Goal: Task Accomplishment & Management: Complete application form

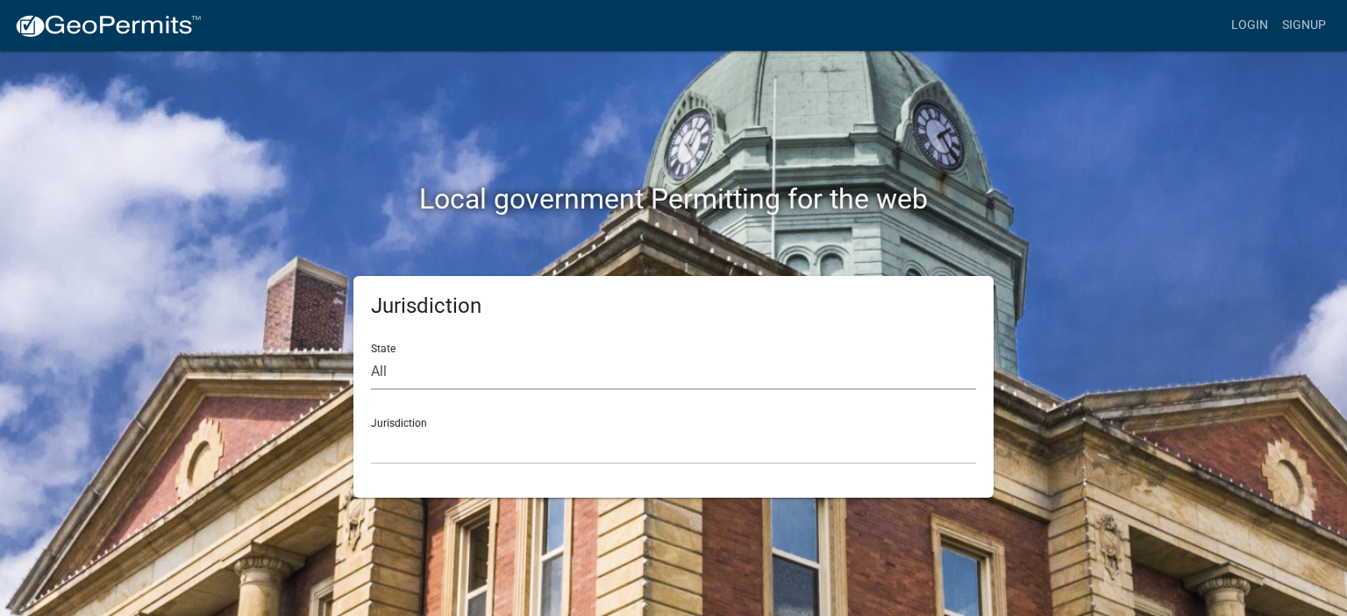
drag, startPoint x: 463, startPoint y: 363, endPoint x: 407, endPoint y: 381, distance: 59.1
click at [463, 363] on select "All [US_STATE] [US_STATE] [US_STATE] [US_STATE] [US_STATE] [US_STATE] [US_STATE…" at bounding box center [673, 372] width 605 height 36
click at [389, 377] on select "All [US_STATE] [US_STATE] [US_STATE] [US_STATE] [US_STATE] [US_STATE] [US_STATE…" at bounding box center [673, 372] width 605 height 36
click at [380, 374] on select "All [US_STATE] [US_STATE] [US_STATE] [US_STATE] [US_STATE] [US_STATE] [US_STATE…" at bounding box center [673, 372] width 605 height 36
select select "[US_STATE]"
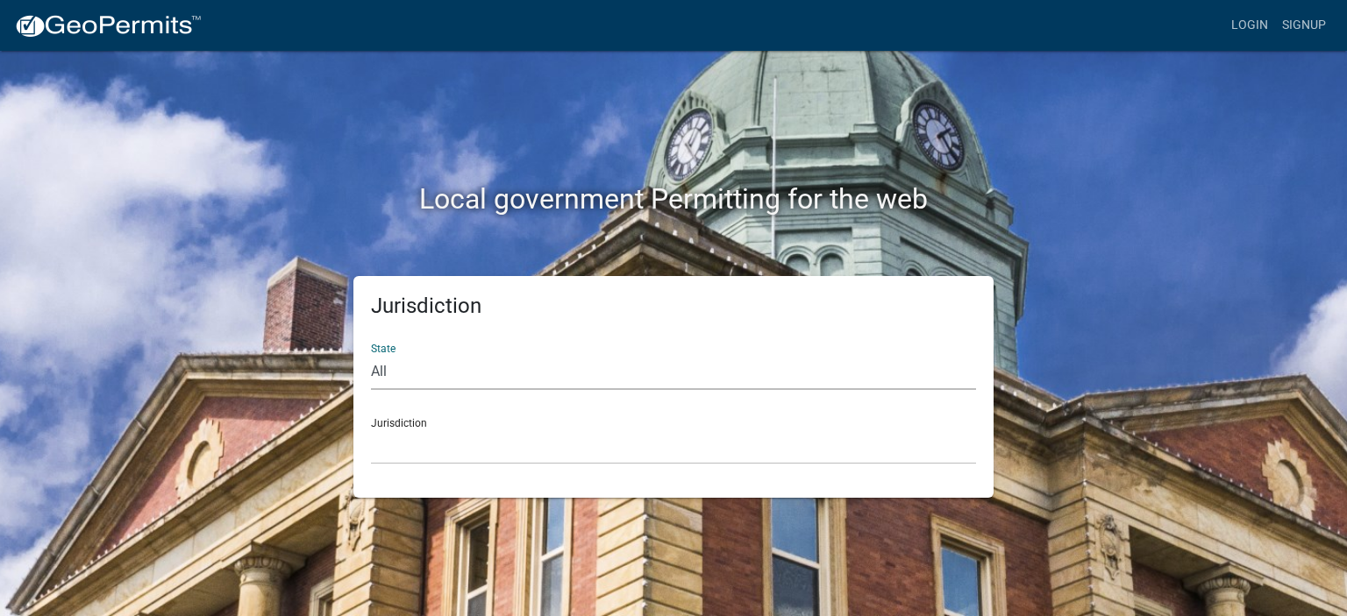
click at [371, 354] on select "All [US_STATE] [US_STATE] [US_STATE] [US_STATE] [US_STATE] [US_STATE] [US_STATE…" at bounding box center [673, 372] width 605 height 36
click at [426, 441] on select "[GEOGRAPHIC_DATA], [US_STATE][PERSON_NAME][GEOGRAPHIC_DATA], [US_STATE][PERSON_…" at bounding box center [673, 447] width 605 height 36
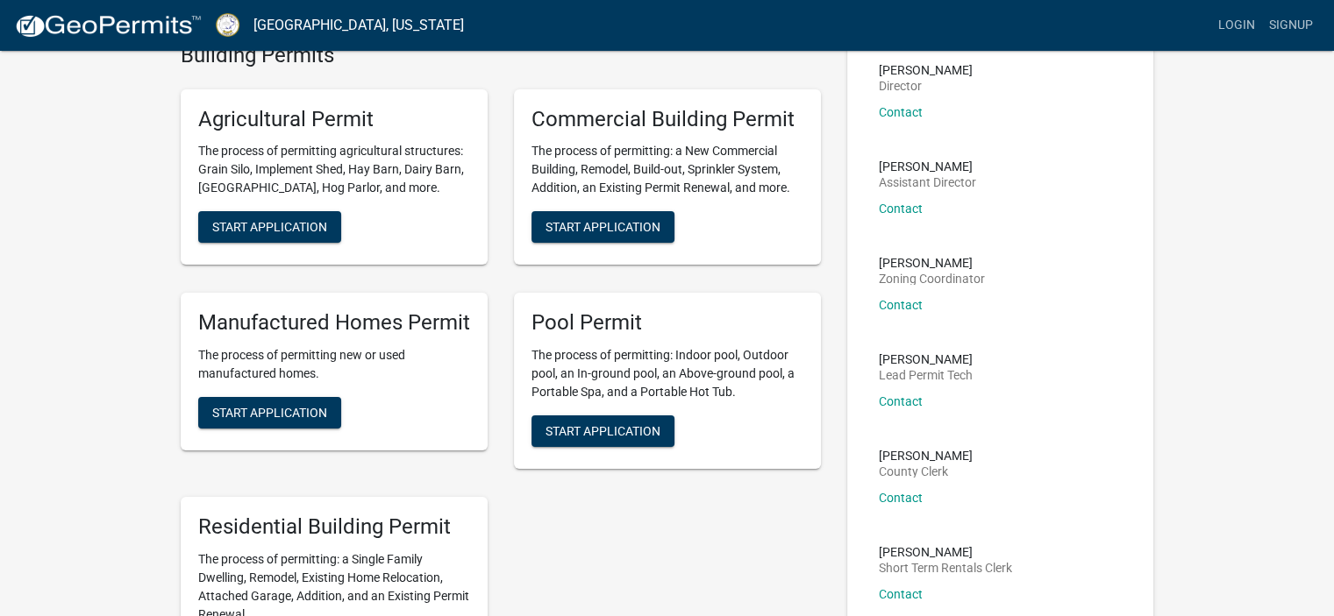
scroll to position [247, 0]
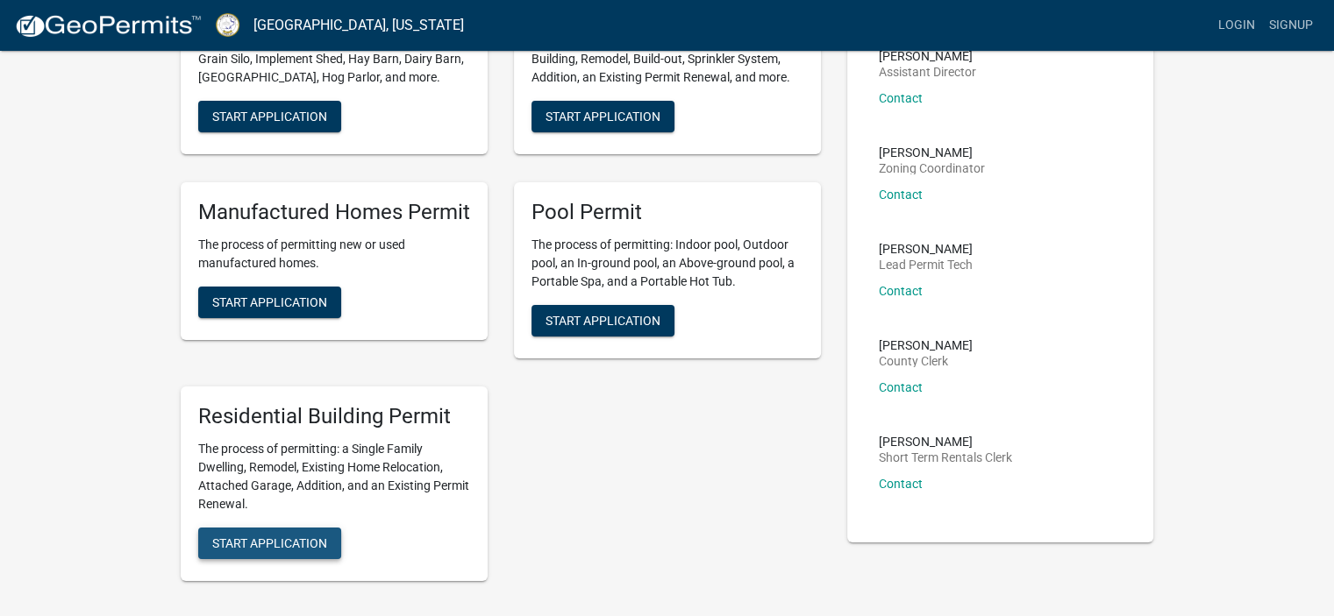
click at [274, 538] on button "Start Application" at bounding box center [269, 544] width 143 height 32
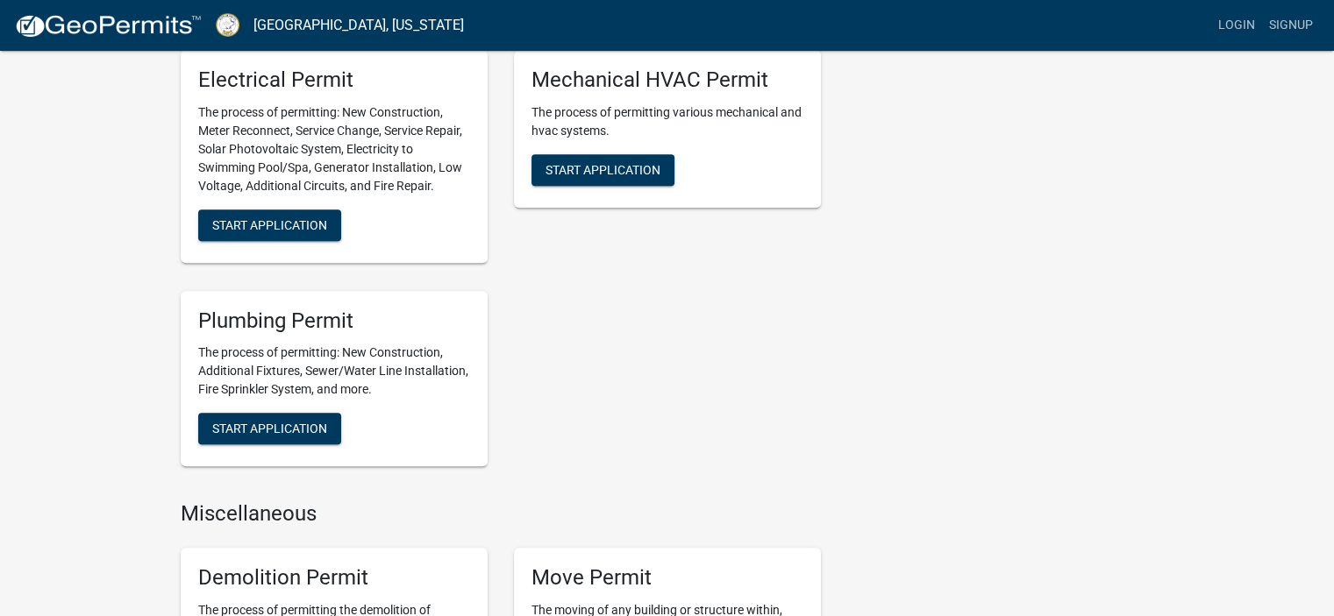
scroll to position [877, 0]
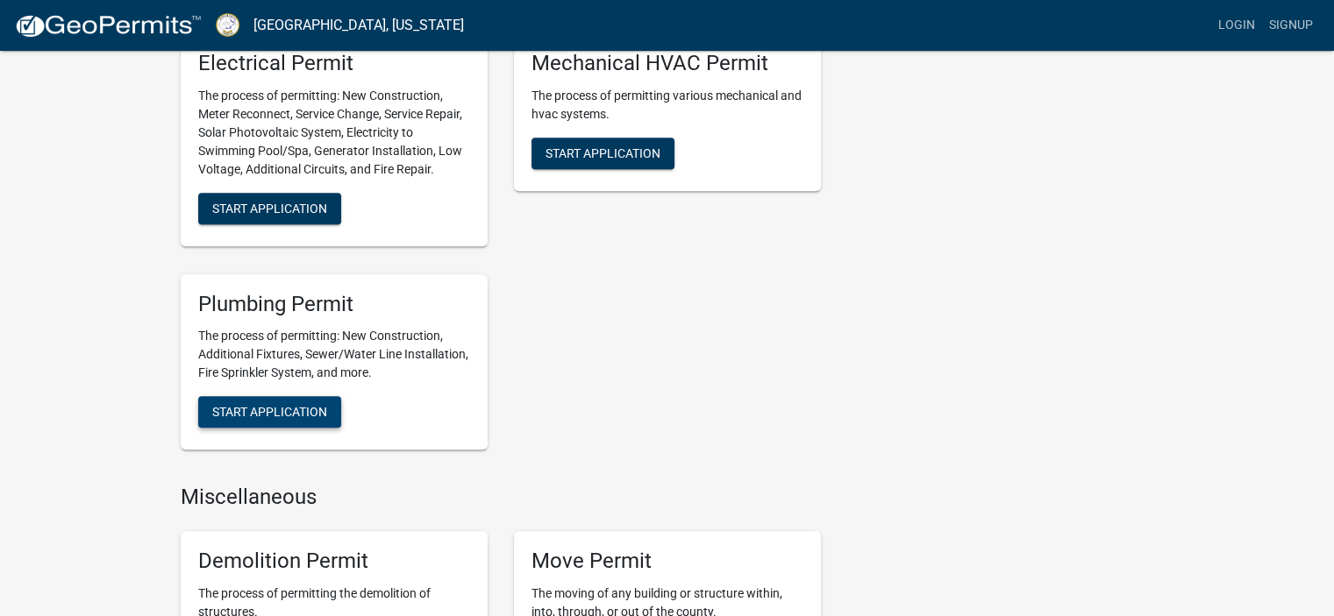
click at [274, 410] on span "Start Application" at bounding box center [269, 412] width 115 height 14
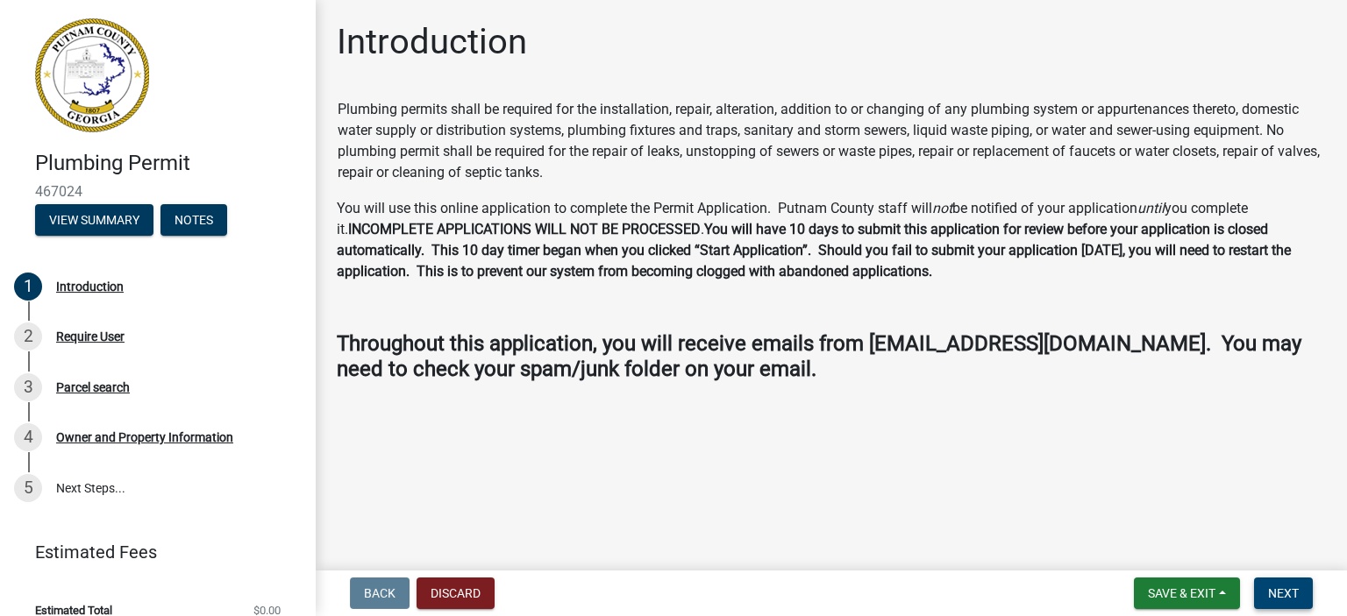
click at [1280, 587] on span "Next" at bounding box center [1283, 594] width 31 height 14
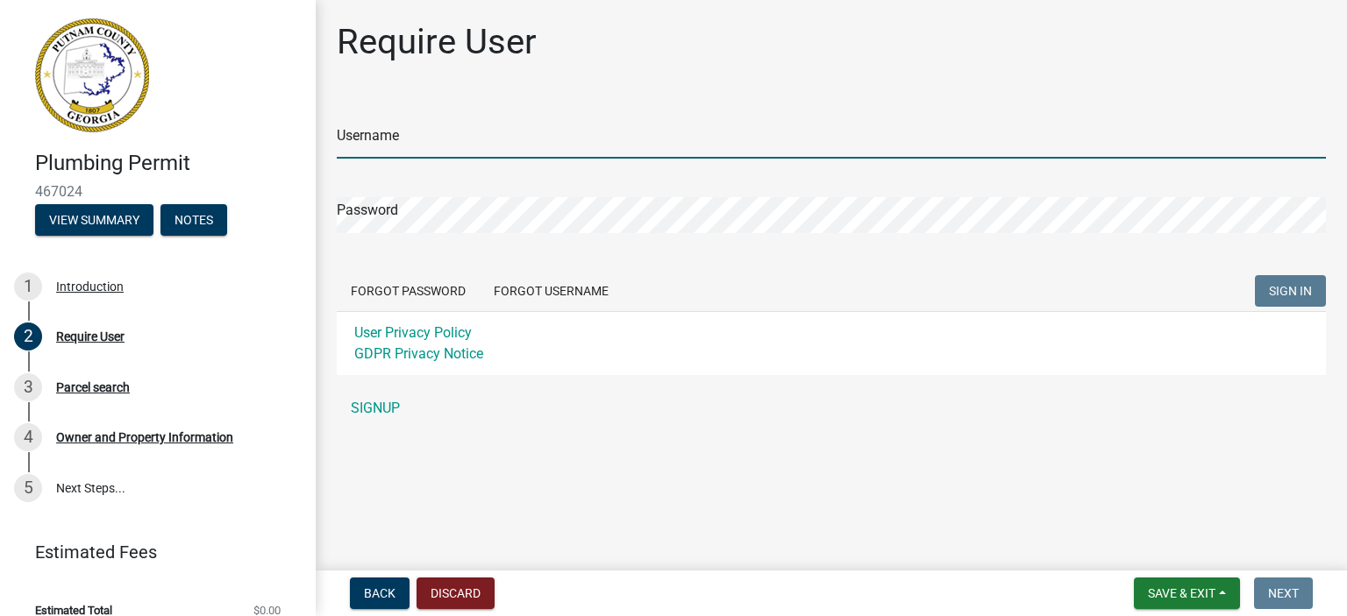
type input "harrisplumbing"
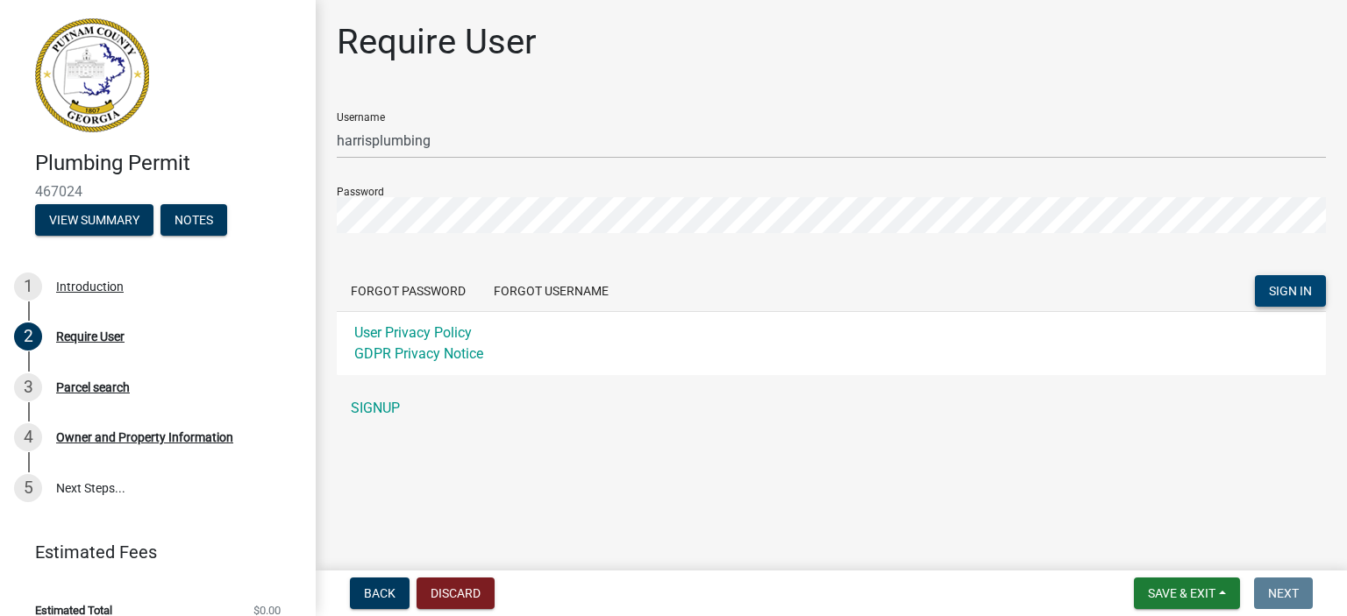
click at [1291, 288] on span "SIGN IN" at bounding box center [1290, 291] width 43 height 14
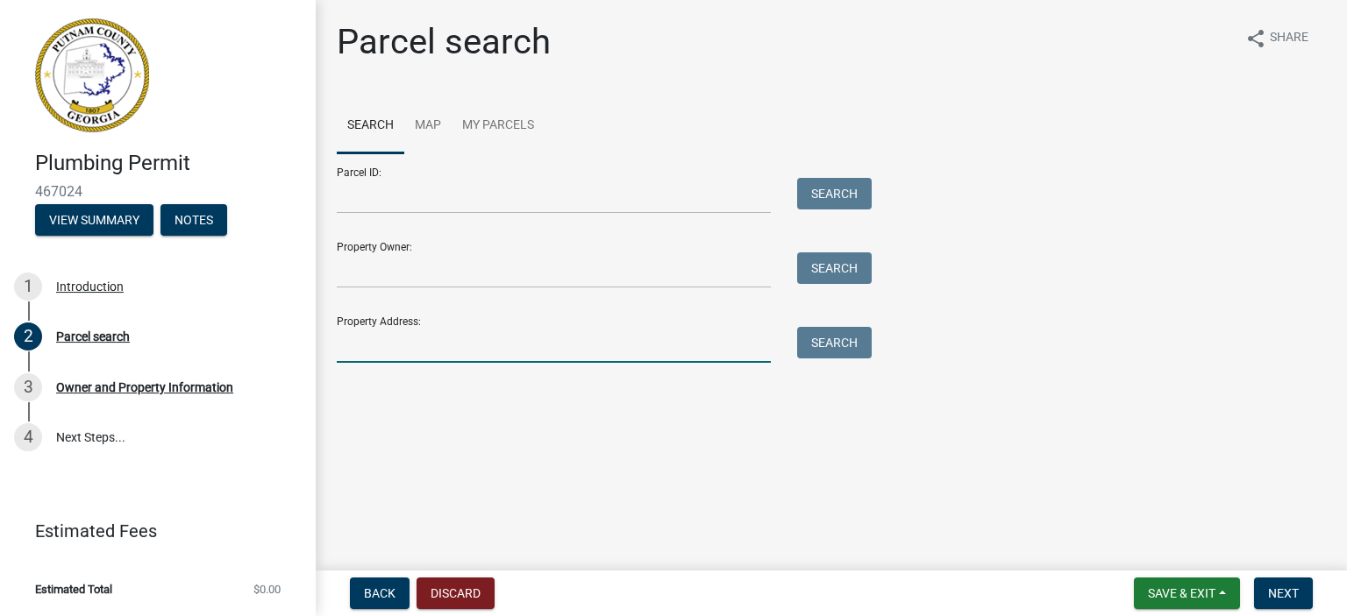
click at [393, 338] on input "Property Address:" at bounding box center [554, 345] width 434 height 36
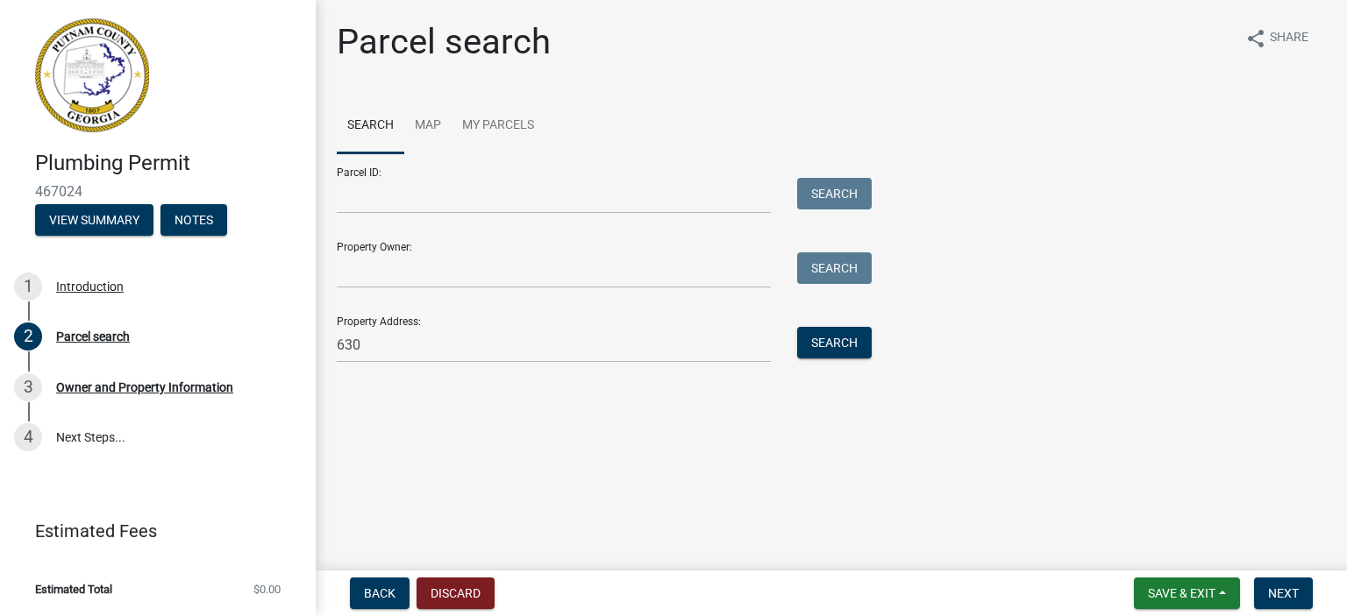
click at [537, 324] on div "Property Address: 630 Search" at bounding box center [600, 333] width 526 height 61
click at [452, 343] on input "630" at bounding box center [554, 345] width 434 height 36
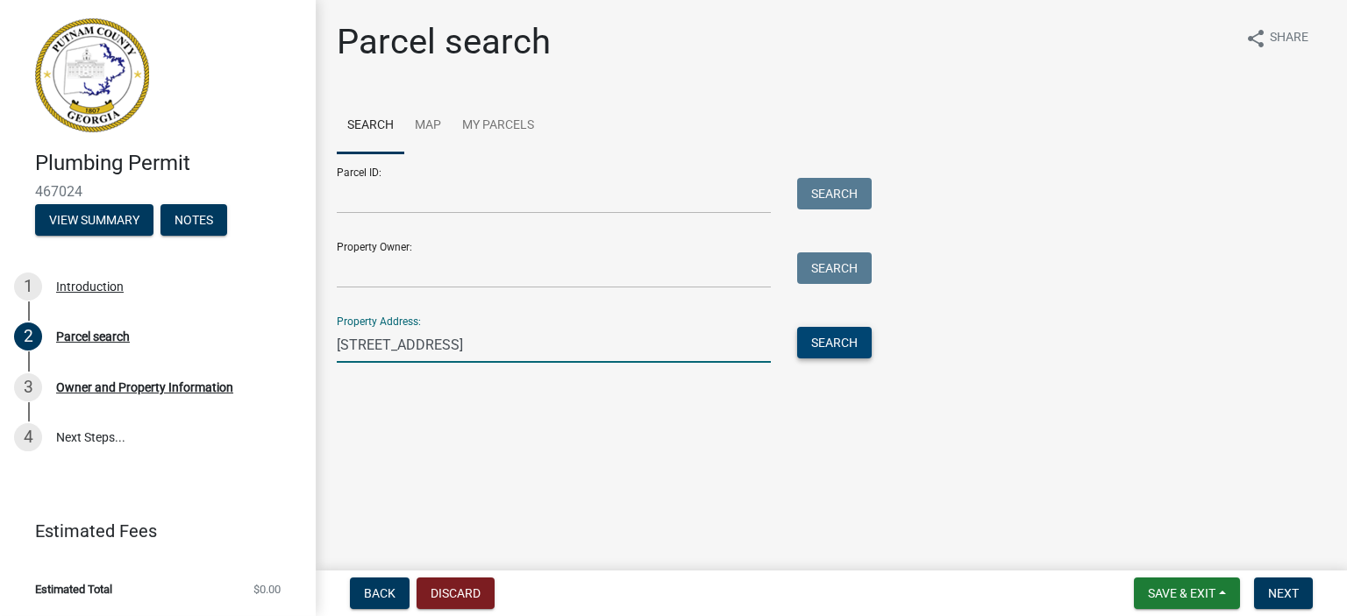
type input "[STREET_ADDRESS]"
click at [833, 342] on button "Search" at bounding box center [834, 343] width 75 height 32
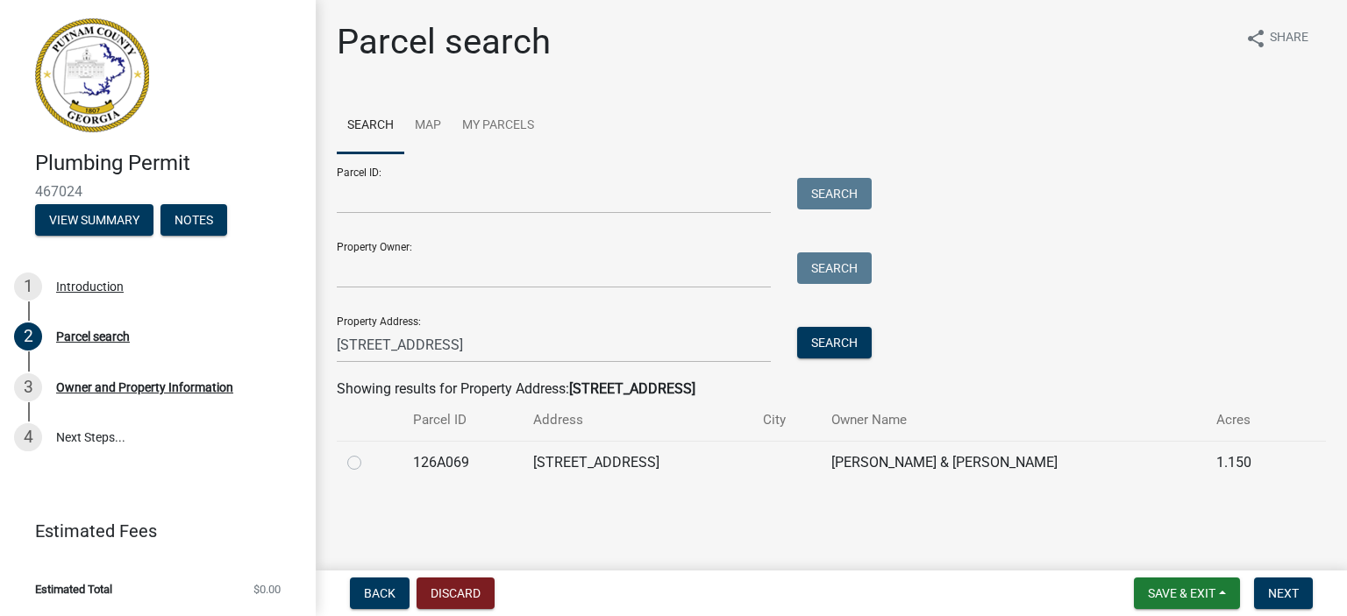
click at [368, 452] on label at bounding box center [368, 452] width 0 height 0
click at [368, 461] on input "radio" at bounding box center [373, 457] width 11 height 11
radio input "true"
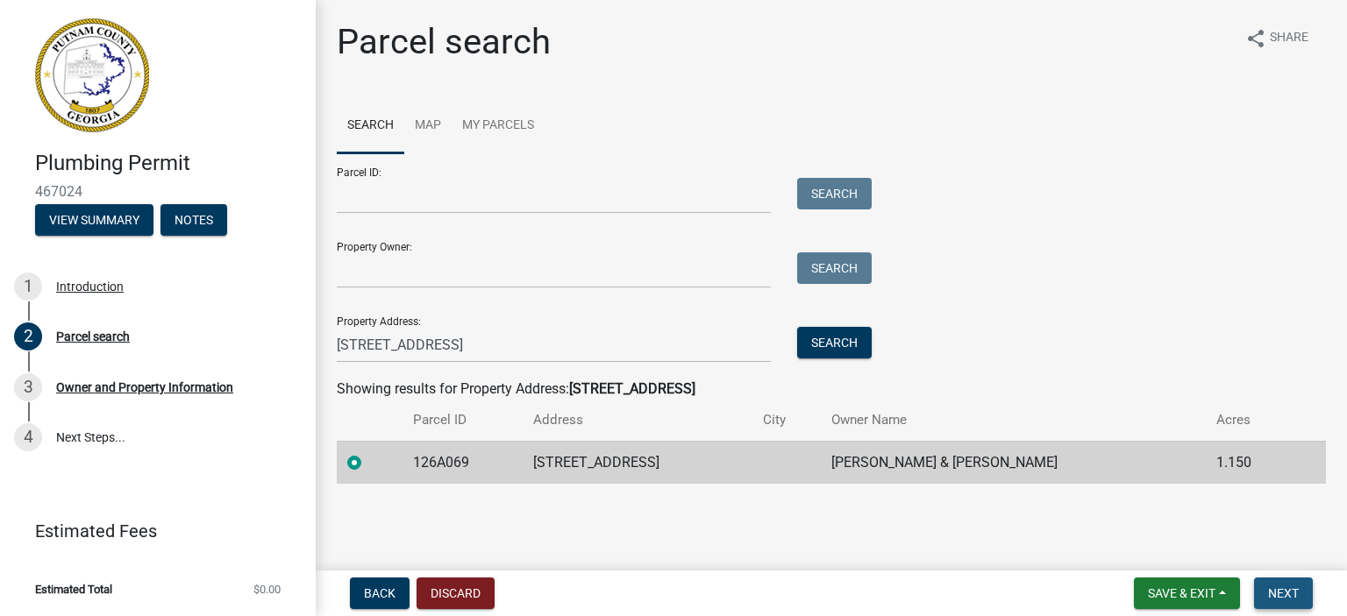
click at [1285, 595] on span "Next" at bounding box center [1283, 594] width 31 height 14
click at [1285, 590] on span "Next" at bounding box center [1283, 594] width 31 height 14
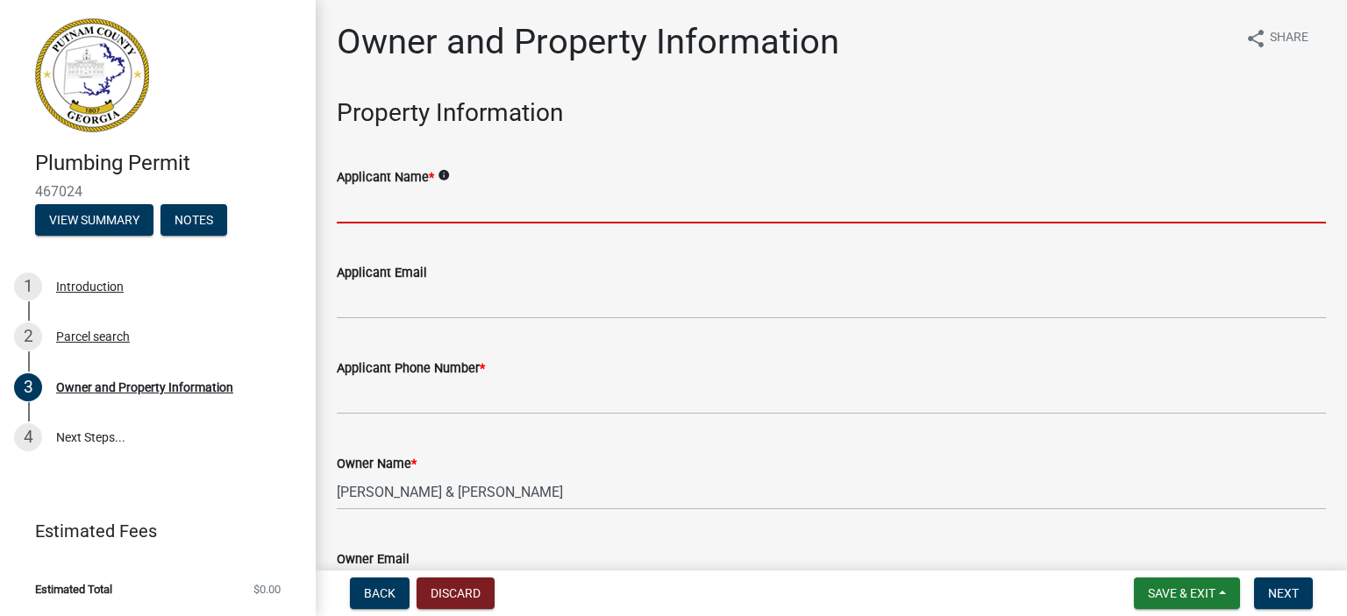
click at [440, 203] on input "Applicant Name *" at bounding box center [831, 206] width 989 height 36
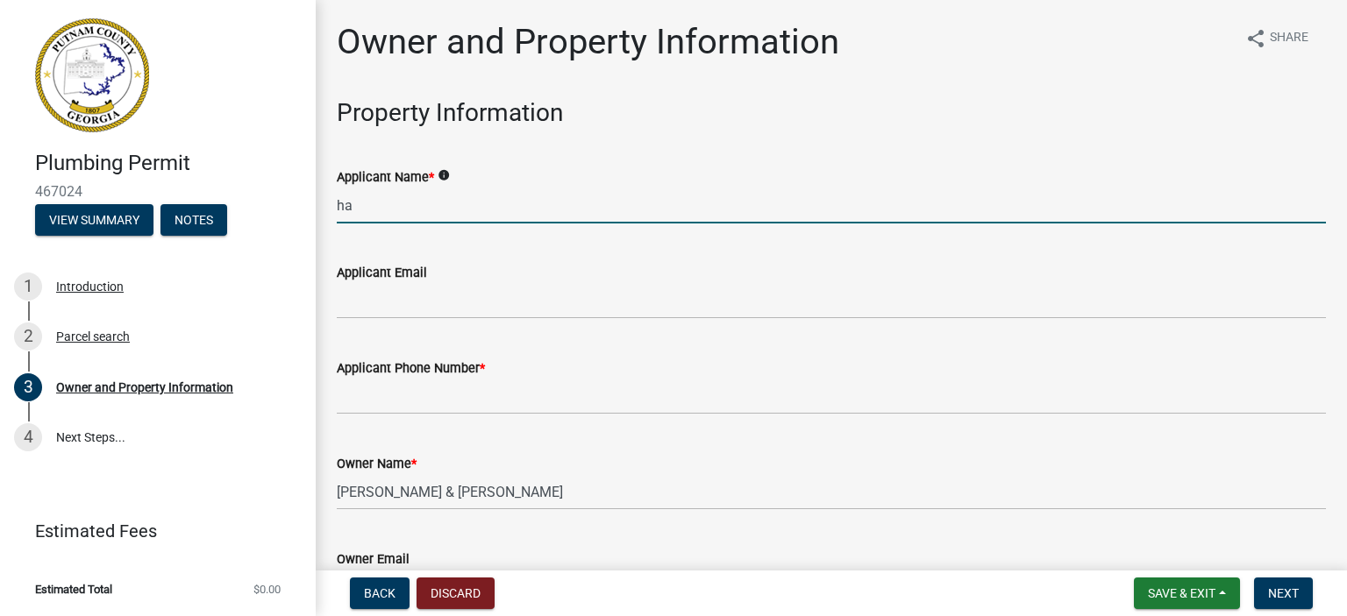
type input "h"
type input "[PERSON_NAME] Plumbing, Inc"
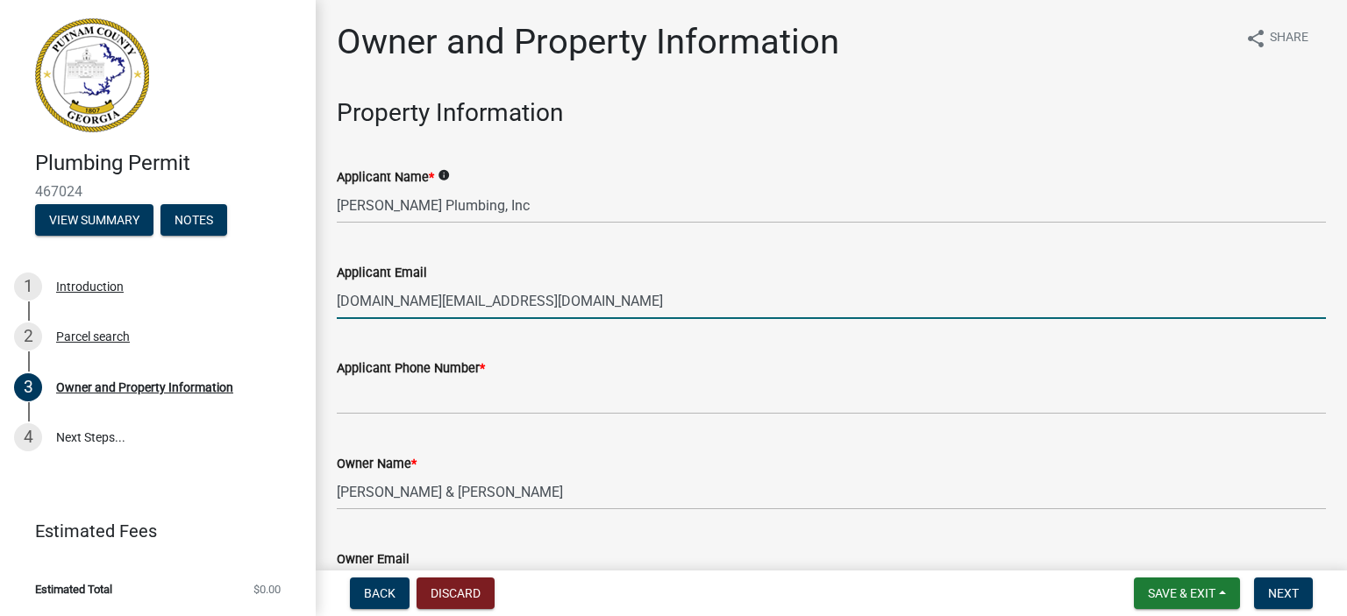
type input "[DOMAIN_NAME][EMAIL_ADDRESS][DOMAIN_NAME]"
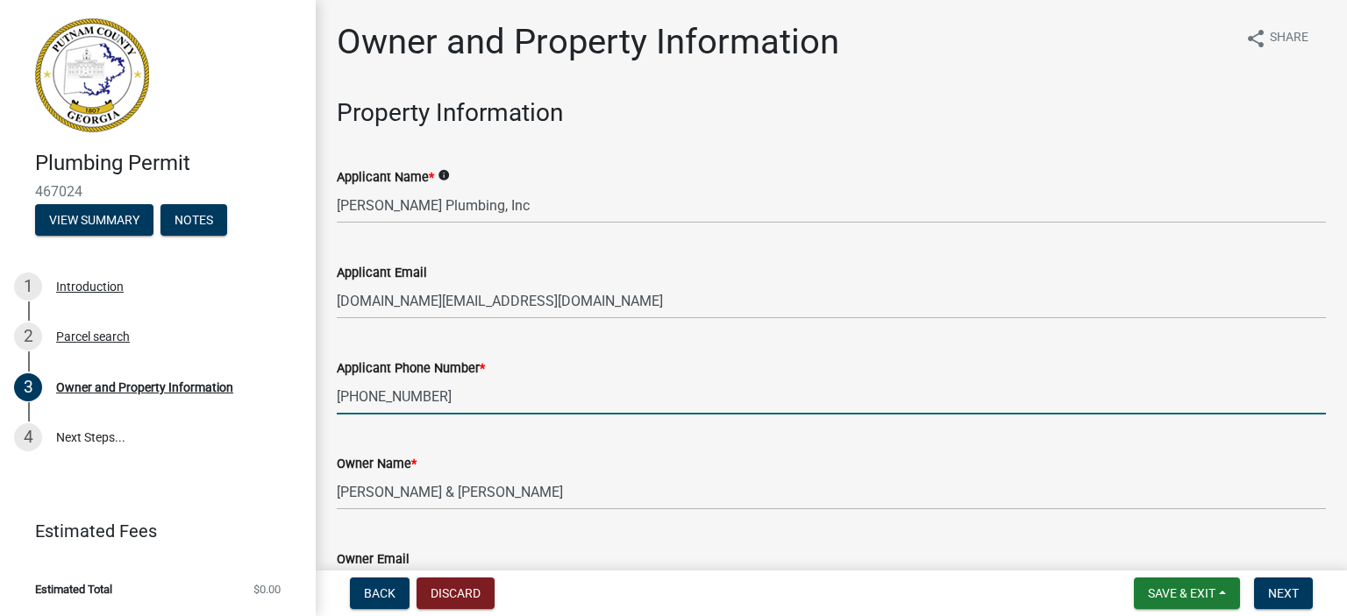
type input "[PHONE_NUMBER]"
click at [840, 427] on wm-data-entity-input "Applicant Phone Number * [PHONE_NUMBER]" at bounding box center [831, 381] width 989 height 96
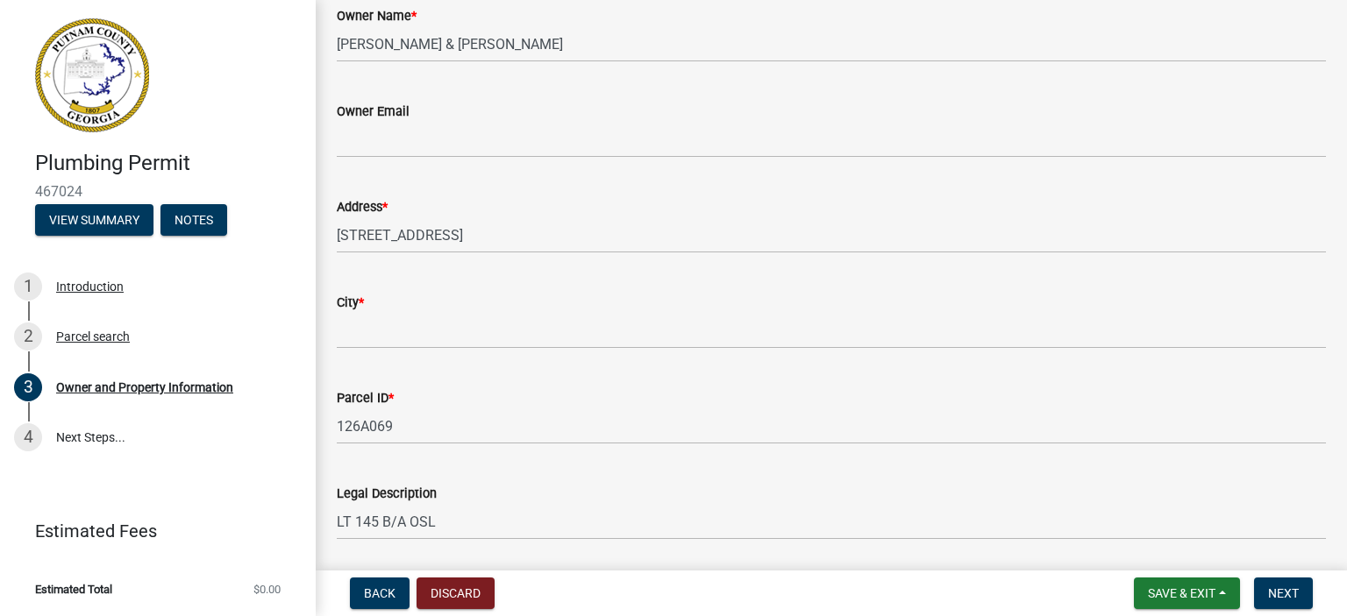
scroll to position [438, 0]
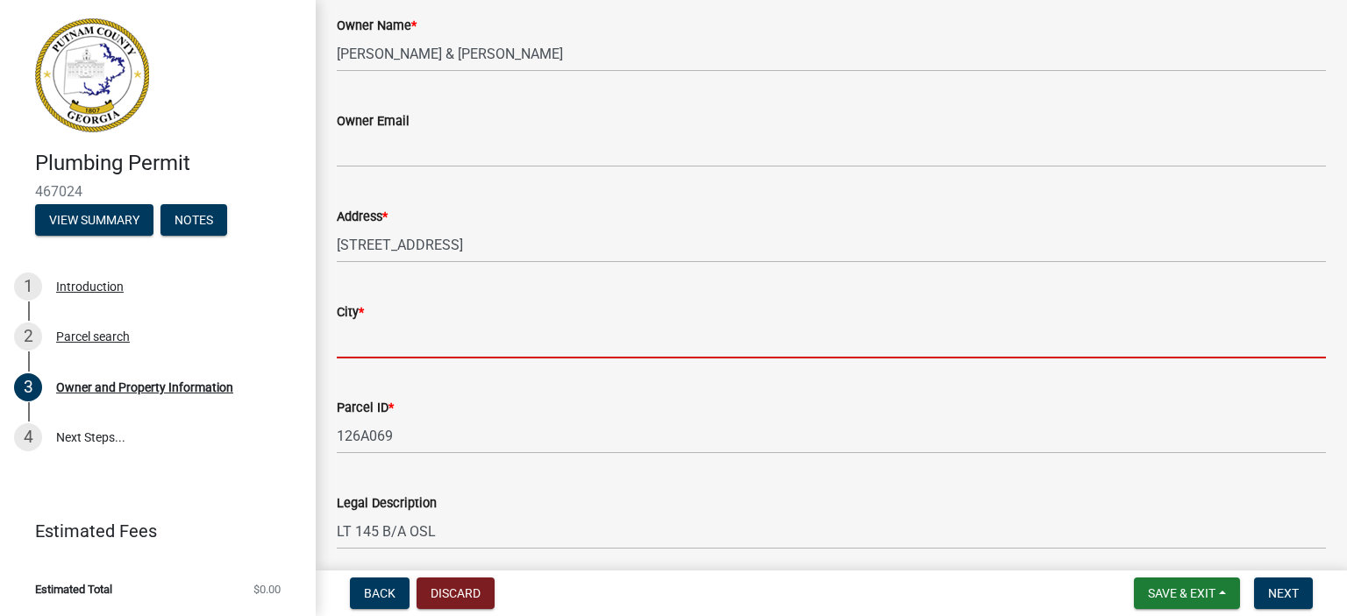
click at [464, 334] on input "City *" at bounding box center [831, 341] width 989 height 36
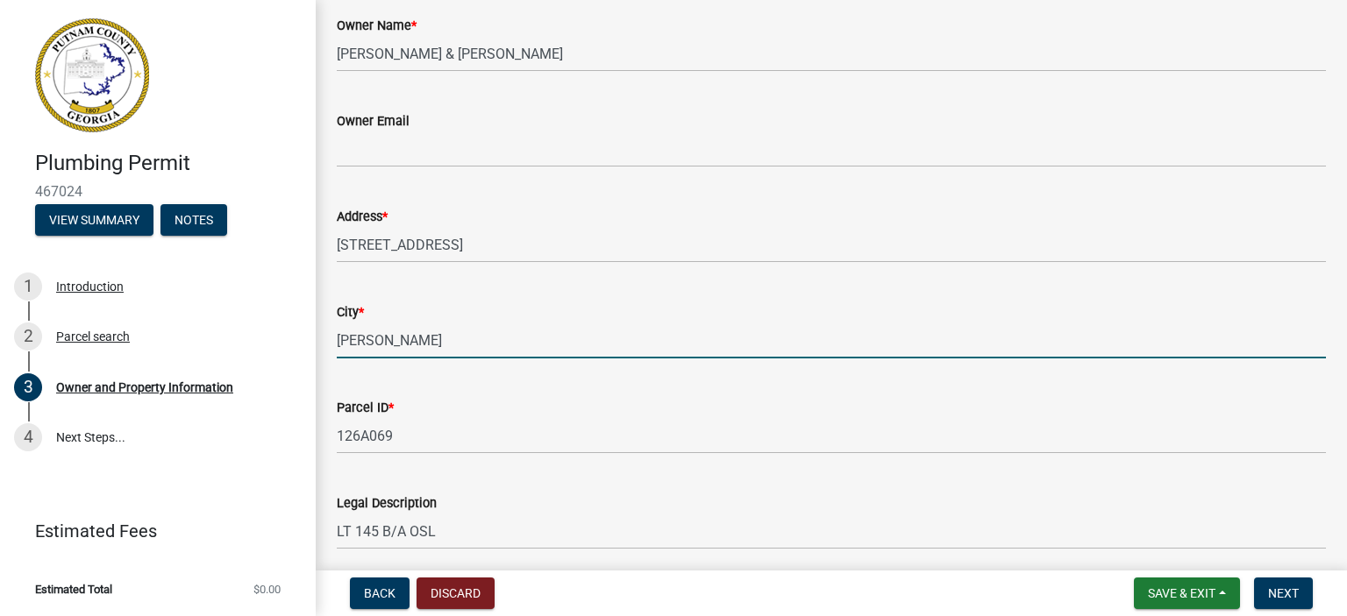
type input "[PERSON_NAME]"
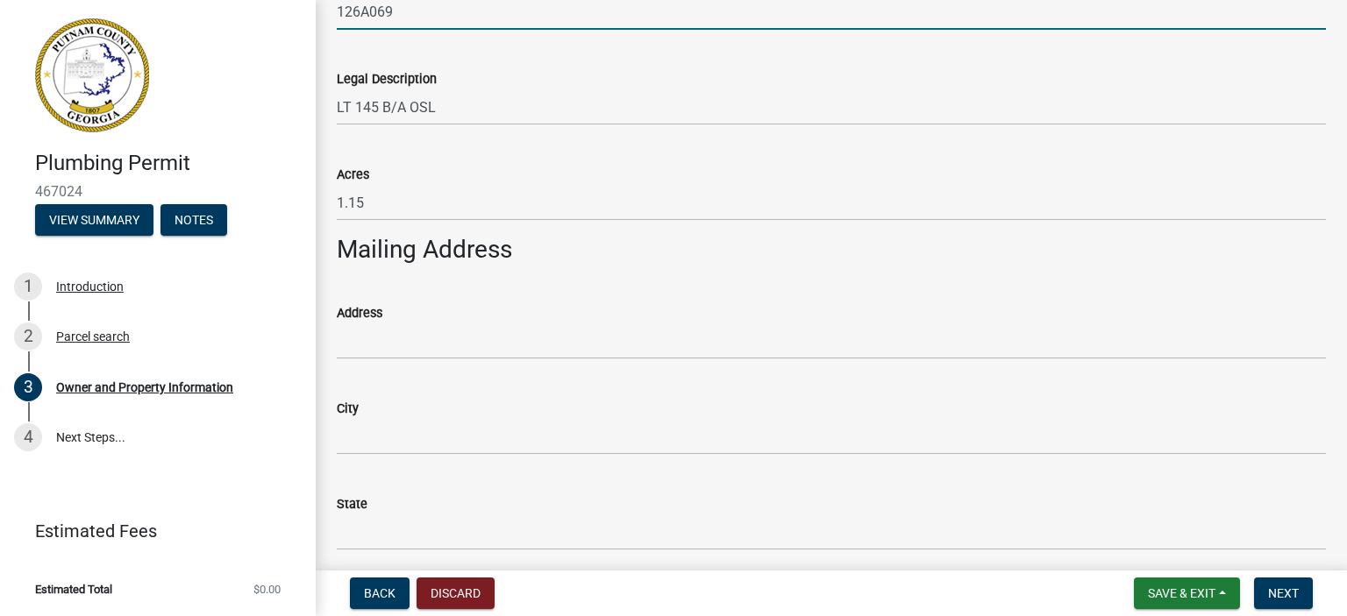
scroll to position [965, 0]
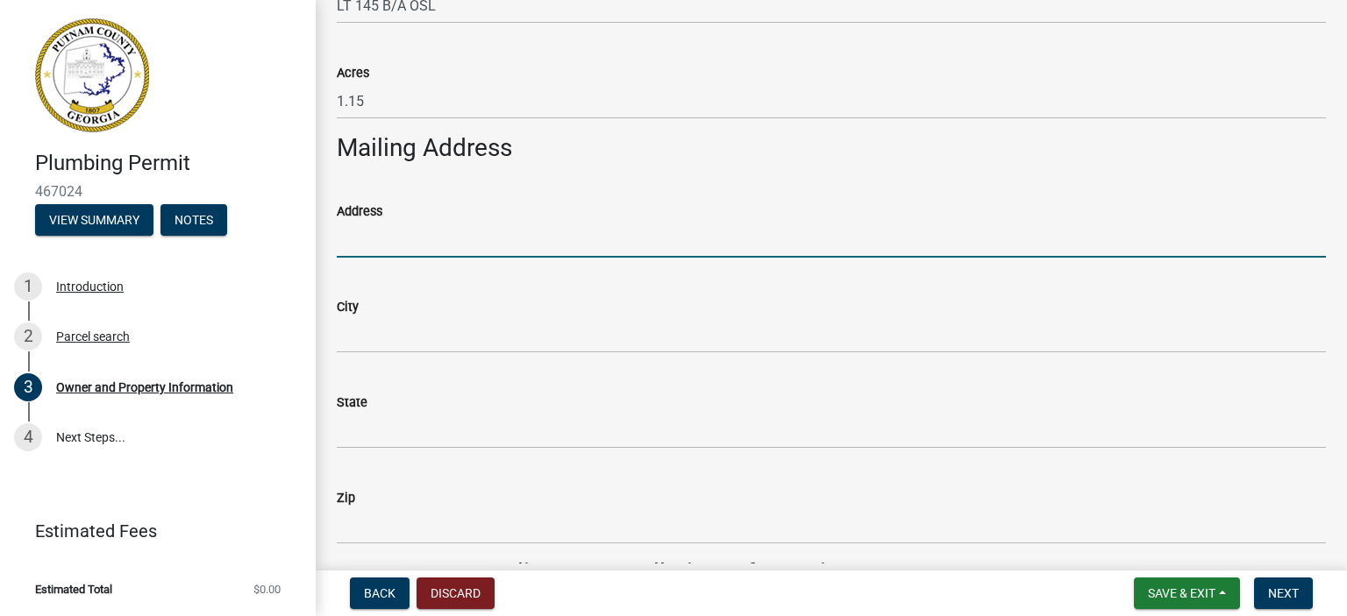
click at [451, 232] on input "Address" at bounding box center [831, 240] width 989 height 36
type input "[STREET_ADDRESS][PERSON_NAME]"
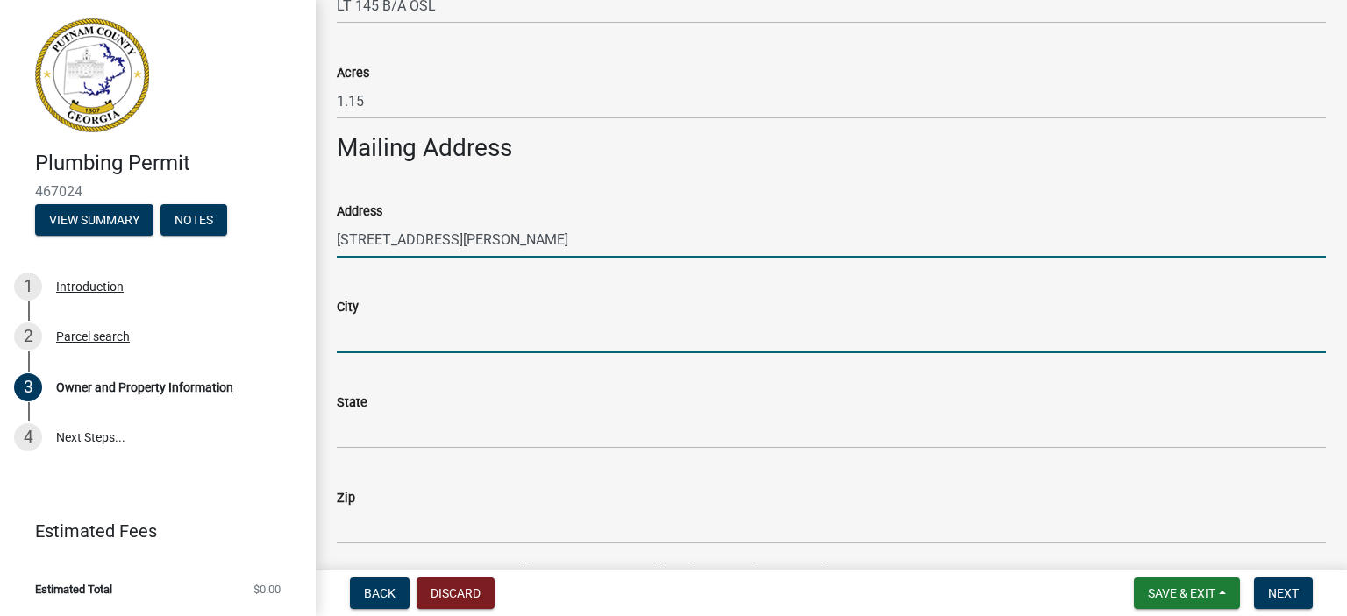
type input "[PERSON_NAME]"
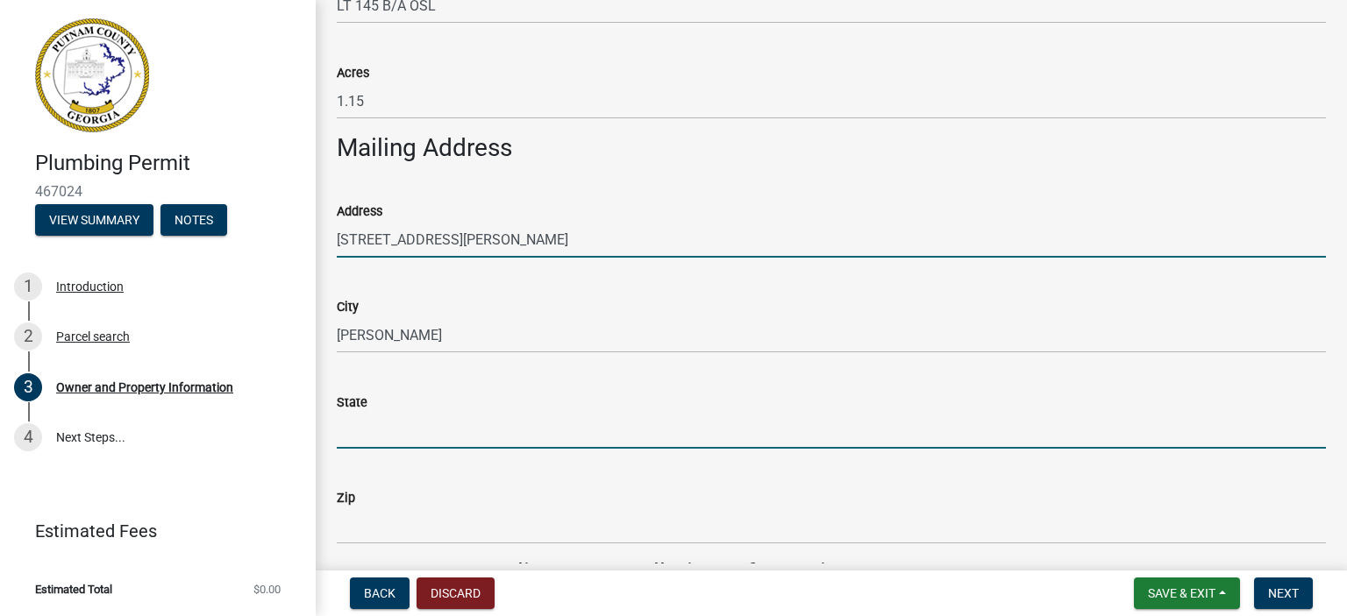
type input "GA"
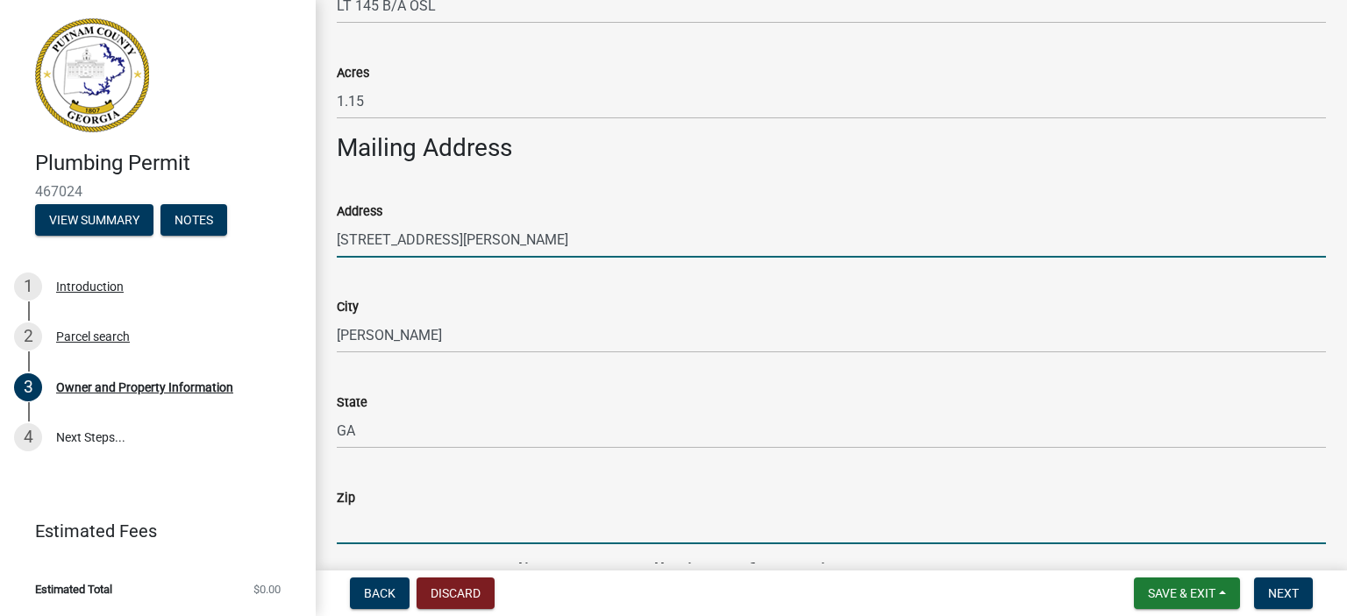
type input "30016"
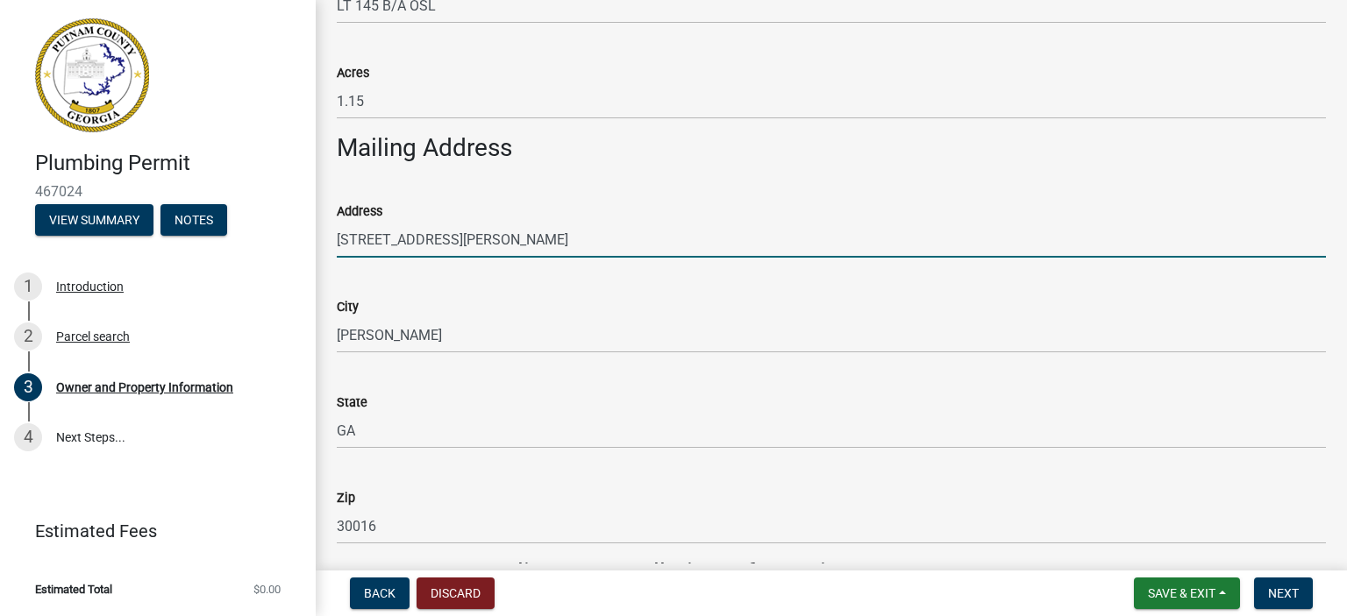
type input "[PERSON_NAME]"
type input "[PERSON_NAME] Plumbing, Inc"
type input "6787765641"
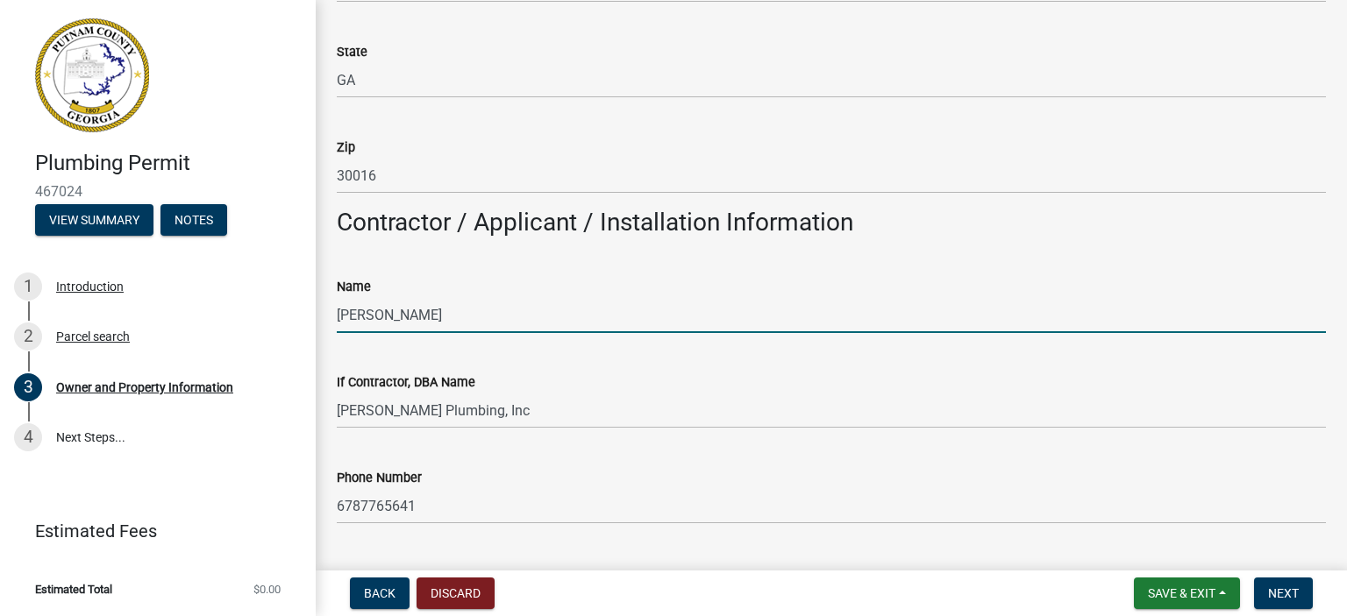
click at [488, 320] on input "[PERSON_NAME]" at bounding box center [831, 315] width 989 height 36
type input "K"
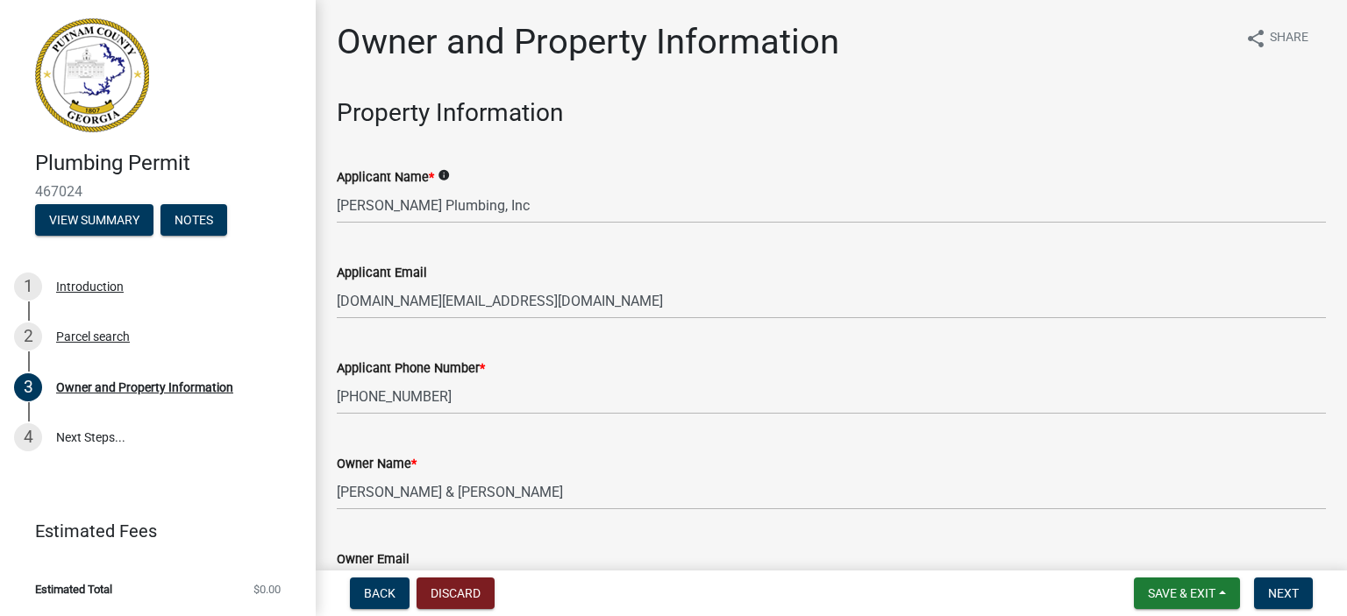
scroll to position [0, 0]
type input "[PERSON_NAME]"
click at [447, 173] on icon "info" at bounding box center [444, 175] width 12 height 12
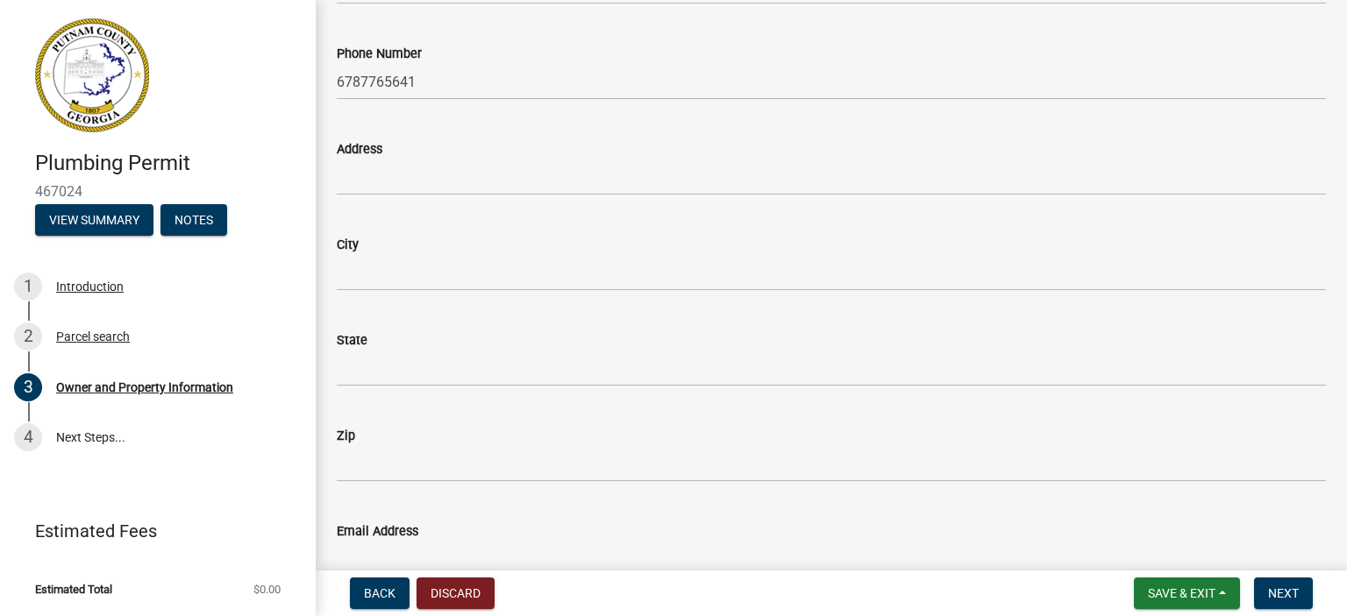
scroll to position [1754, 0]
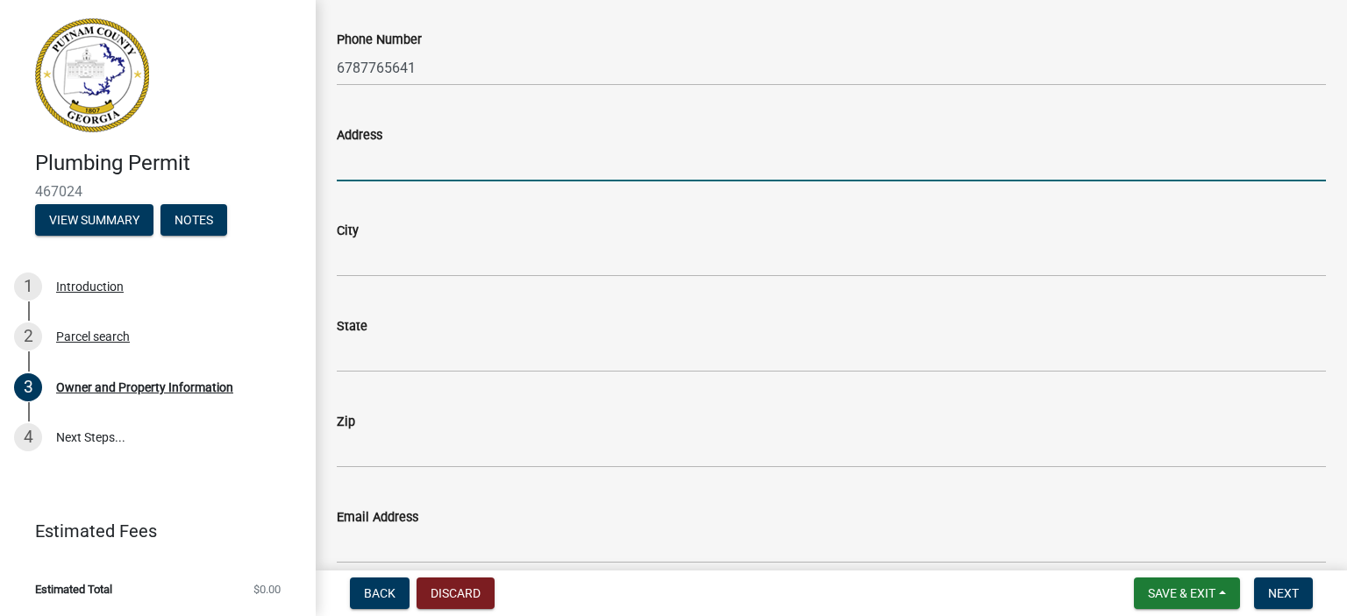
click at [387, 157] on input "Address" at bounding box center [831, 164] width 989 height 36
type input "[STREET_ADDRESS][PERSON_NAME]"
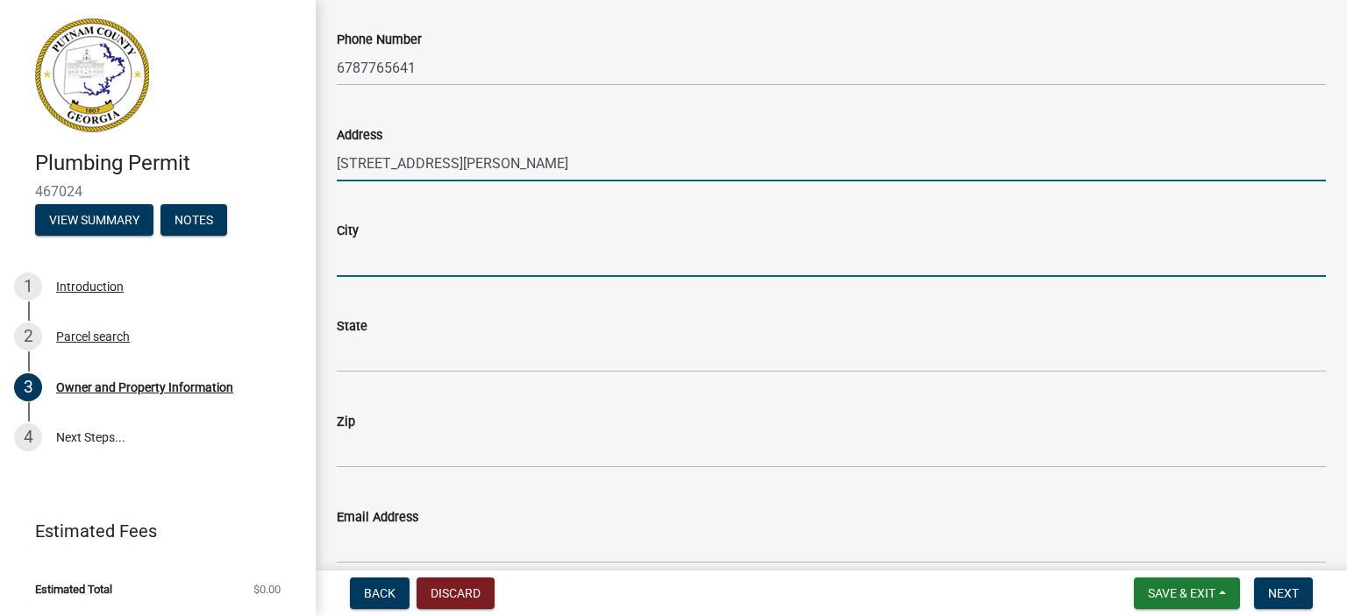
type input "[PERSON_NAME]"
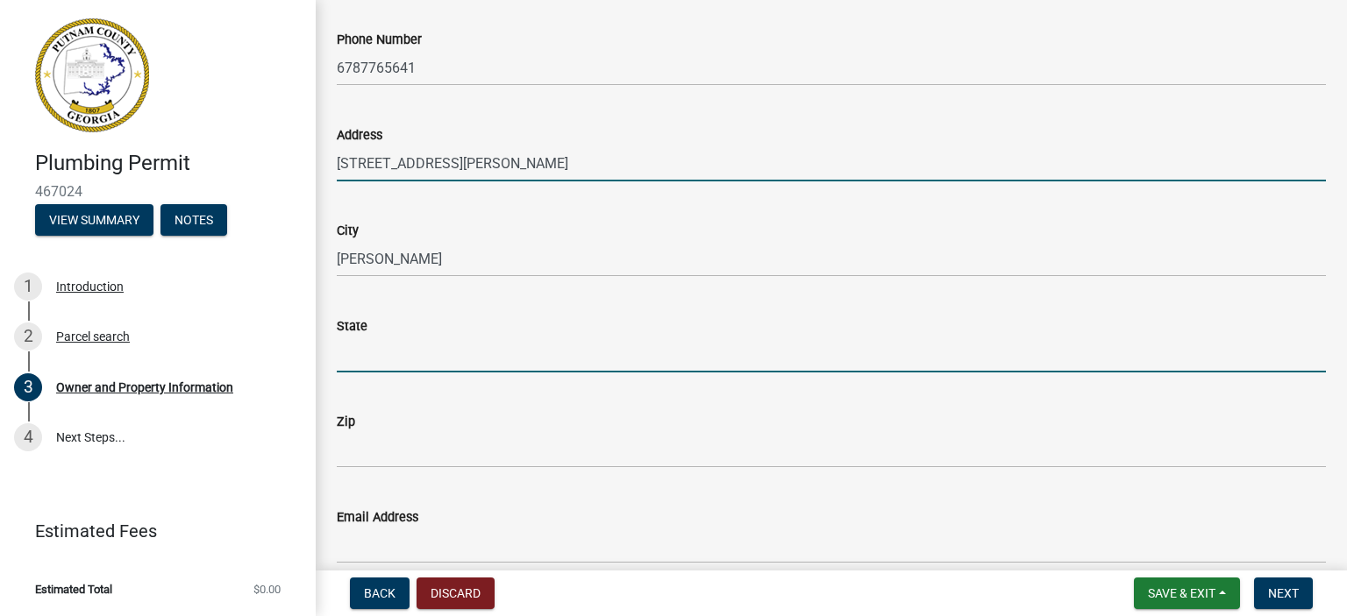
type input "GA"
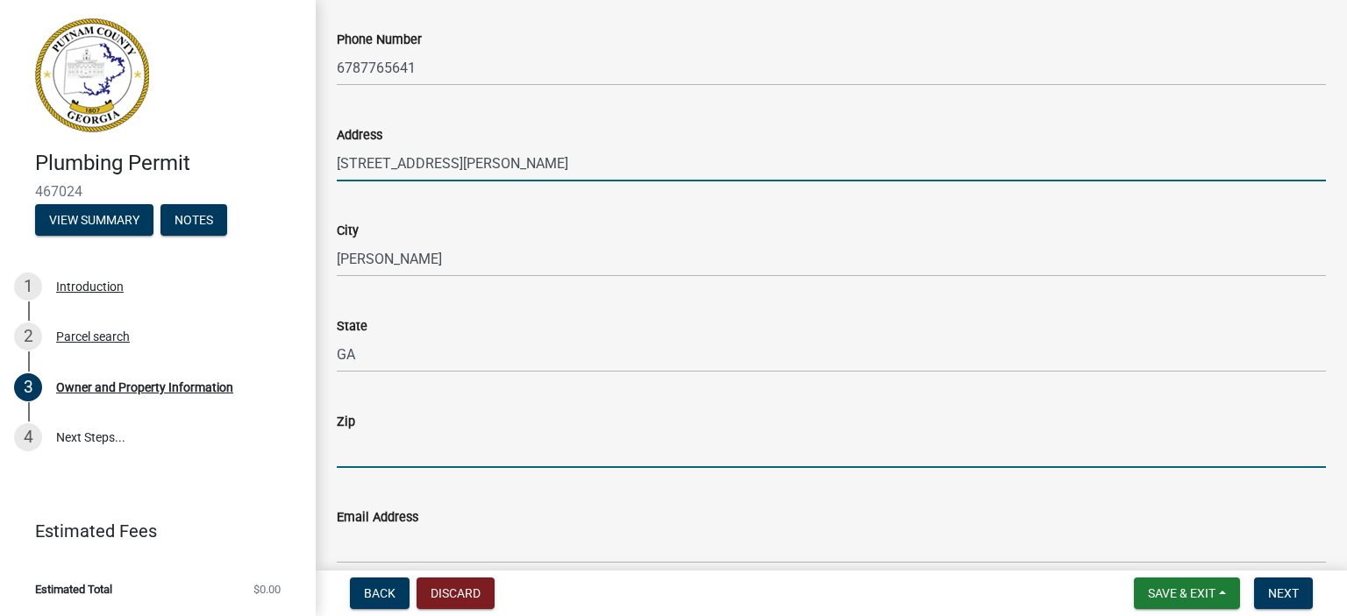
type input "30016"
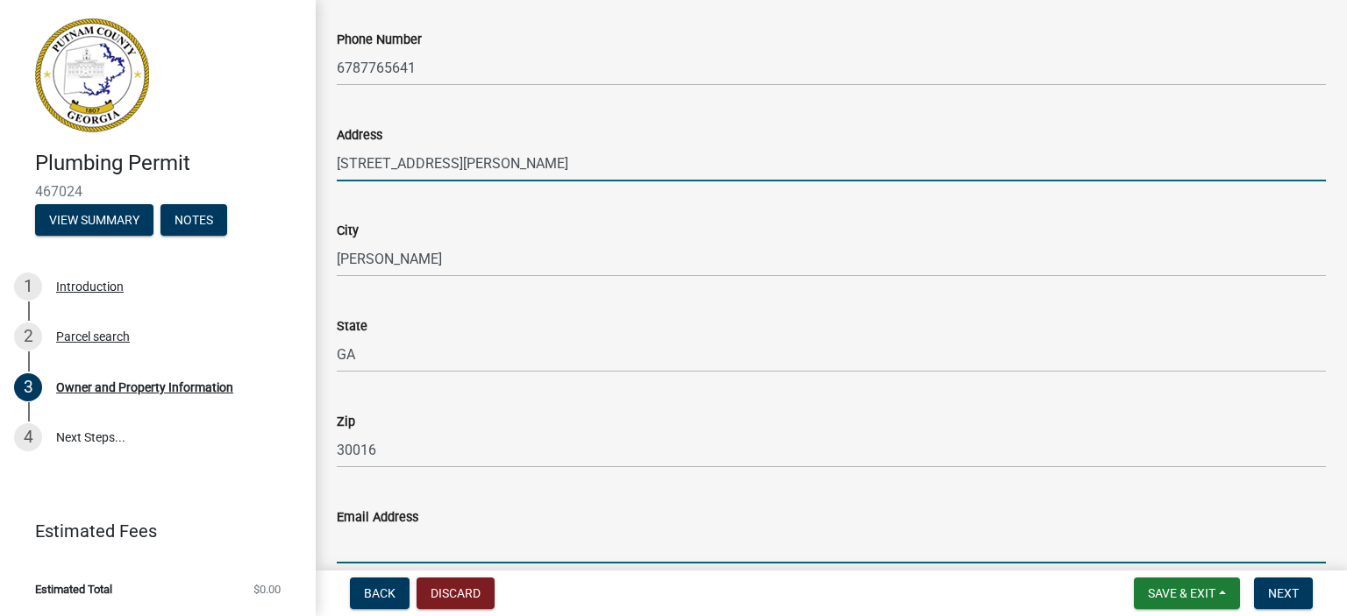
type input "[DOMAIN_NAME][EMAIL_ADDRESS][DOMAIN_NAME]"
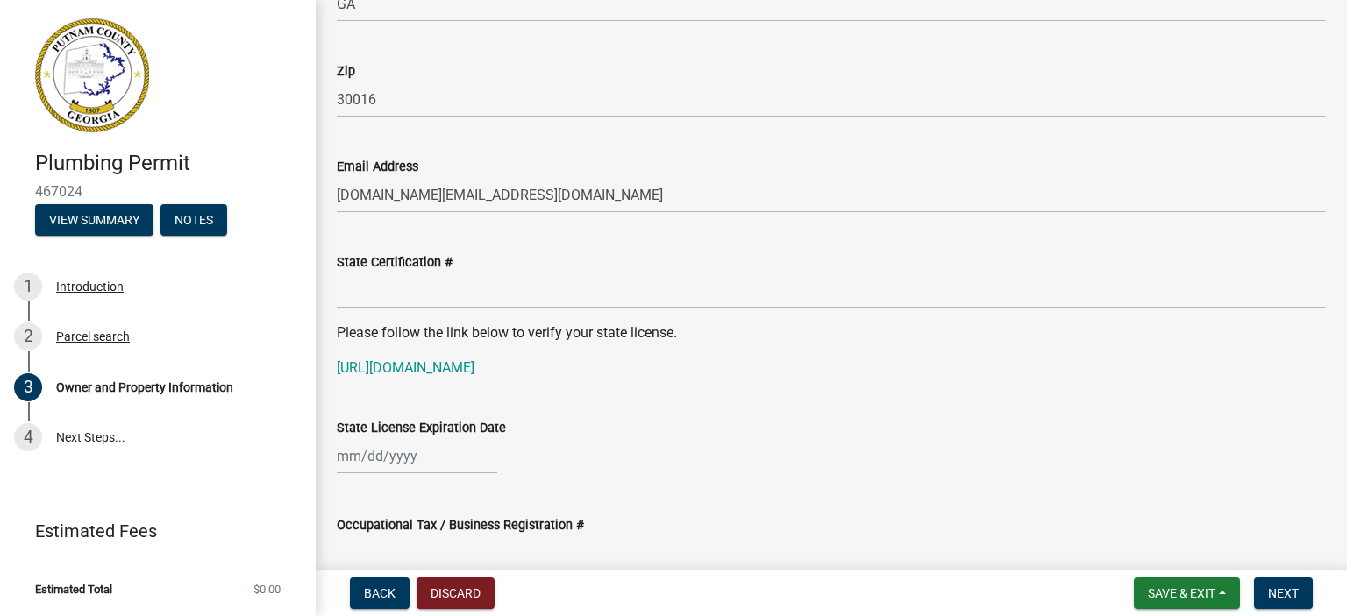
scroll to position [2192, 0]
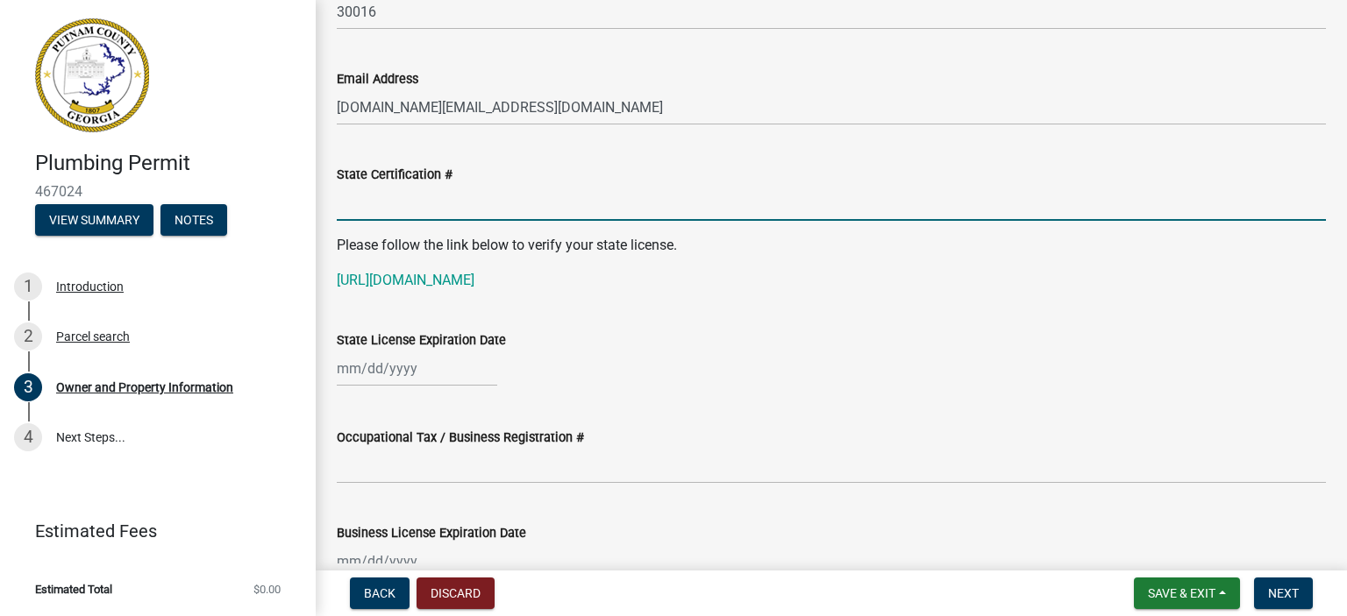
click at [474, 196] on input "State Certification #" at bounding box center [831, 203] width 989 height 36
type input "MP 209632"
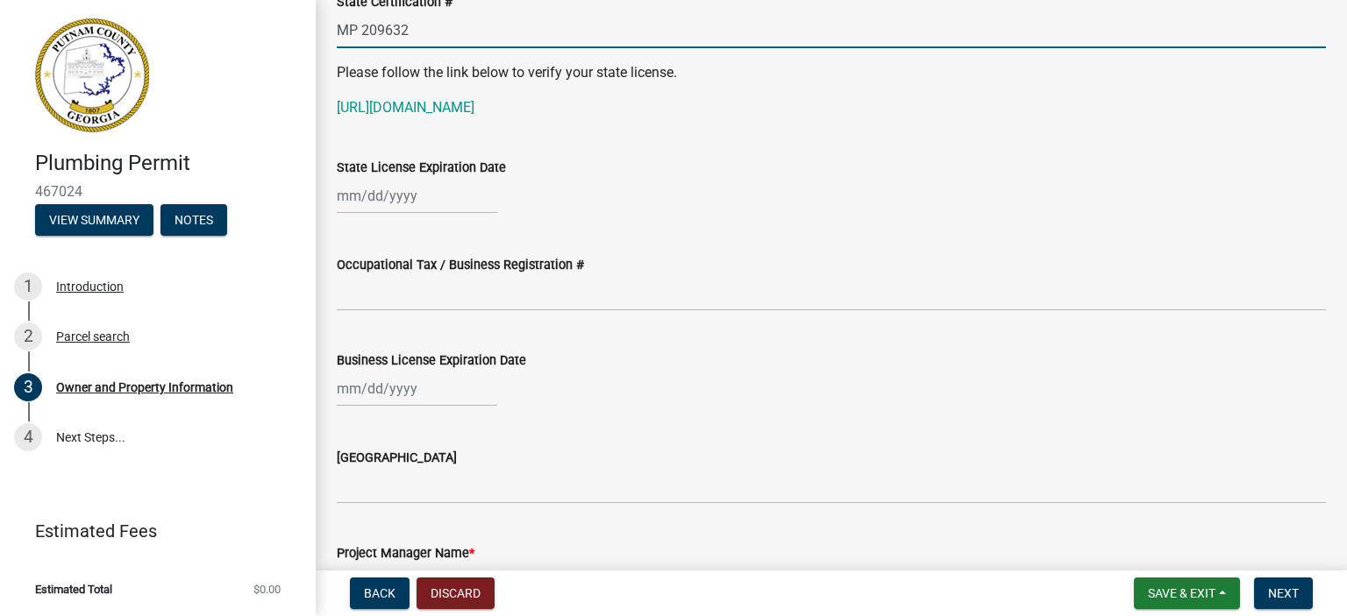
scroll to position [2368, 0]
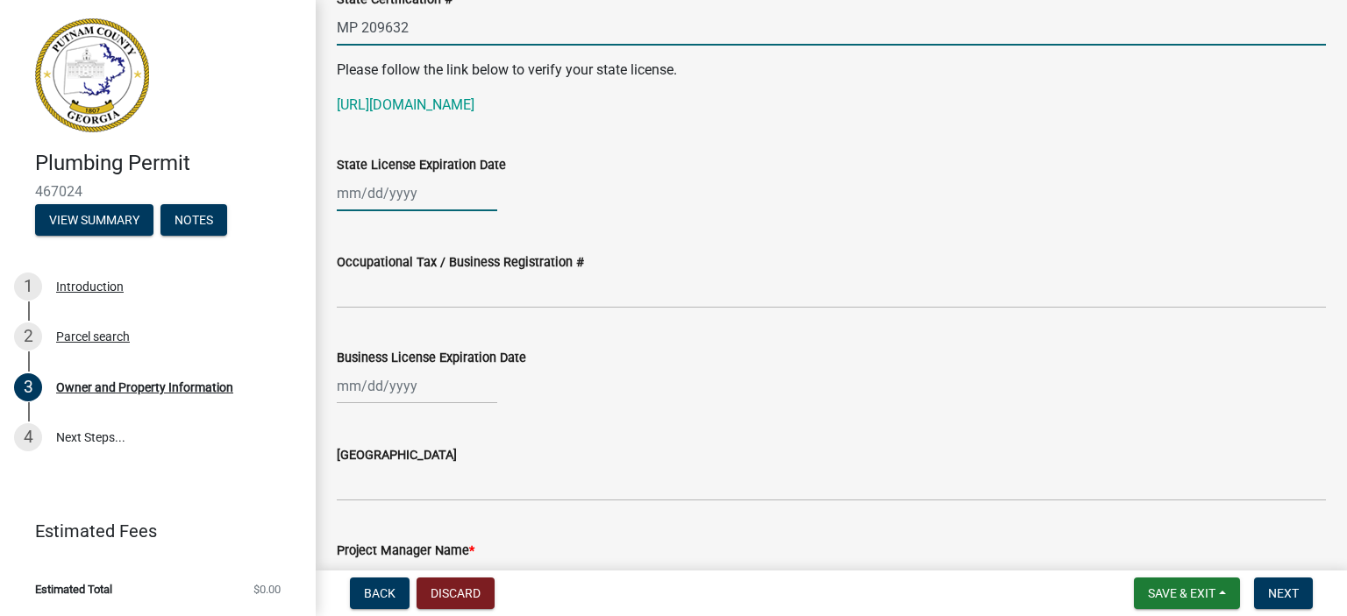
click at [343, 196] on div at bounding box center [417, 193] width 160 height 36
select select "8"
select select "2025"
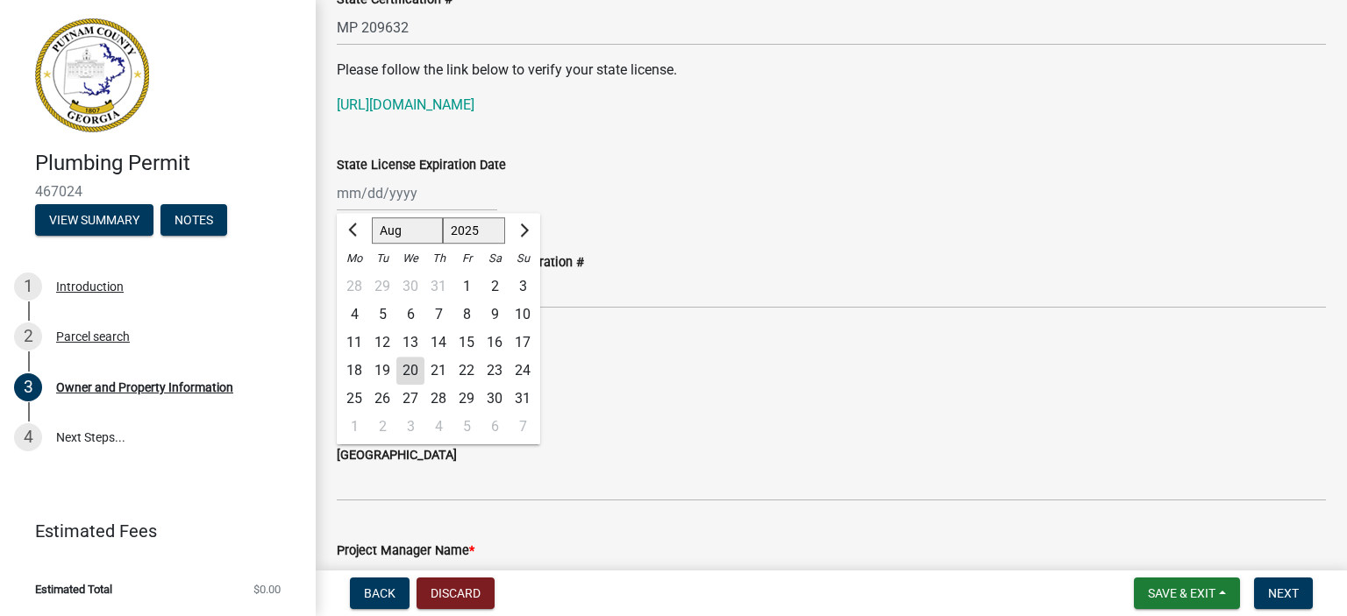
click at [404, 367] on div "20" at bounding box center [410, 371] width 28 height 28
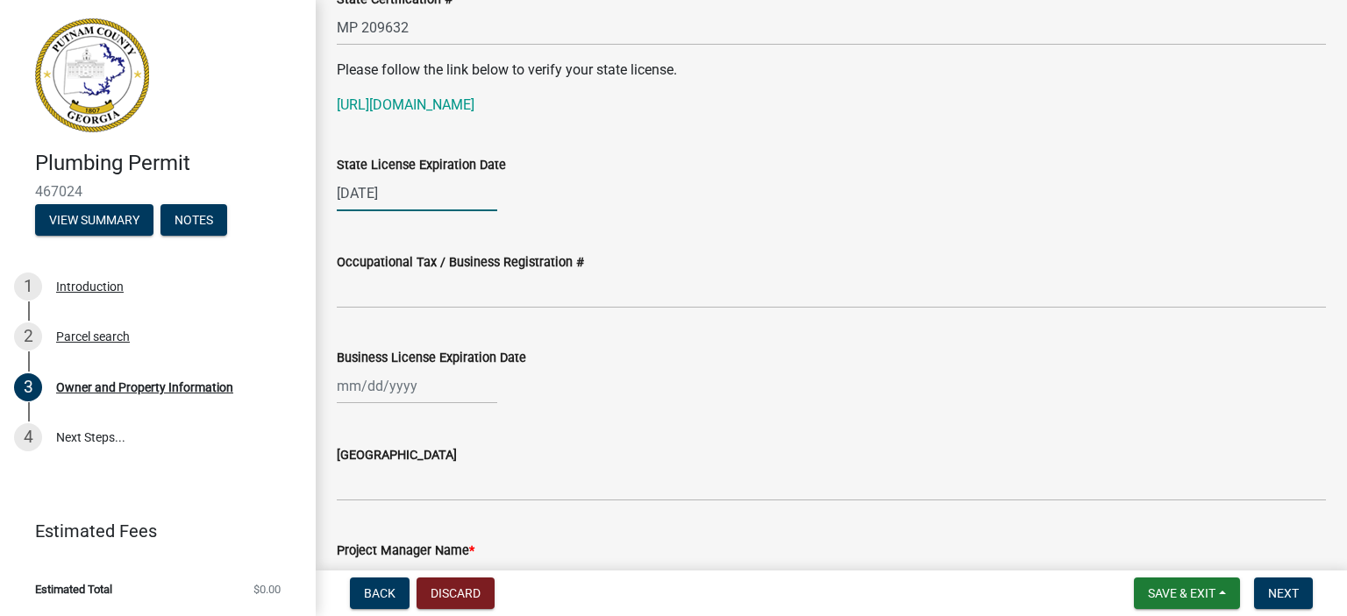
click at [376, 189] on div "[DATE]" at bounding box center [417, 193] width 160 height 36
click at [365, 196] on div "[DATE]" at bounding box center [417, 193] width 160 height 36
click at [353, 192] on div "[DATE]" at bounding box center [417, 193] width 160 height 36
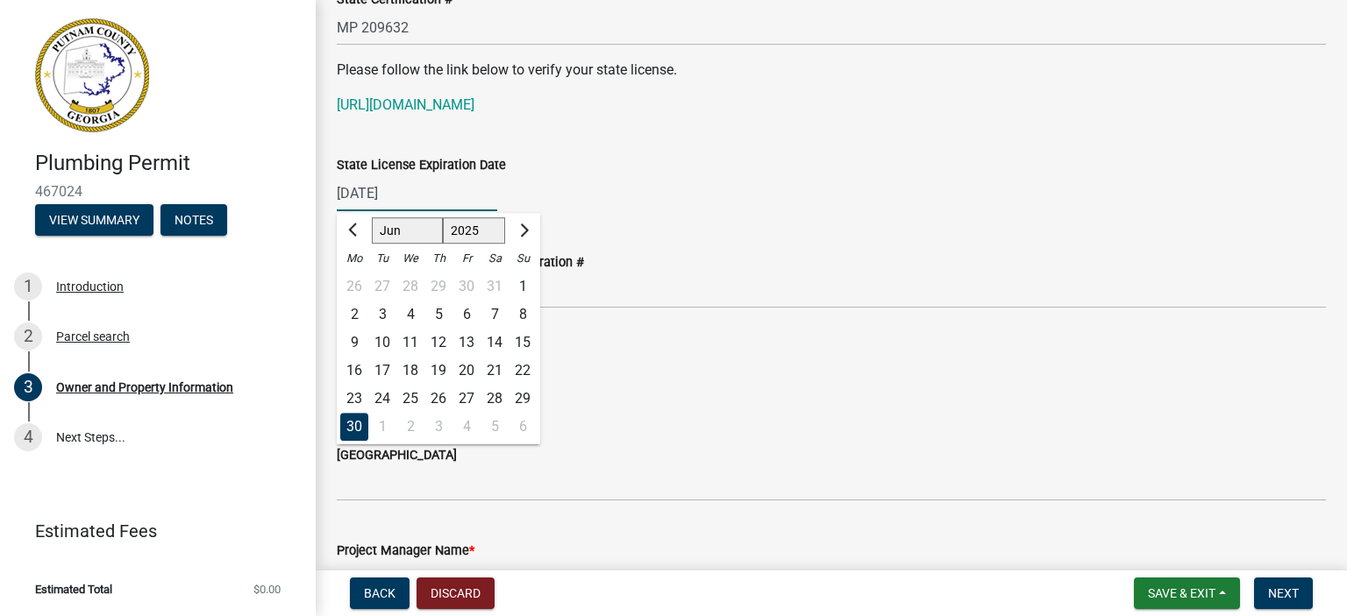
click at [344, 273] on div "26" at bounding box center [354, 287] width 28 height 28
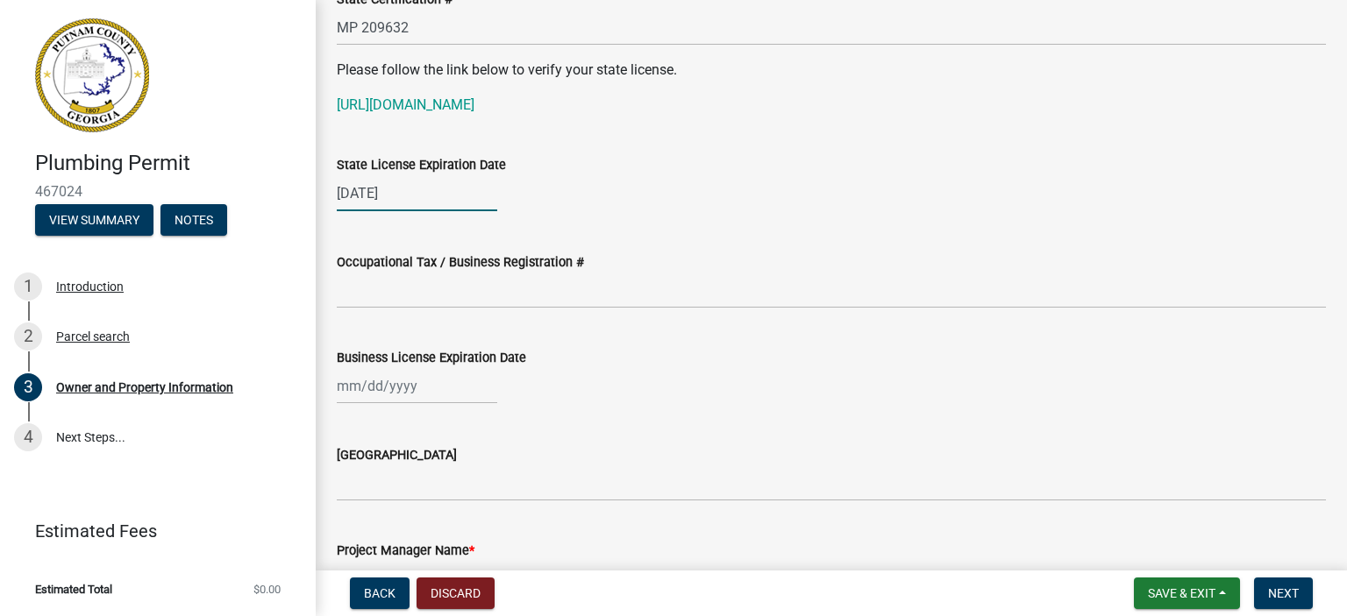
click at [349, 202] on div "[DATE]" at bounding box center [417, 193] width 160 height 36
type input "[DATE]"
click at [343, 192] on div "[DATE]" at bounding box center [417, 193] width 160 height 36
select select "4"
select select "2025"
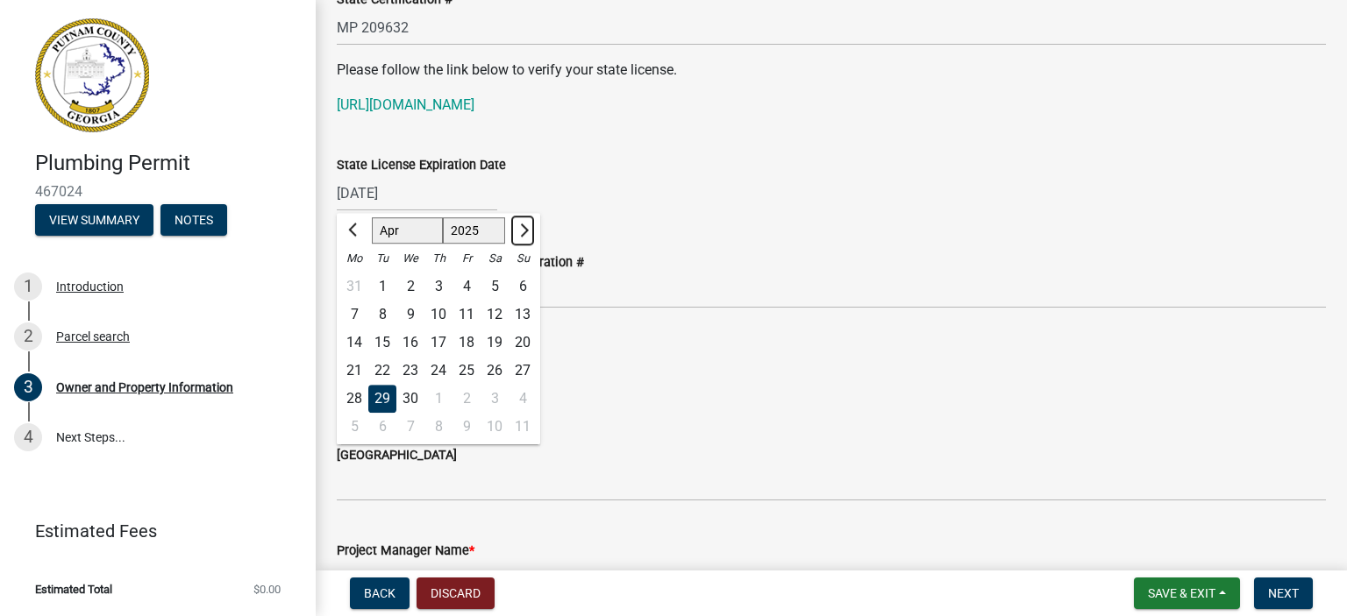
click at [520, 225] on span "Next month" at bounding box center [522, 230] width 13 height 13
click at [483, 228] on select "1525 1526 1527 1528 1529 1530 1531 1532 1533 1534 1535 1536 1537 1538 1539 1540…" at bounding box center [474, 230] width 63 height 26
click at [452, 233] on select "1525 1526 1527 1528 1529 1530 1531 1532 1533 1534 1535 1536 1537 1538 1539 1540…" at bounding box center [474, 230] width 63 height 26
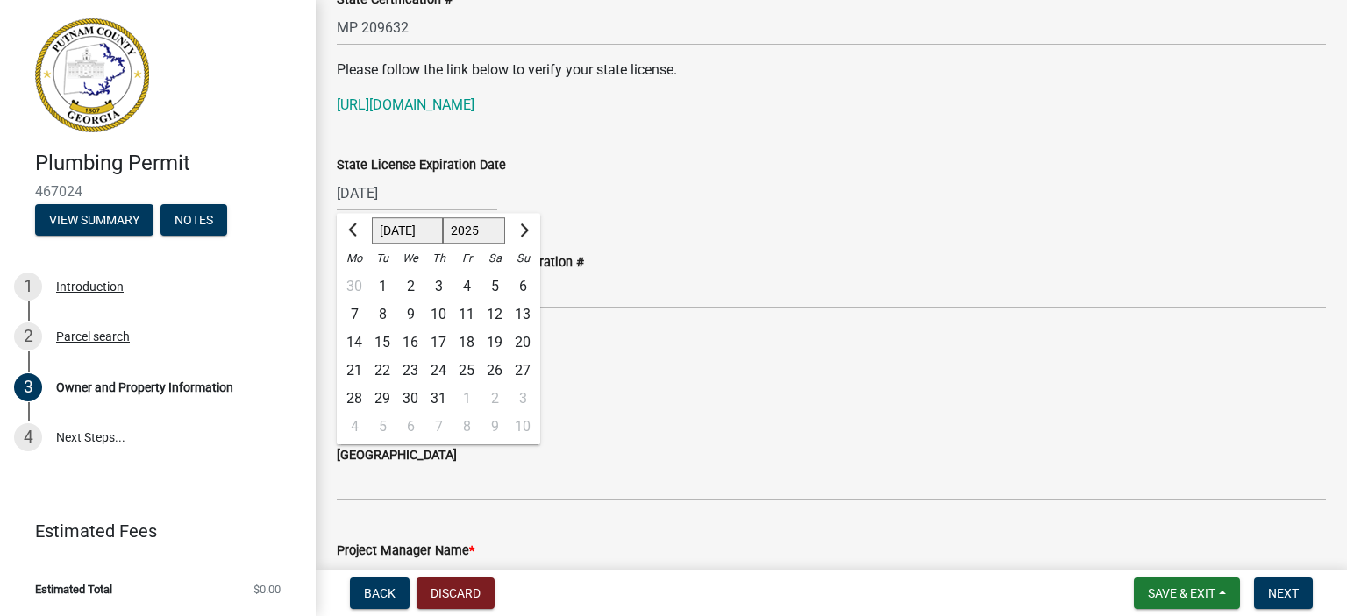
click at [452, 232] on select "1525 1526 1527 1528 1529 1530 1531 1532 1533 1534 1535 1536 1537 1538 1539 1540…" at bounding box center [474, 230] width 63 height 26
click at [455, 227] on select "1525 1526 1527 1528 1529 1530 1531 1532 1533 1534 1535 1536 1537 1538 1539 1540…" at bounding box center [474, 230] width 63 height 26
click at [520, 231] on span "Next month" at bounding box center [522, 230] width 13 height 13
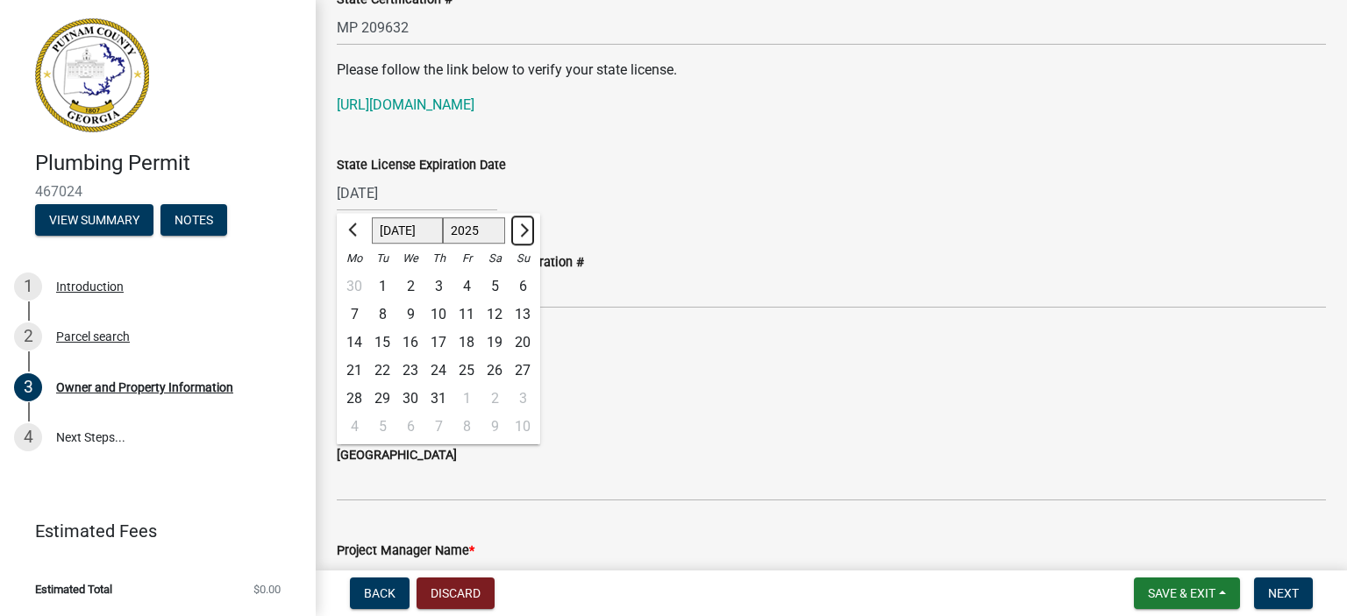
click at [520, 231] on span "Next month" at bounding box center [522, 230] width 13 height 13
click at [523, 227] on span "Next month" at bounding box center [522, 230] width 13 height 13
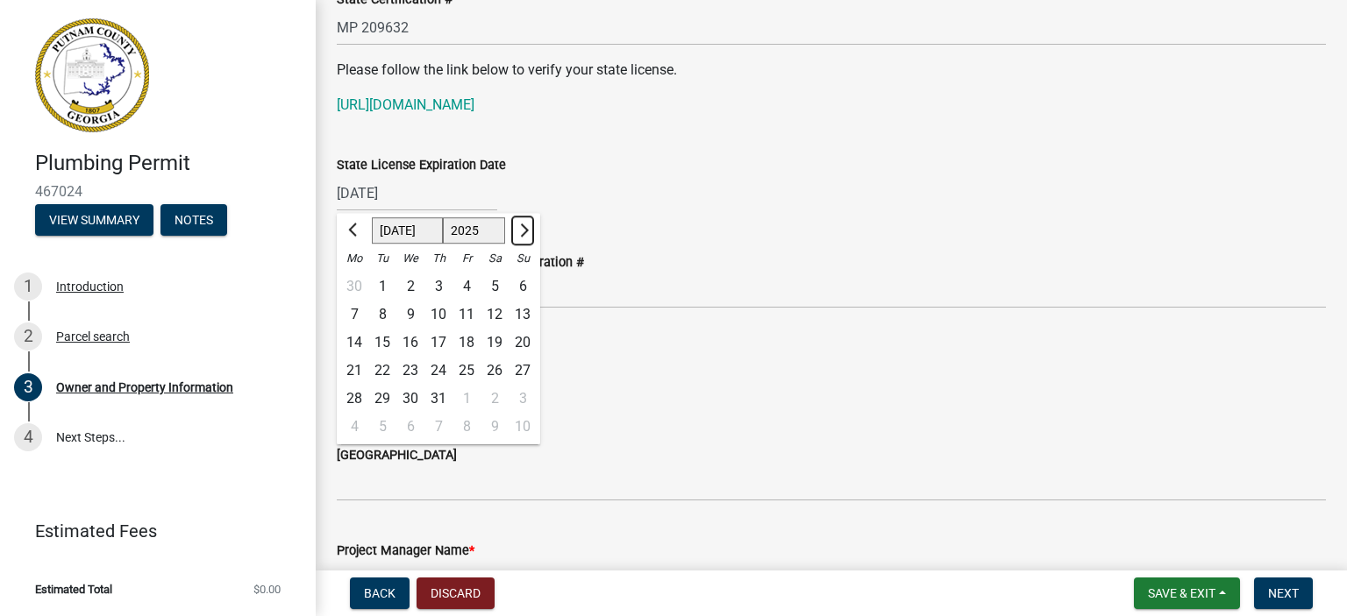
click at [523, 227] on span "Next month" at bounding box center [522, 230] width 13 height 13
select select "7"
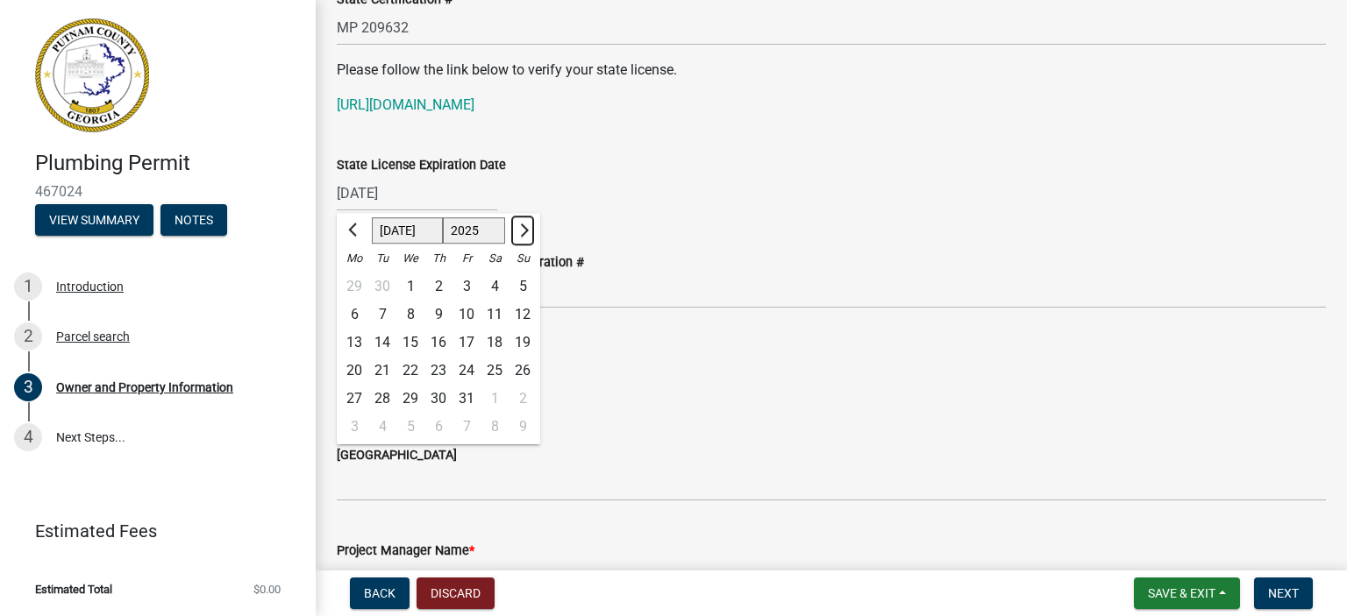
select select "2026"
click at [523, 227] on span "Next month" at bounding box center [522, 230] width 13 height 13
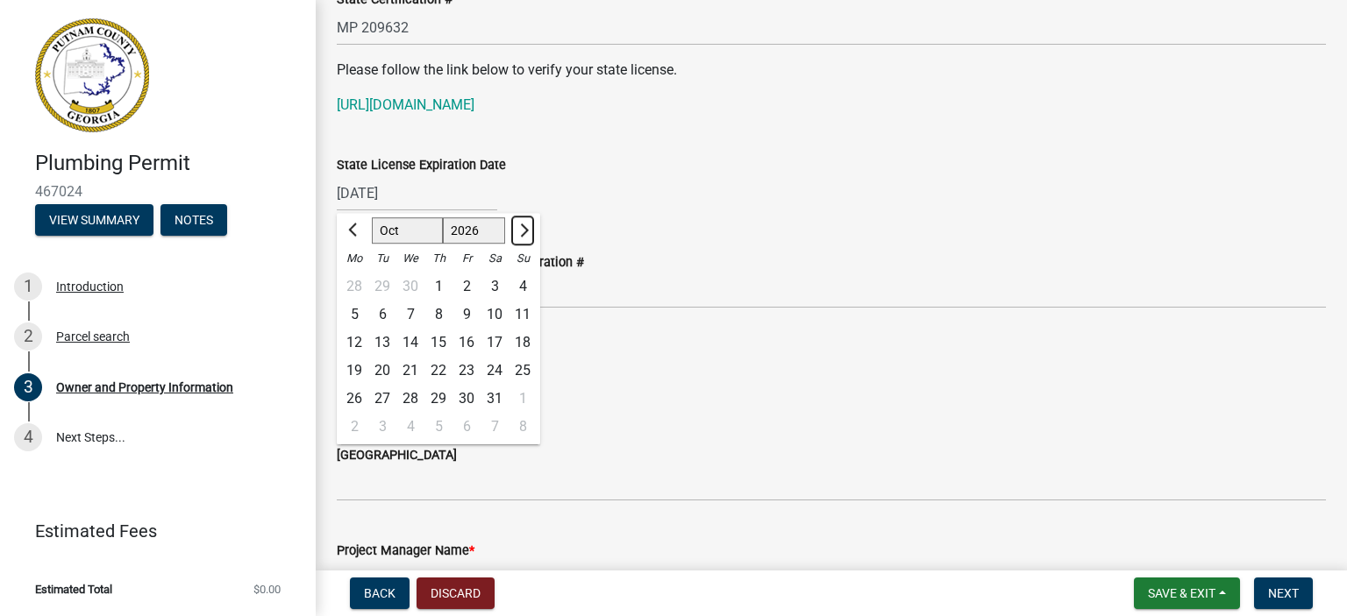
select select "11"
click at [621, 201] on div "[DATE] [PERSON_NAME] Apr May Jun [DATE] Aug Sep Oct Nov [DATE] 1527 1528 1529 1…" at bounding box center [831, 193] width 989 height 36
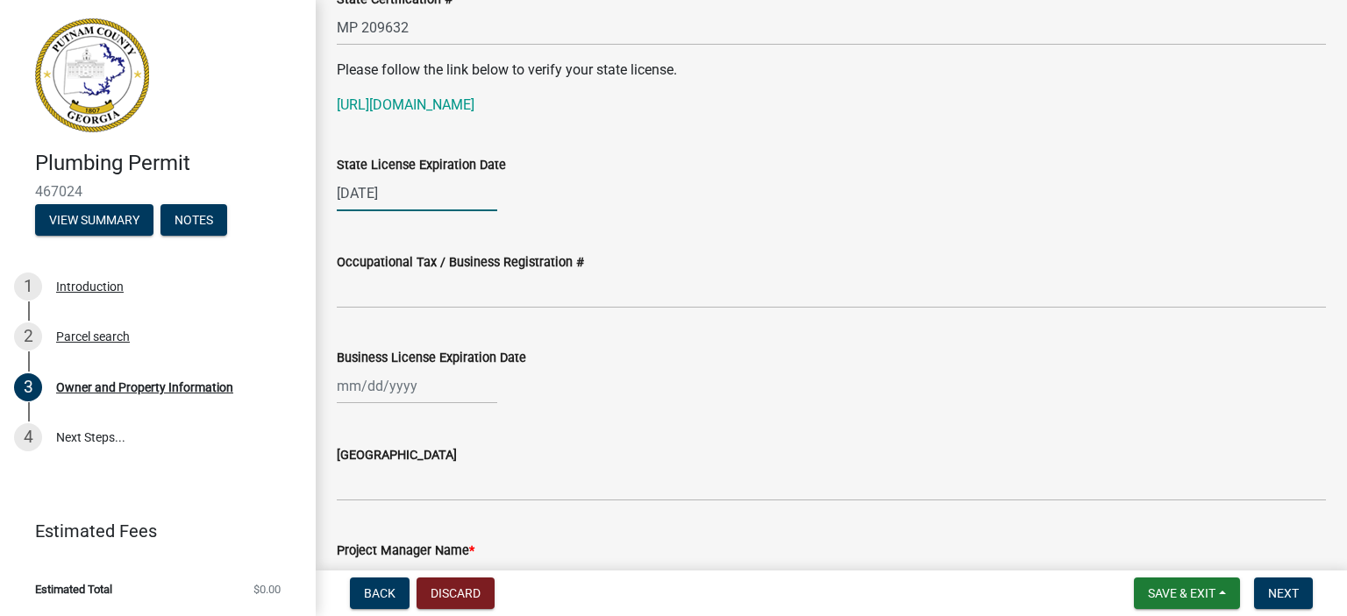
click at [424, 198] on div "[DATE]" at bounding box center [417, 193] width 160 height 36
type input "[DATE]"
click at [350, 192] on div "[DATE]" at bounding box center [417, 193] width 160 height 36
select select "3"
select select "2025"
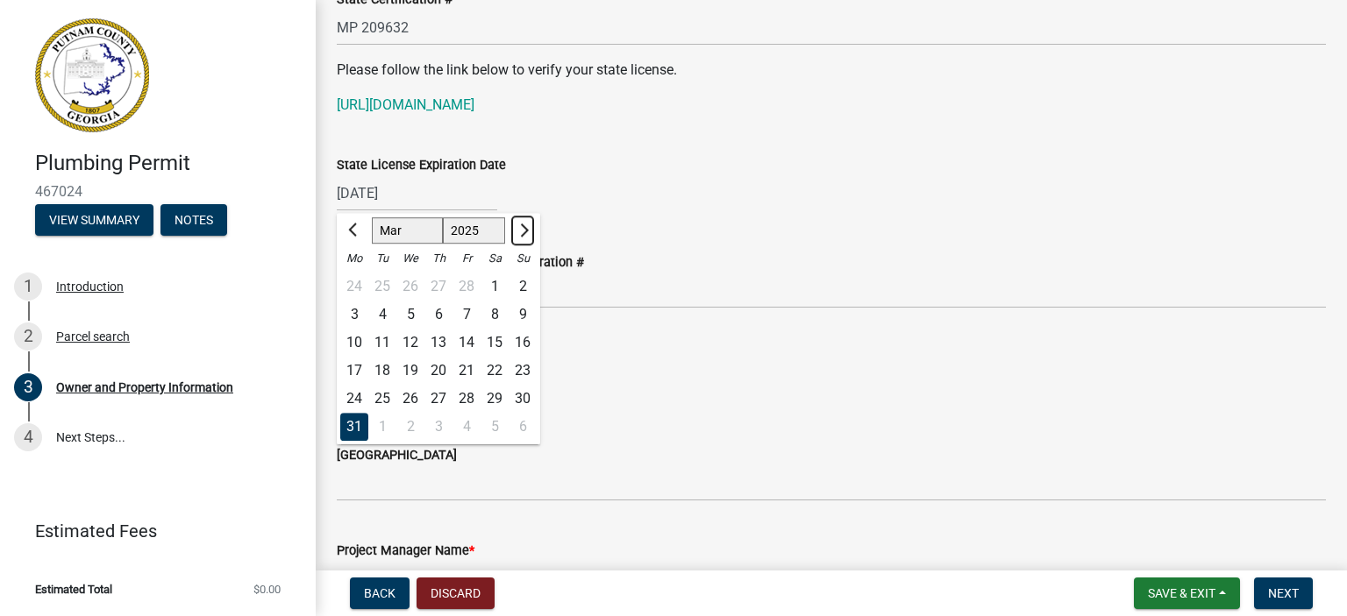
click at [524, 230] on span "Next month" at bounding box center [522, 230] width 13 height 13
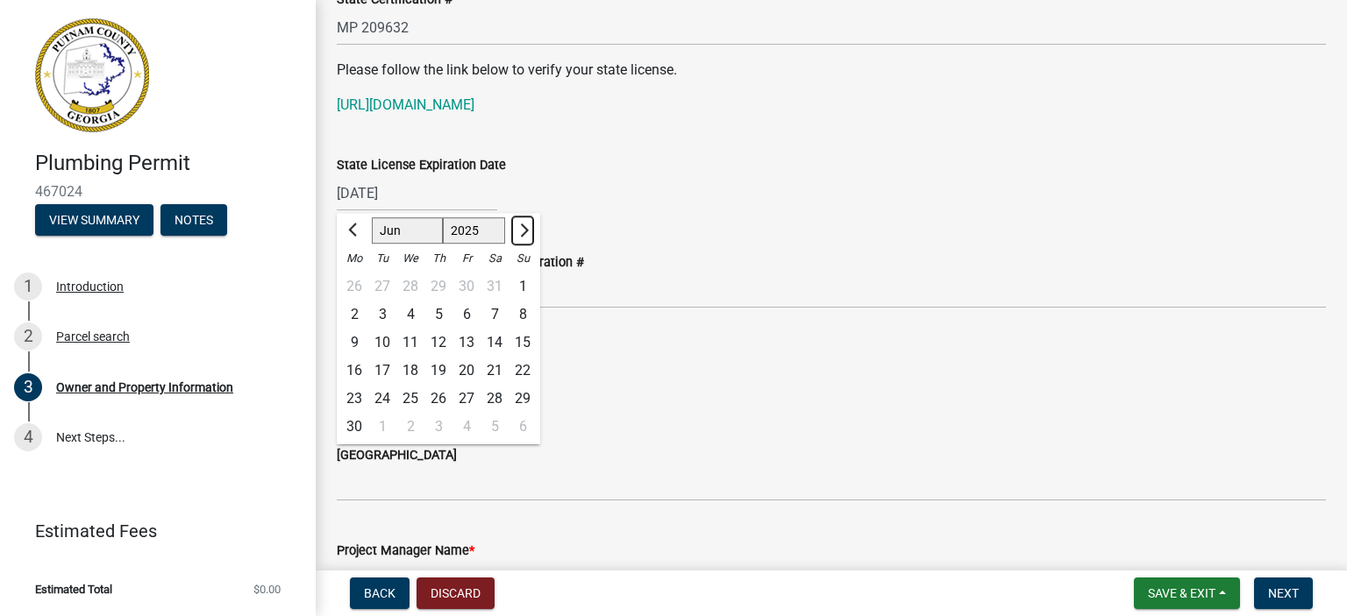
click at [524, 230] on span "Next month" at bounding box center [522, 230] width 13 height 13
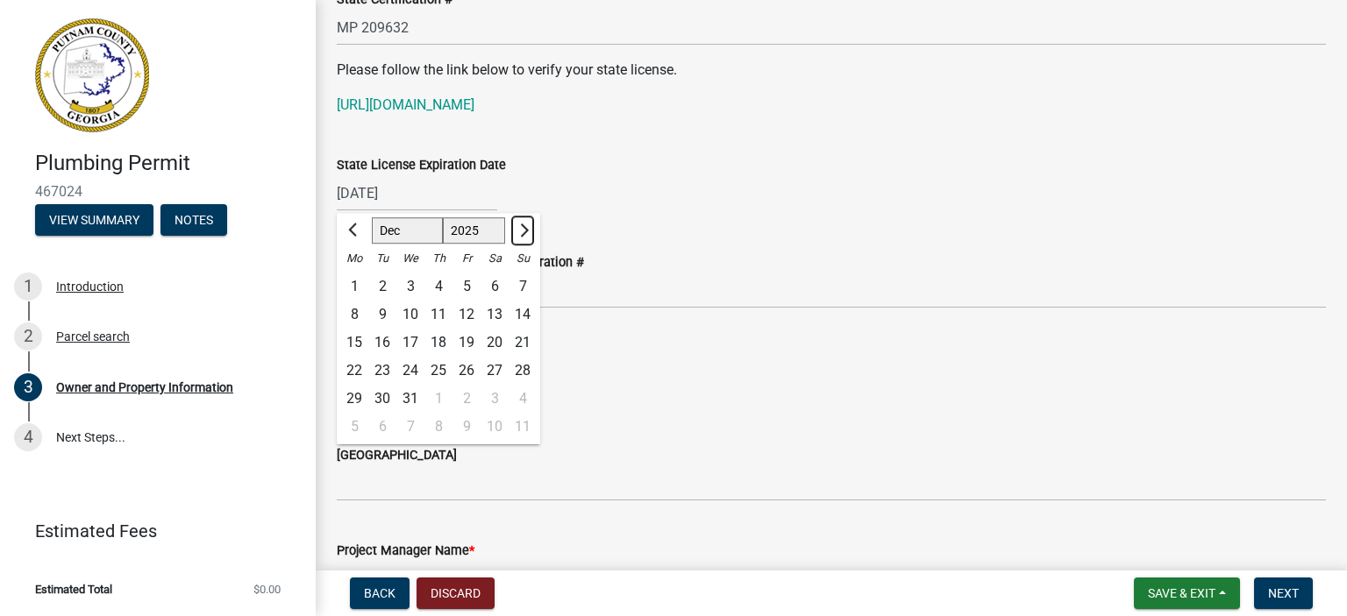
click at [524, 230] on span "Next month" at bounding box center [522, 230] width 13 height 13
select select "3"
select select "2026"
click at [524, 230] on span "Next month" at bounding box center [522, 230] width 13 height 13
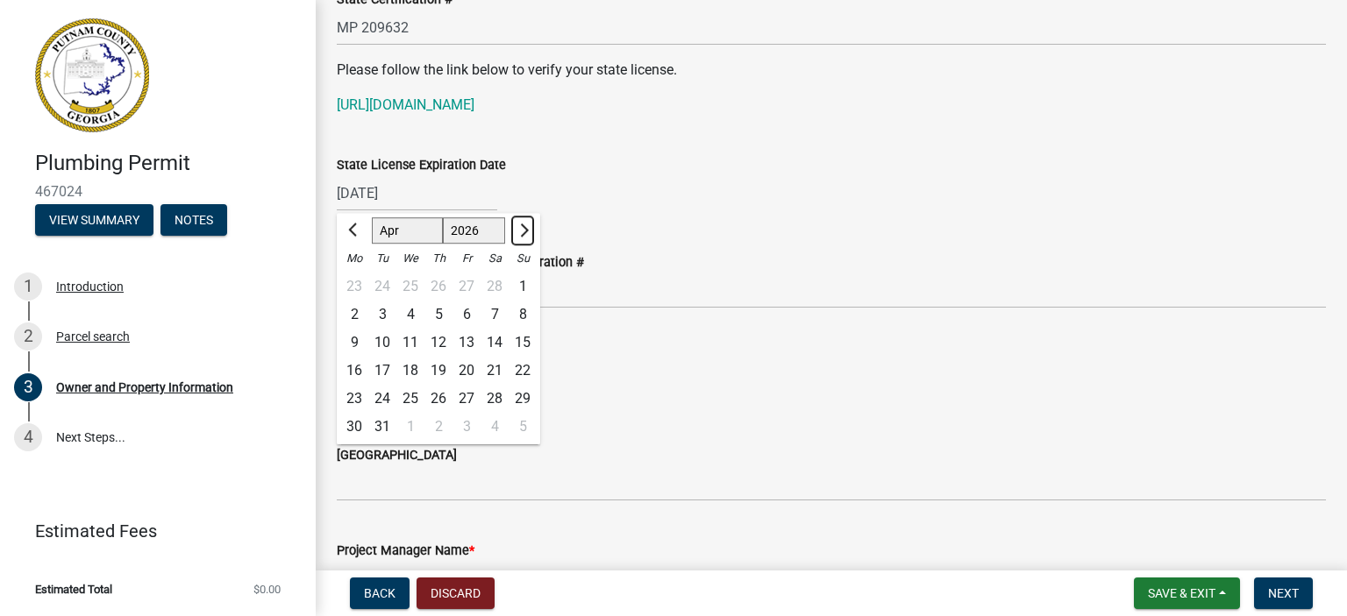
click at [524, 230] on span "Next month" at bounding box center [522, 230] width 13 height 13
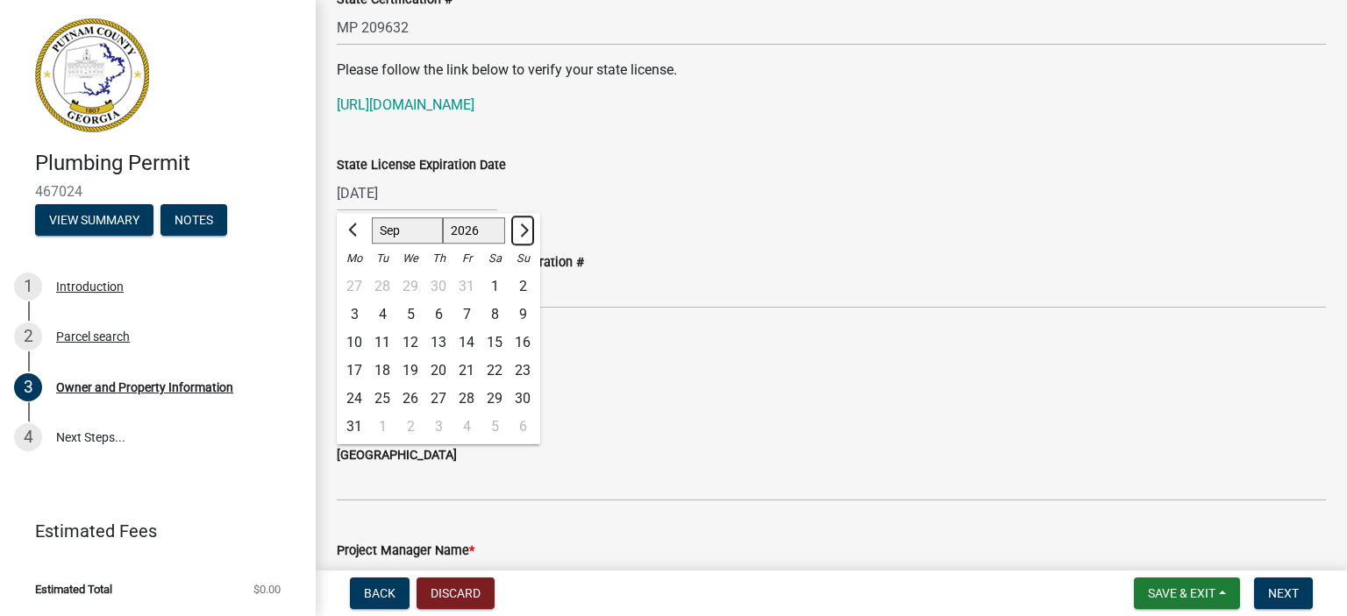
click at [524, 230] on span "Next month" at bounding box center [522, 230] width 13 height 13
click at [351, 227] on span "Previous month" at bounding box center [354, 230] width 13 height 13
select select "11"
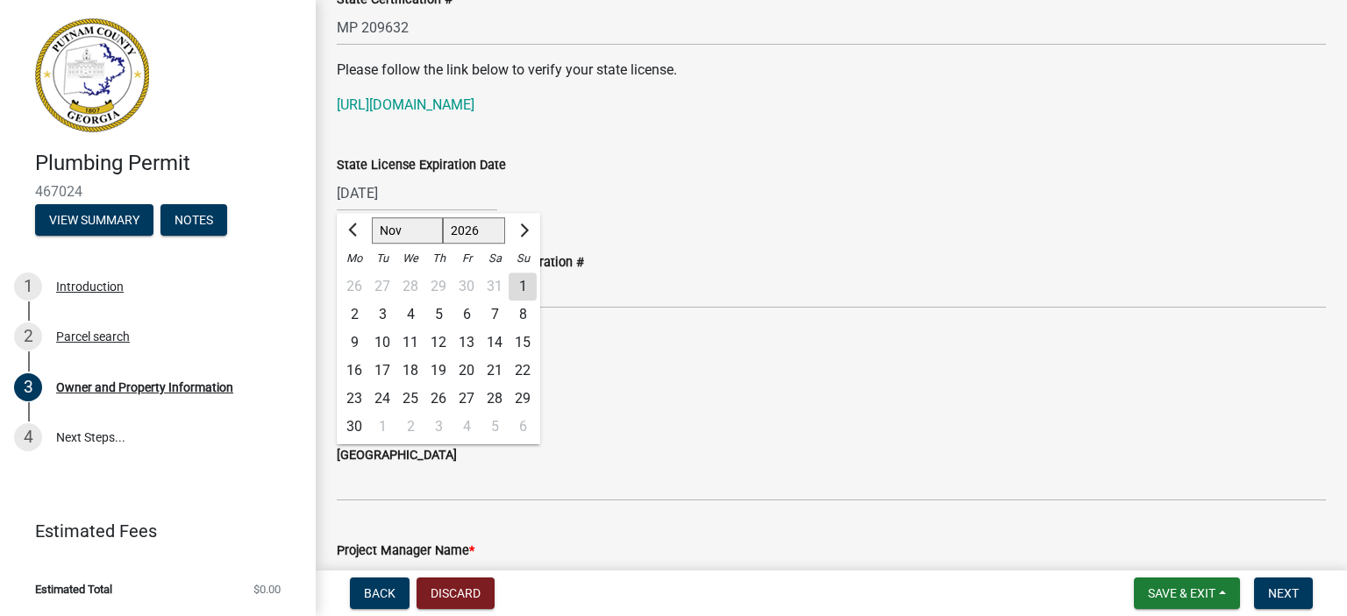
click at [354, 424] on div "30" at bounding box center [354, 427] width 28 height 28
type input "[DATE]"
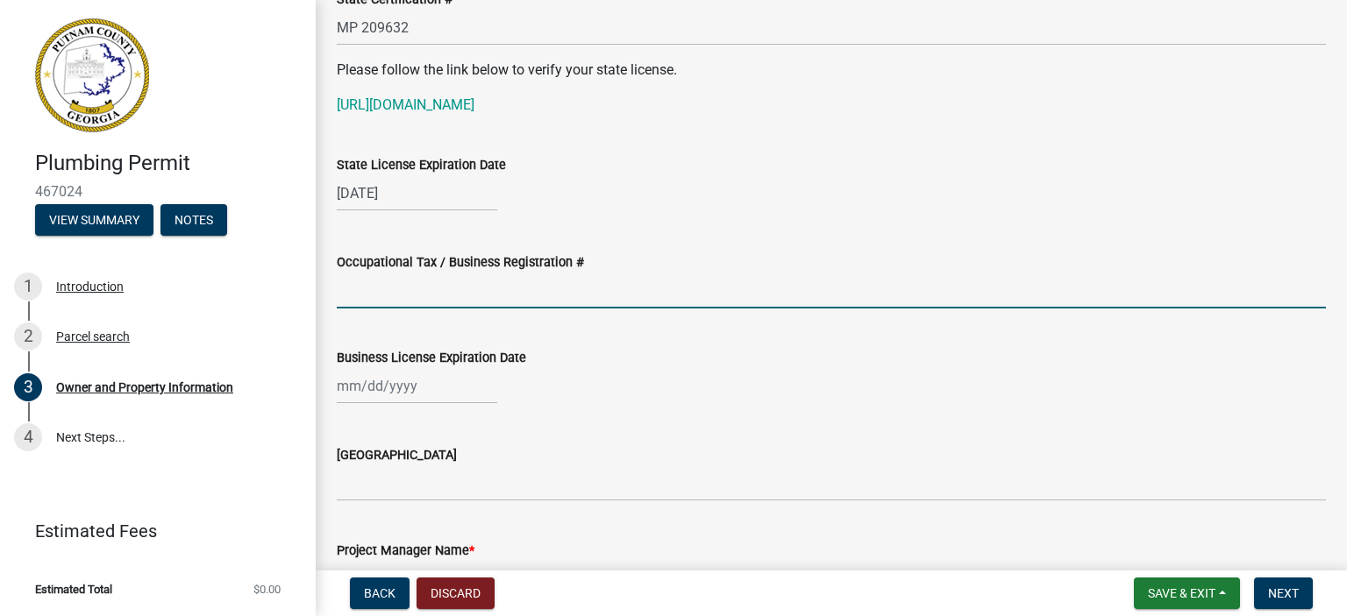
click at [480, 284] on input "Occupational Tax / Business Registration #" at bounding box center [831, 291] width 989 height 36
type input "59467-01"
click at [394, 394] on div at bounding box center [417, 386] width 160 height 36
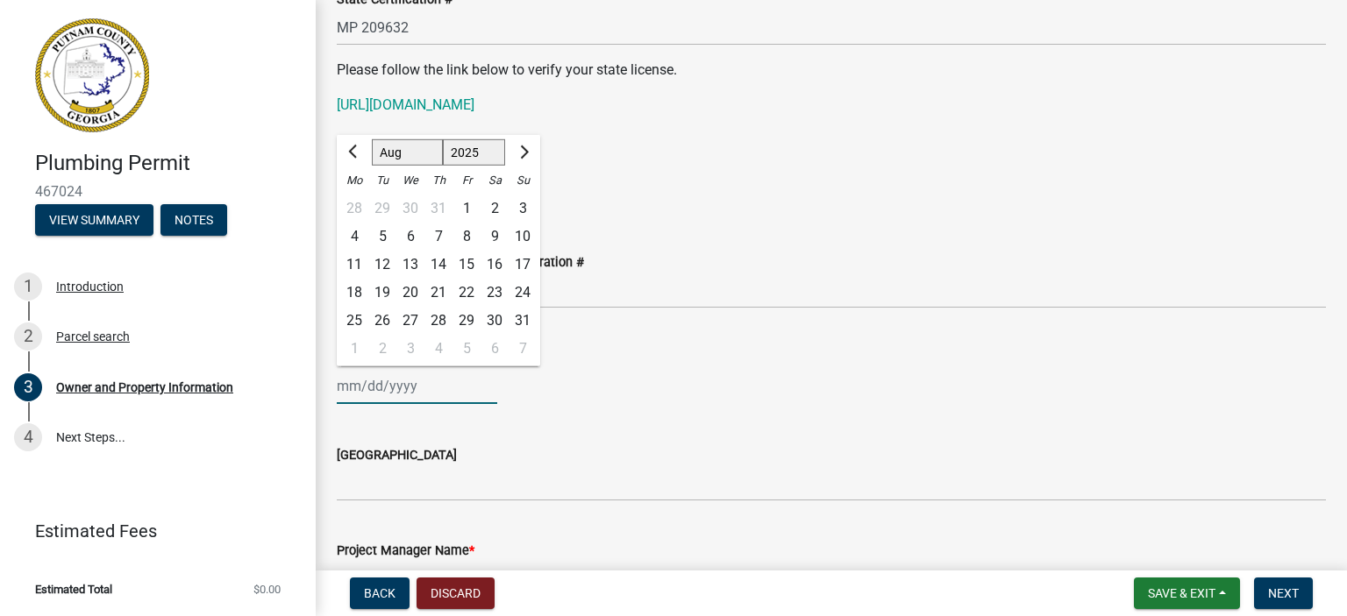
click at [352, 363] on div "1" at bounding box center [354, 349] width 28 height 28
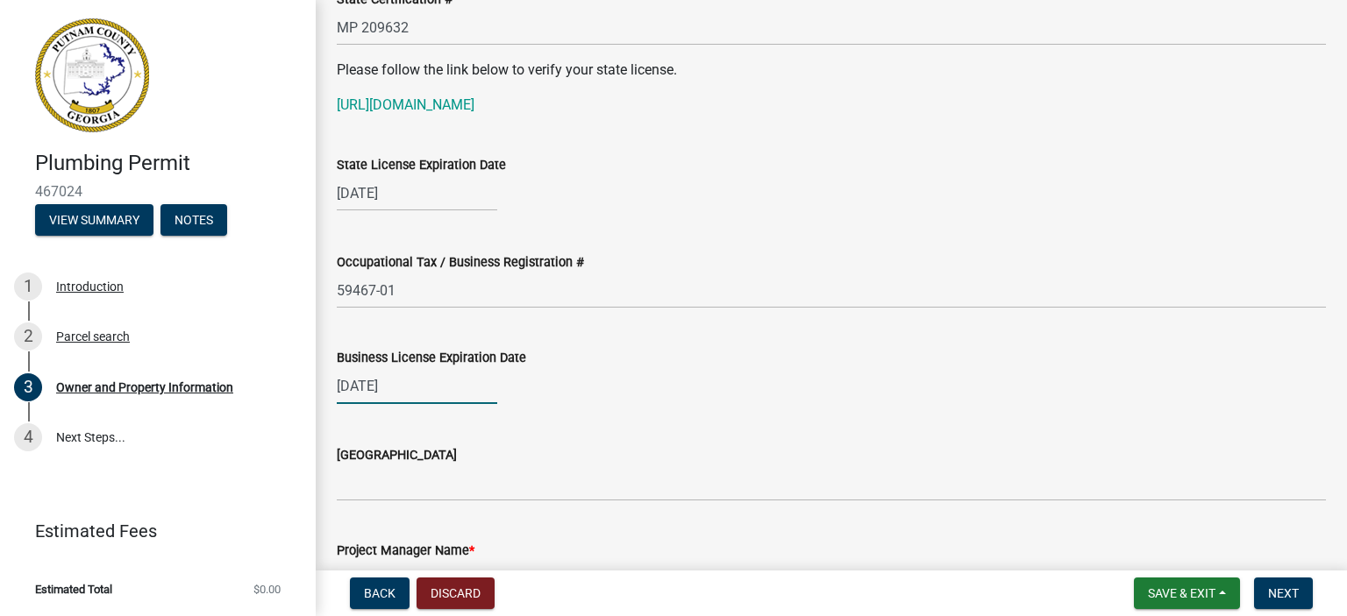
click at [351, 388] on div "[DATE]" at bounding box center [417, 386] width 160 height 36
type input "[DATE]"
click at [361, 386] on div "[DATE]" at bounding box center [417, 386] width 160 height 36
select select "10"
select select "2025"
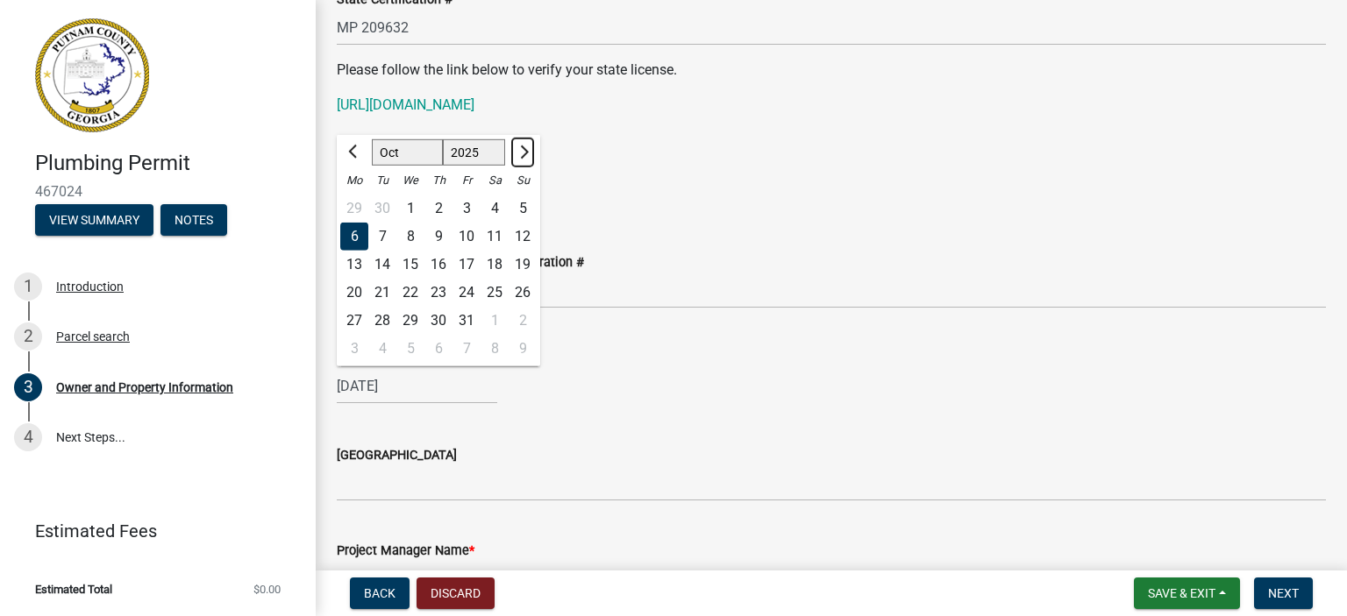
click at [520, 147] on span "Next month" at bounding box center [522, 151] width 13 height 13
click at [522, 147] on span "Next month" at bounding box center [522, 151] width 13 height 13
select select "1"
select select "2026"
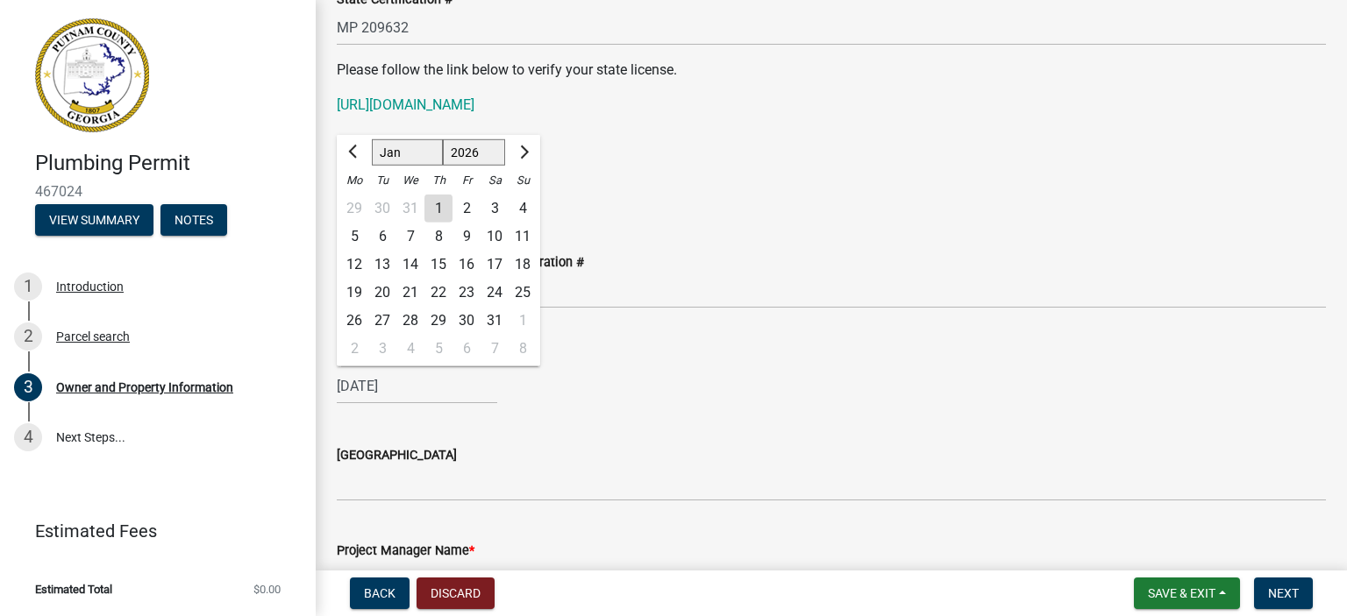
click at [494, 203] on div "3" at bounding box center [495, 209] width 28 height 28
type input "[DATE]"
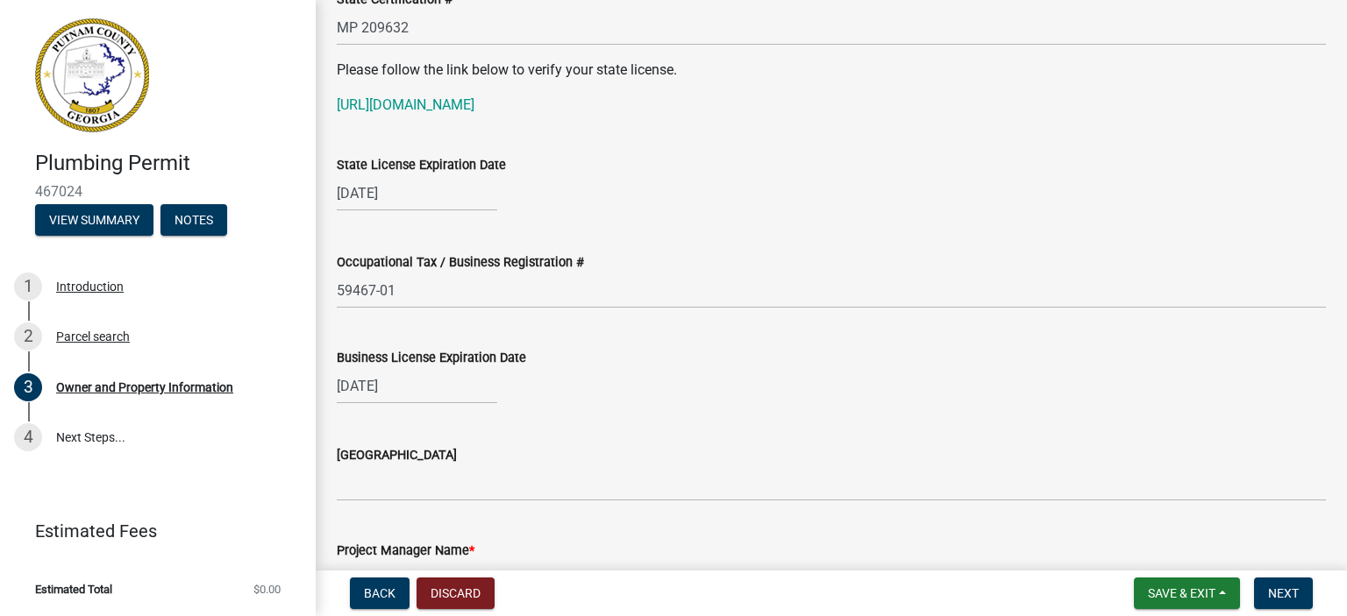
click at [730, 438] on div "[GEOGRAPHIC_DATA]" at bounding box center [831, 461] width 989 height 82
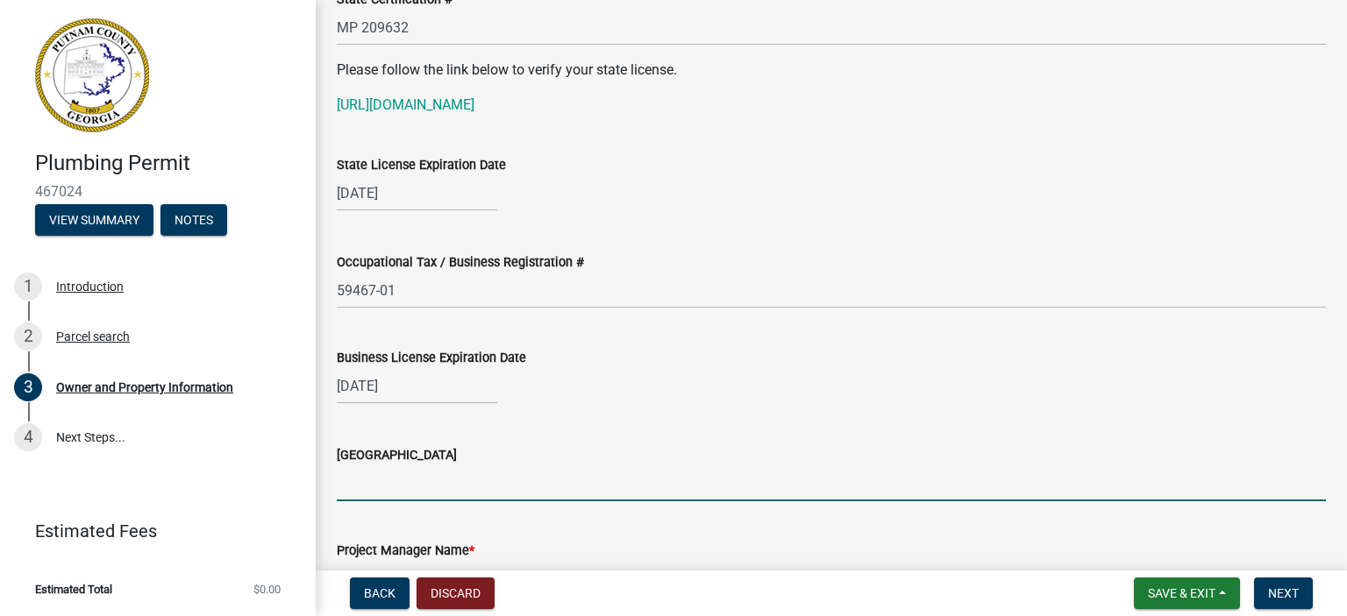
click at [407, 485] on input "[GEOGRAPHIC_DATA]" at bounding box center [831, 484] width 989 height 36
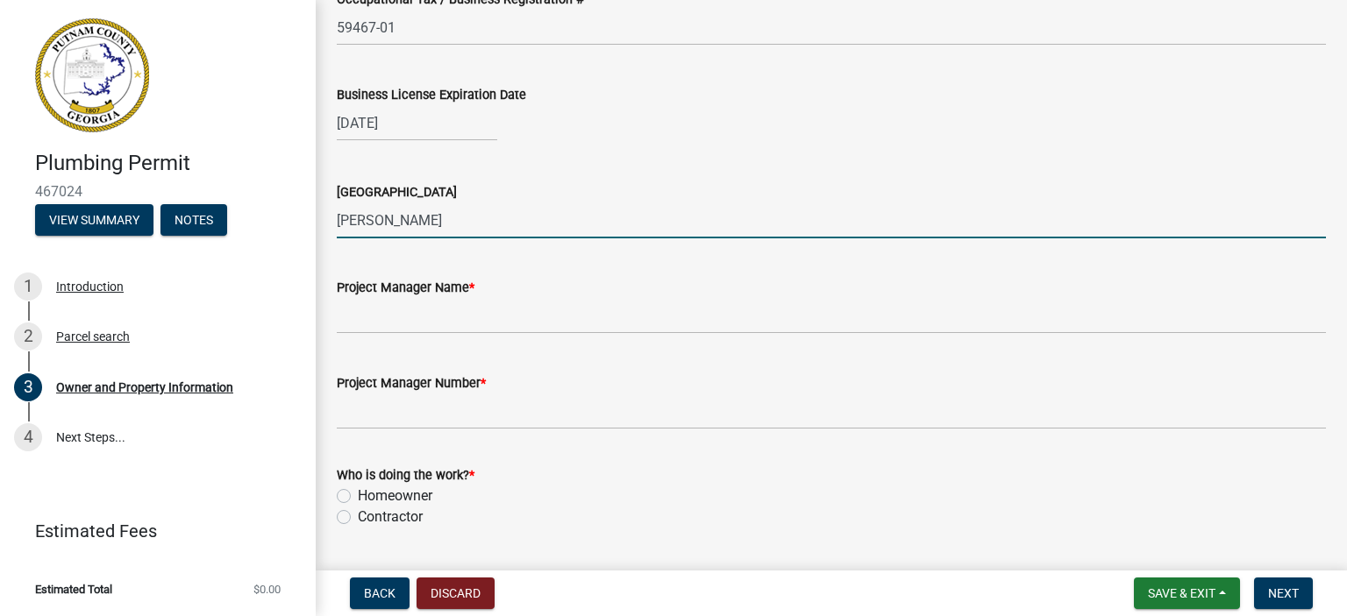
scroll to position [2806, 0]
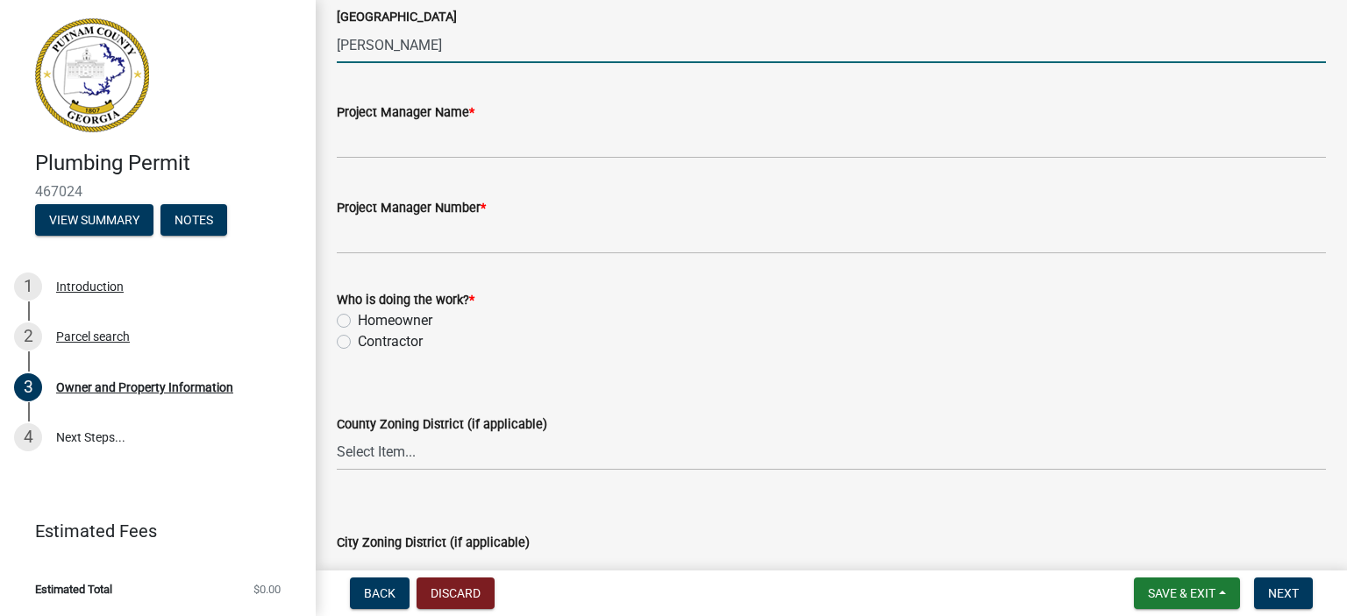
type input "[PERSON_NAME]"
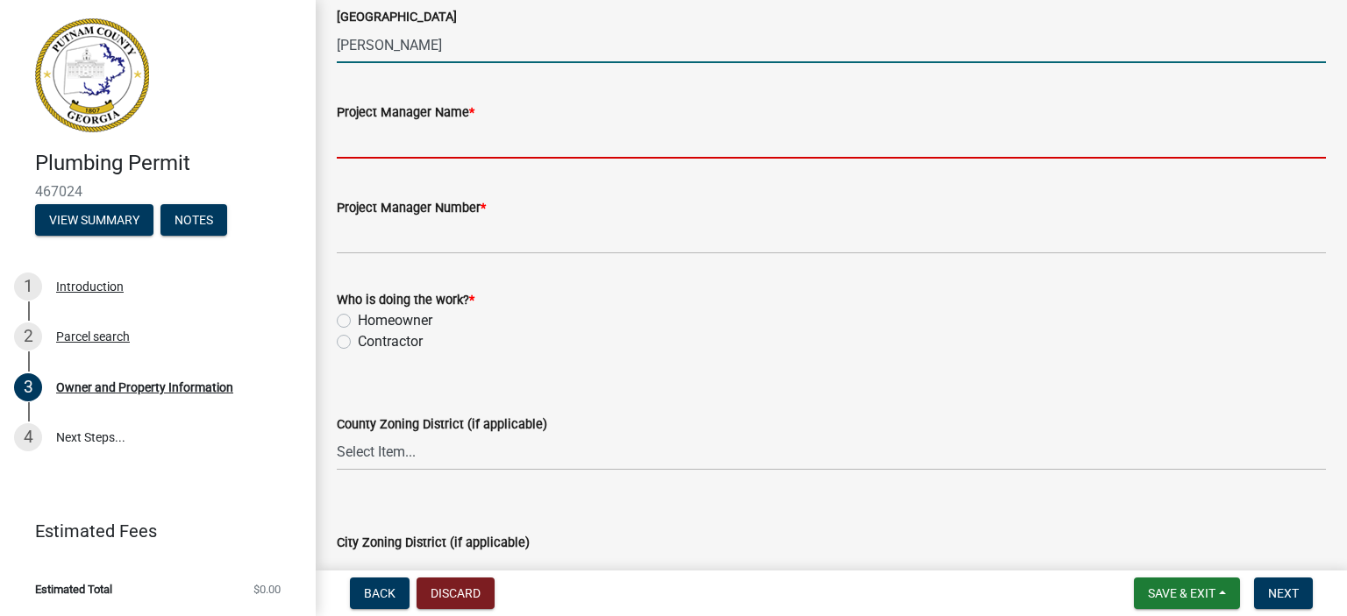
click at [367, 132] on input "Project Manager Name *" at bounding box center [831, 141] width 989 height 36
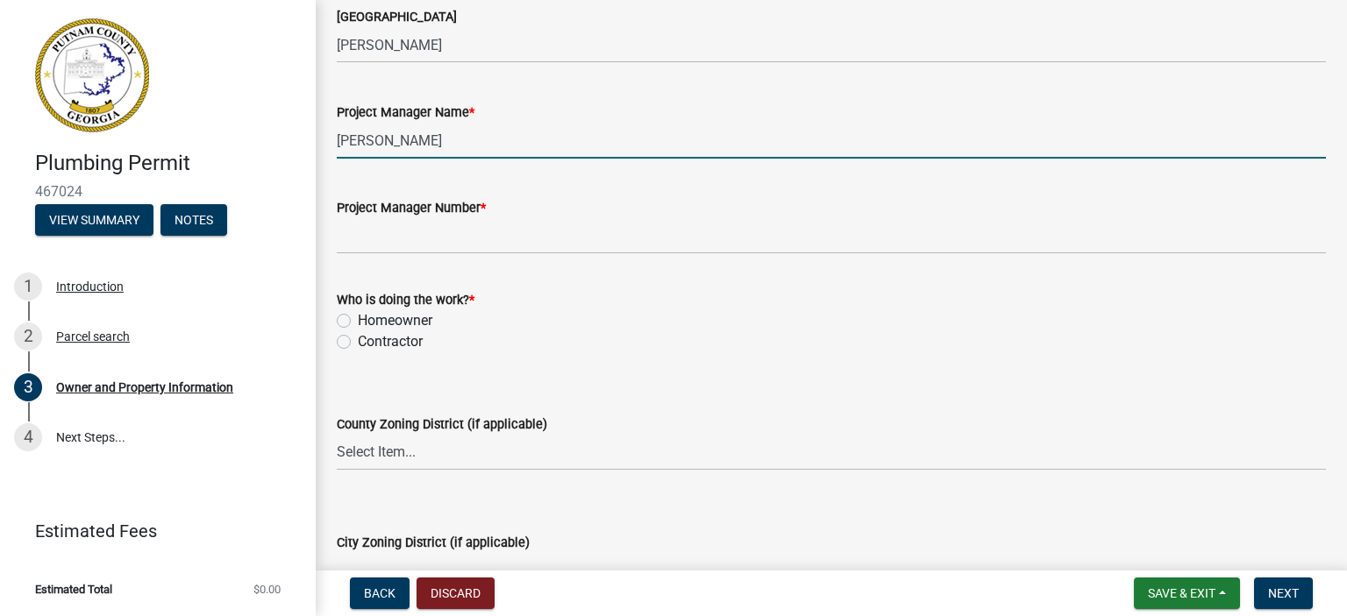
type input "[PERSON_NAME]"
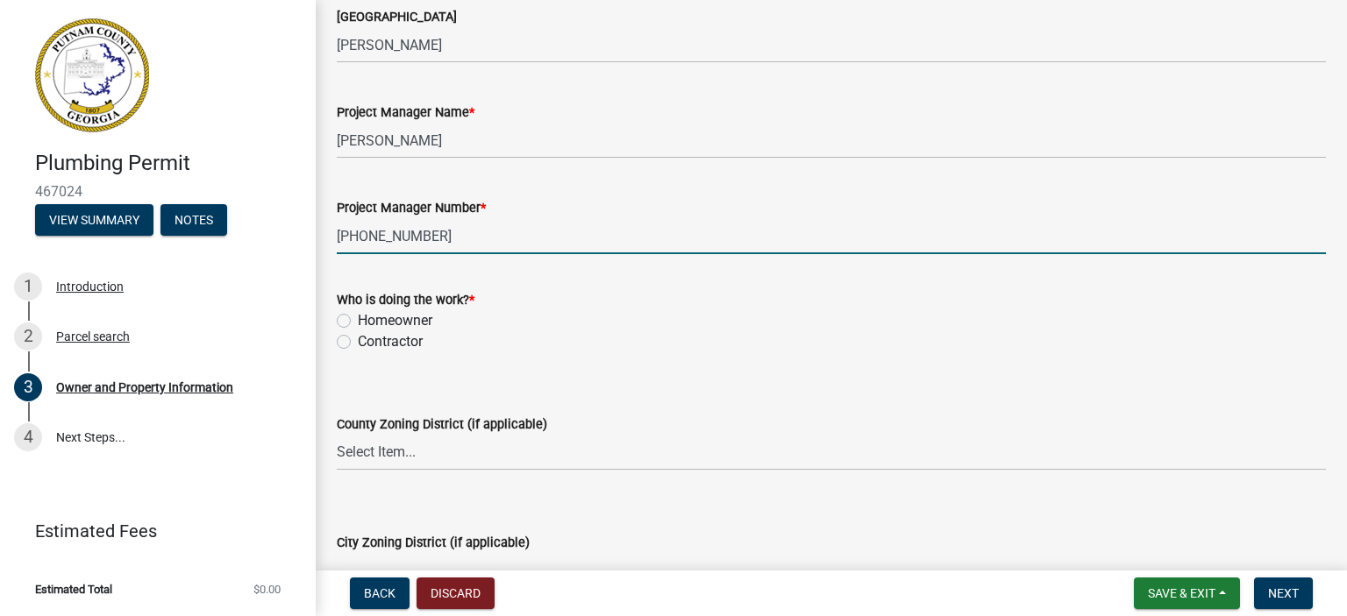
type input "[PHONE_NUMBER]"
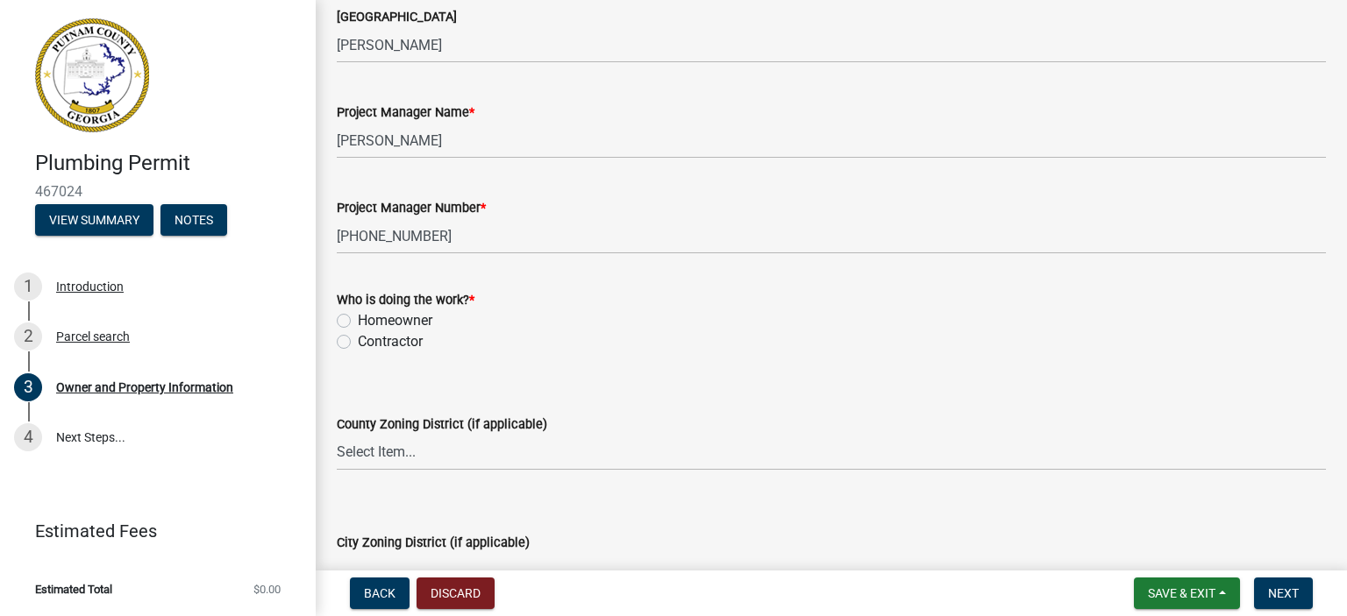
click at [358, 340] on label "Contractor" at bounding box center [390, 341] width 65 height 21
click at [358, 340] on input "Contractor" at bounding box center [363, 336] width 11 height 11
radio input "true"
click at [644, 387] on div "County Zoning District (if applicable) Select Item... AG-1 R-1R R-1 R-2 MHP RM-…" at bounding box center [831, 419] width 989 height 103
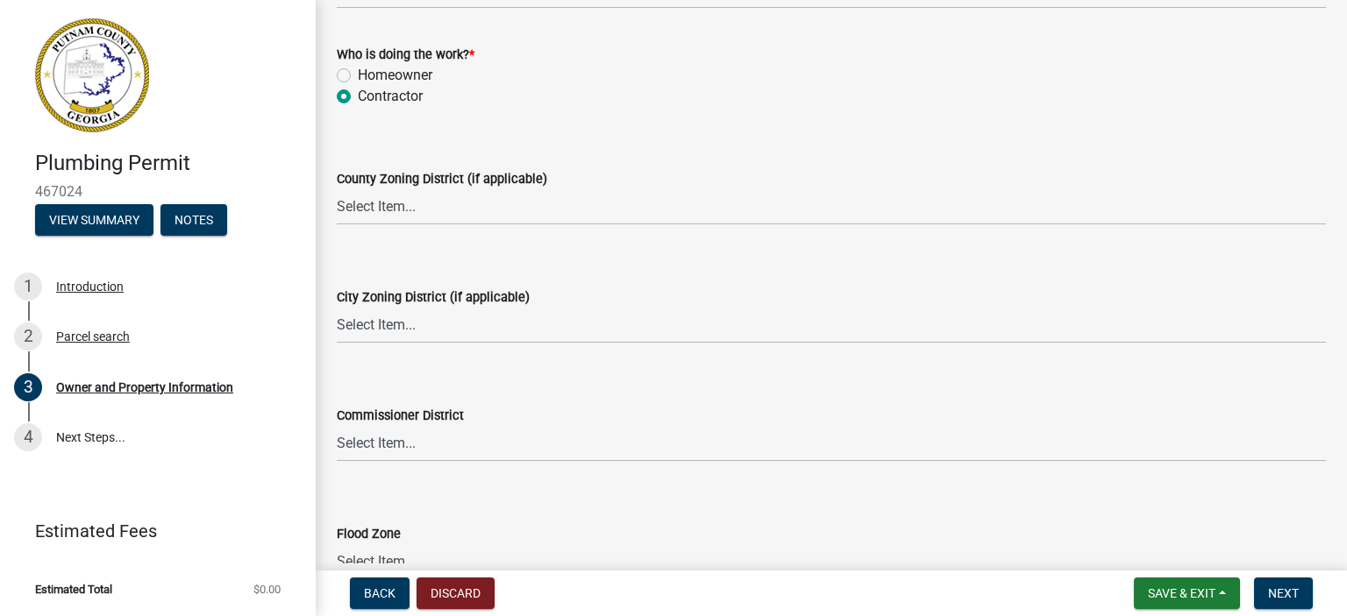
scroll to position [3152, 0]
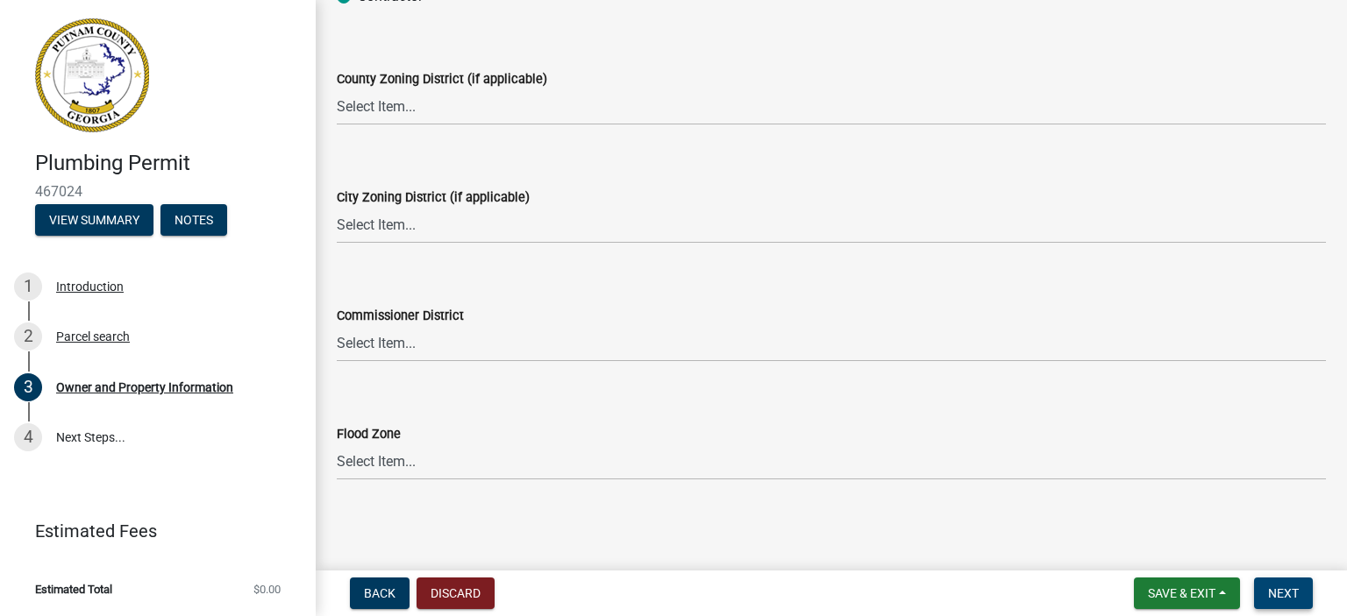
click at [1287, 587] on span "Next" at bounding box center [1283, 594] width 31 height 14
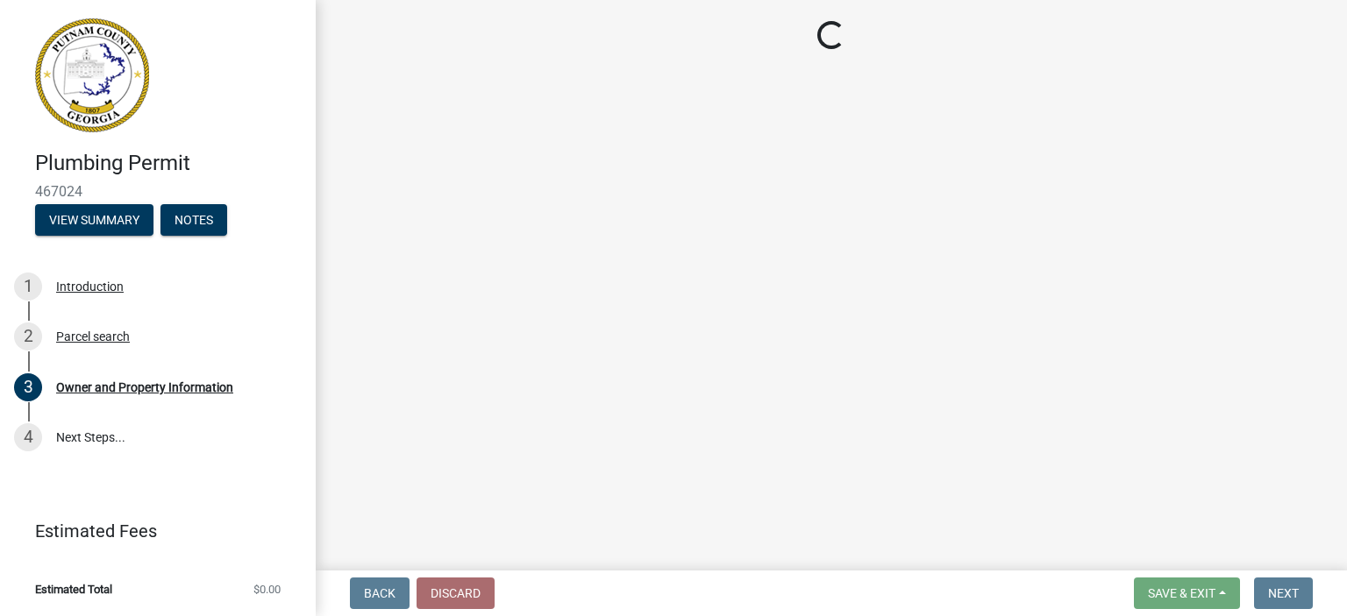
scroll to position [0, 0]
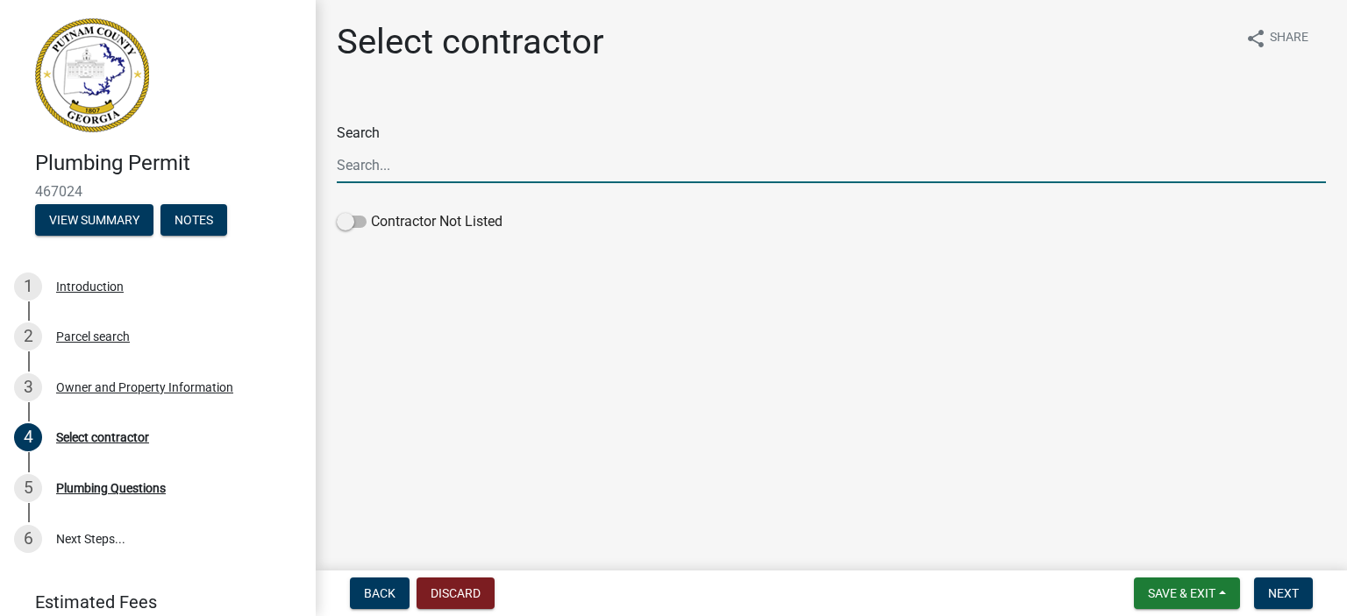
click at [448, 161] on input "Search" at bounding box center [831, 165] width 989 height 36
type input "[PERSON_NAME] Plumbing, Inc"
click at [593, 176] on input "[PERSON_NAME] Plumbing, Inc" at bounding box center [831, 165] width 989 height 36
click at [589, 170] on input "[PERSON_NAME] Plumbing, Inc" at bounding box center [831, 165] width 989 height 36
click at [350, 221] on span at bounding box center [352, 222] width 30 height 12
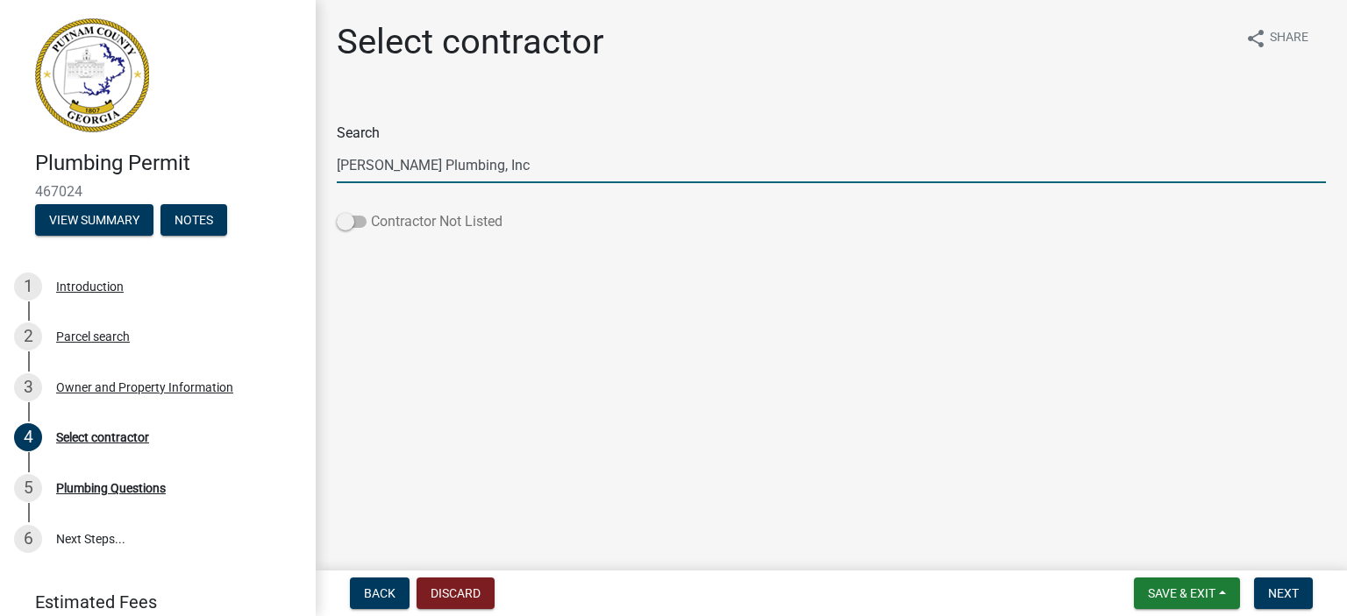
click at [371, 211] on input "Contractor Not Listed" at bounding box center [371, 211] width 0 height 0
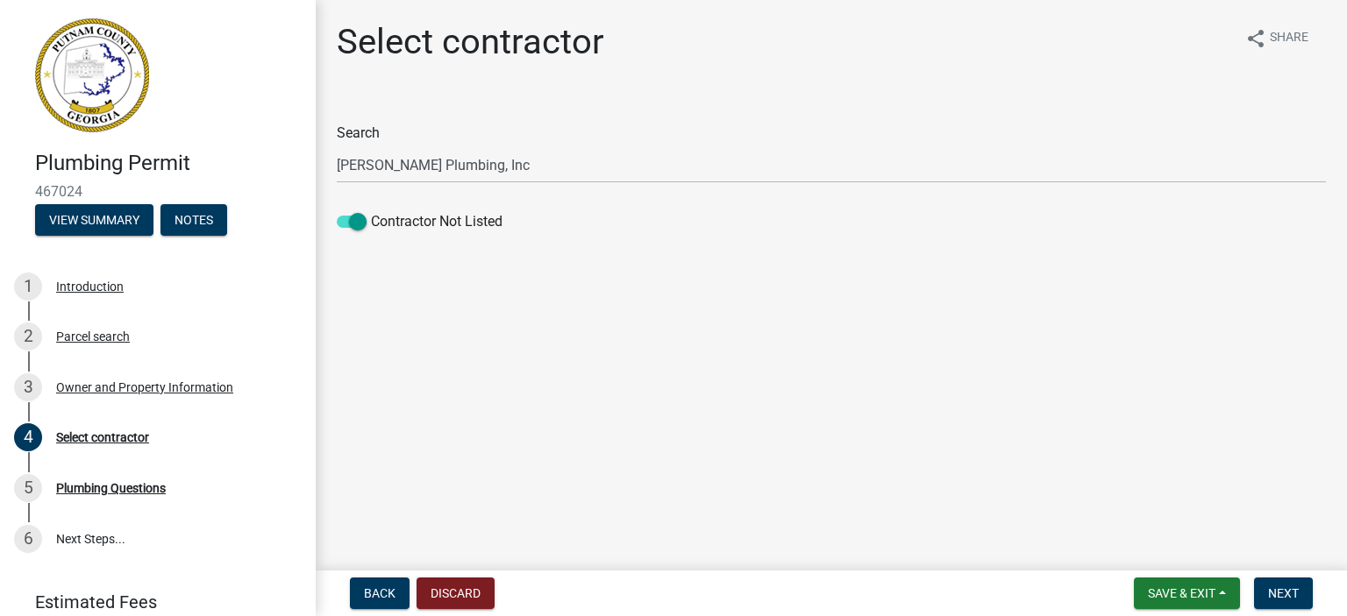
click at [611, 253] on wm-data-entity-input "Search [PERSON_NAME] Plumbing, Inc Contractor Not Listed" at bounding box center [831, 175] width 989 height 155
click at [1296, 598] on span "Next" at bounding box center [1283, 594] width 31 height 14
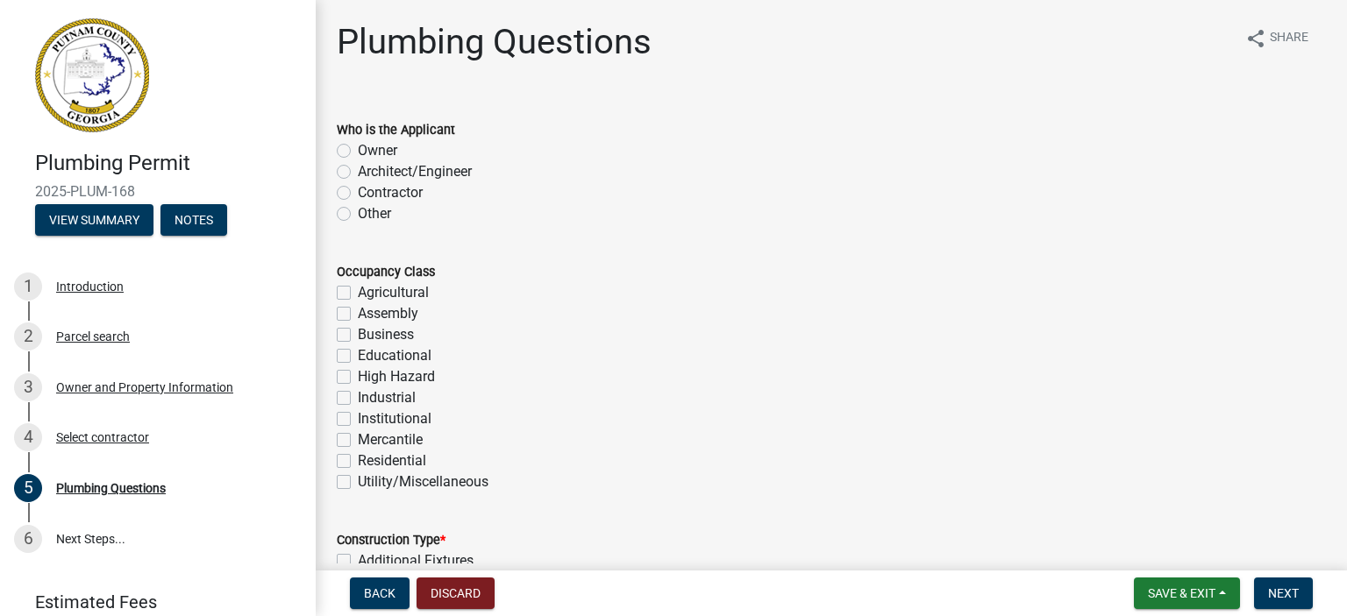
click at [358, 189] on label "Contractor" at bounding box center [390, 192] width 65 height 21
click at [358, 189] on input "Contractor" at bounding box center [363, 187] width 11 height 11
radio input "true"
click at [358, 462] on label "Residential" at bounding box center [392, 461] width 68 height 21
click at [358, 462] on input "Residential" at bounding box center [363, 456] width 11 height 11
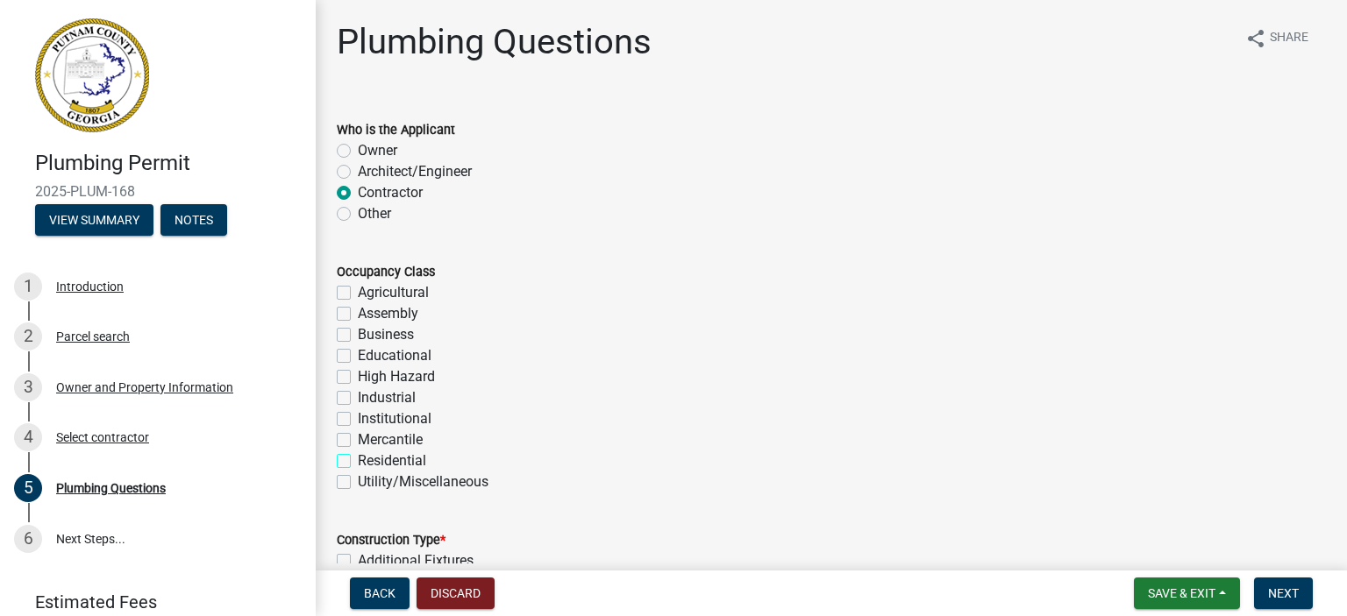
checkbox input "true"
checkbox input "false"
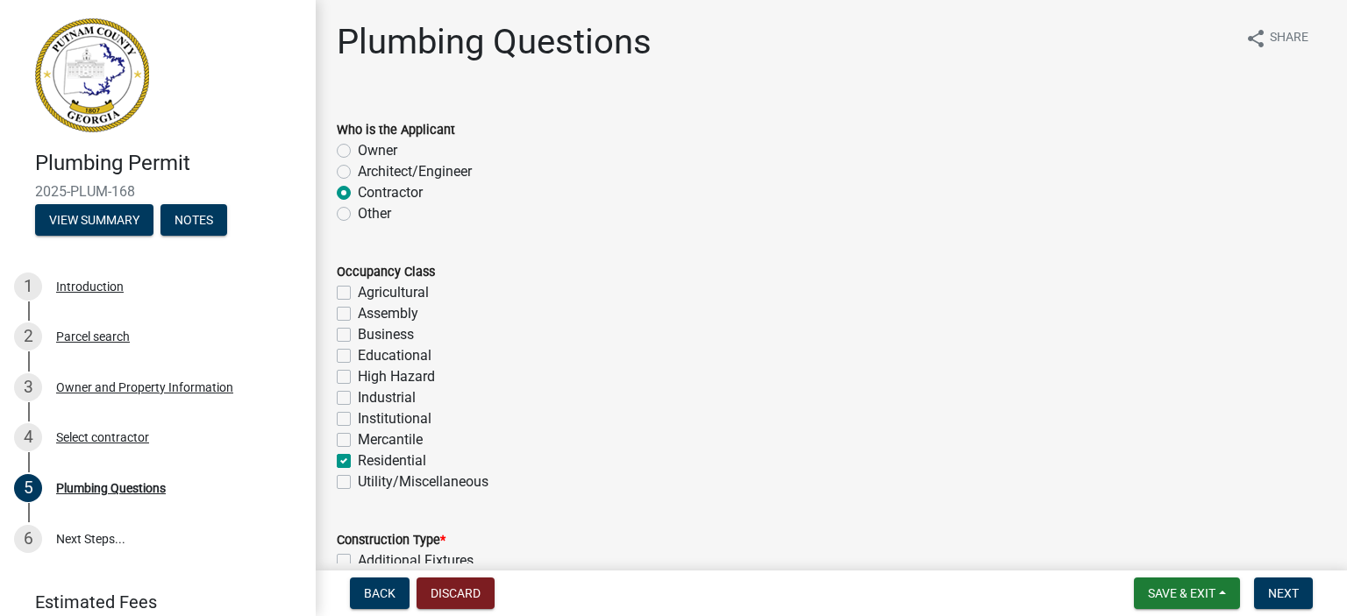
checkbox input "false"
checkbox input "true"
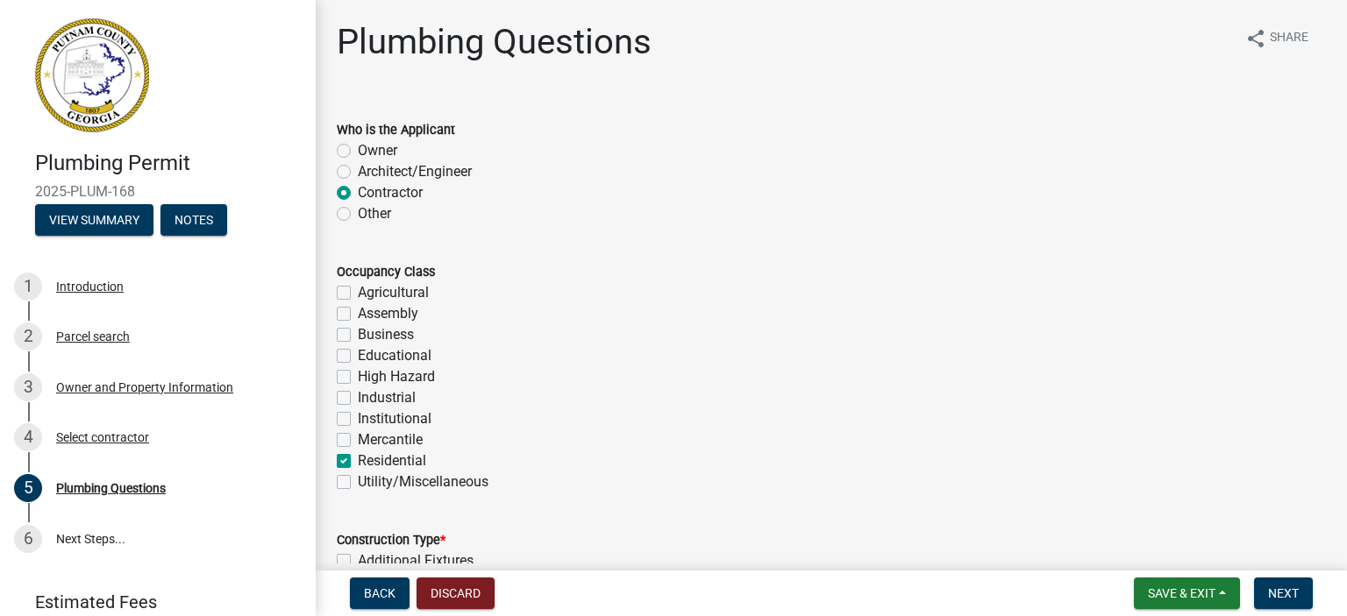
checkbox input "false"
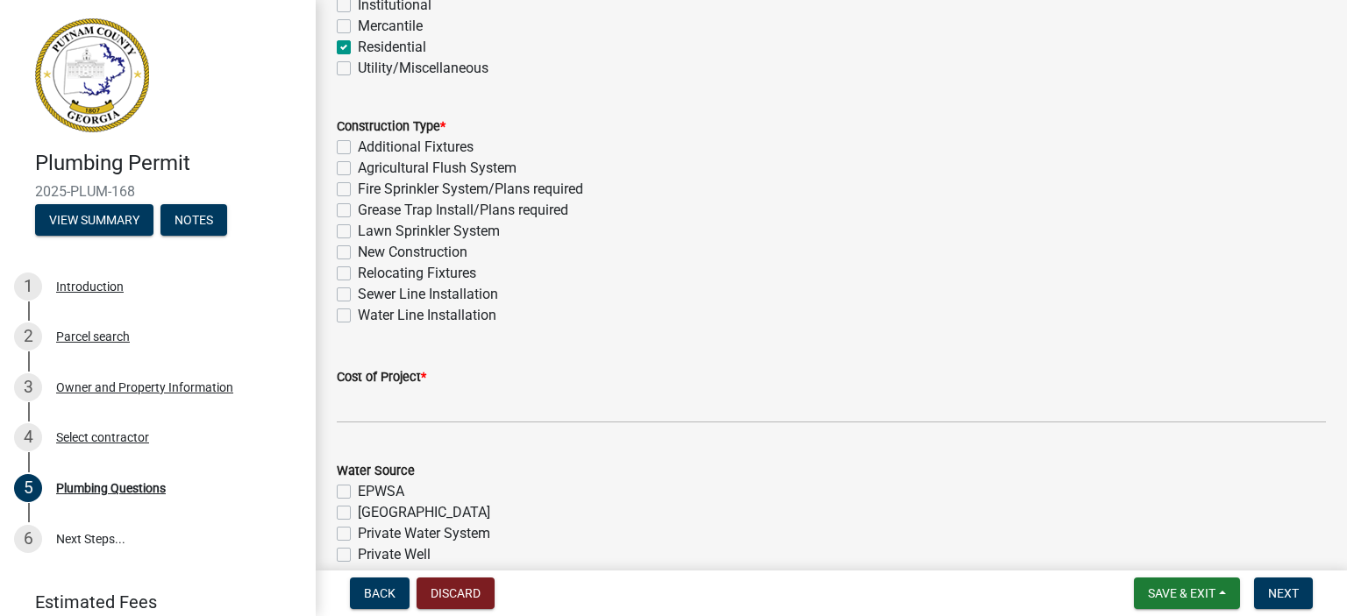
scroll to position [438, 0]
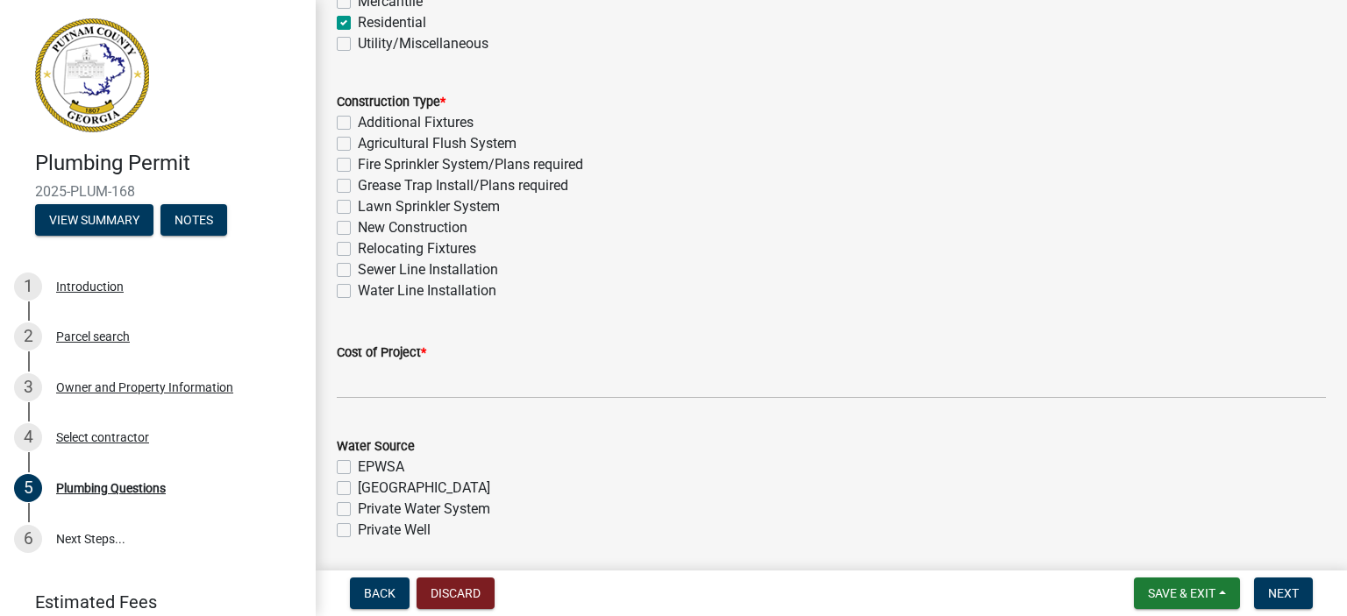
click at [358, 227] on label "New Construction" at bounding box center [413, 227] width 110 height 21
click at [358, 227] on input "New Construction" at bounding box center [363, 222] width 11 height 11
checkbox input "true"
checkbox input "false"
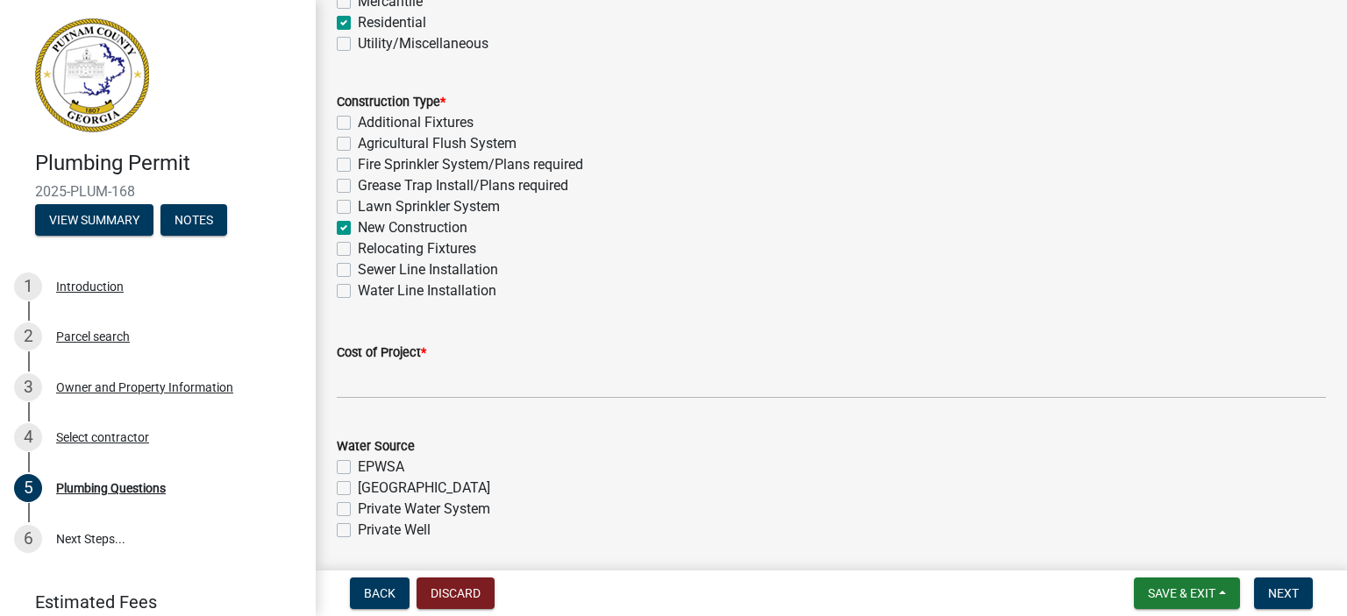
checkbox input "false"
checkbox input "true"
checkbox input "false"
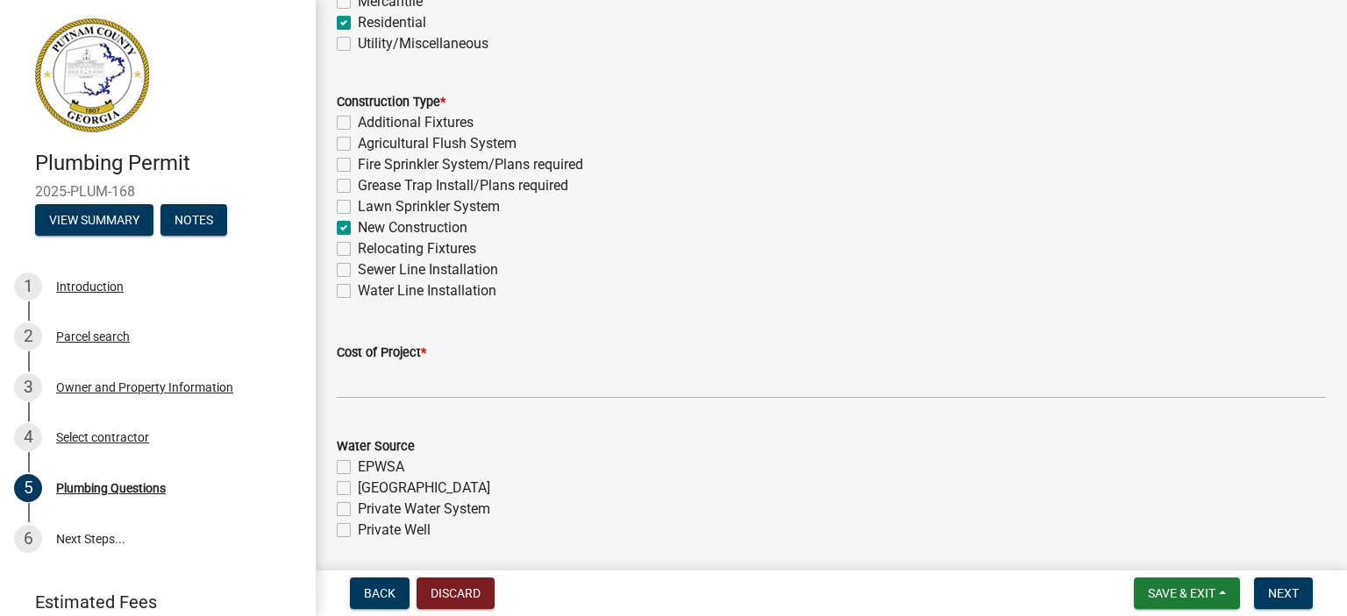
checkbox input "false"
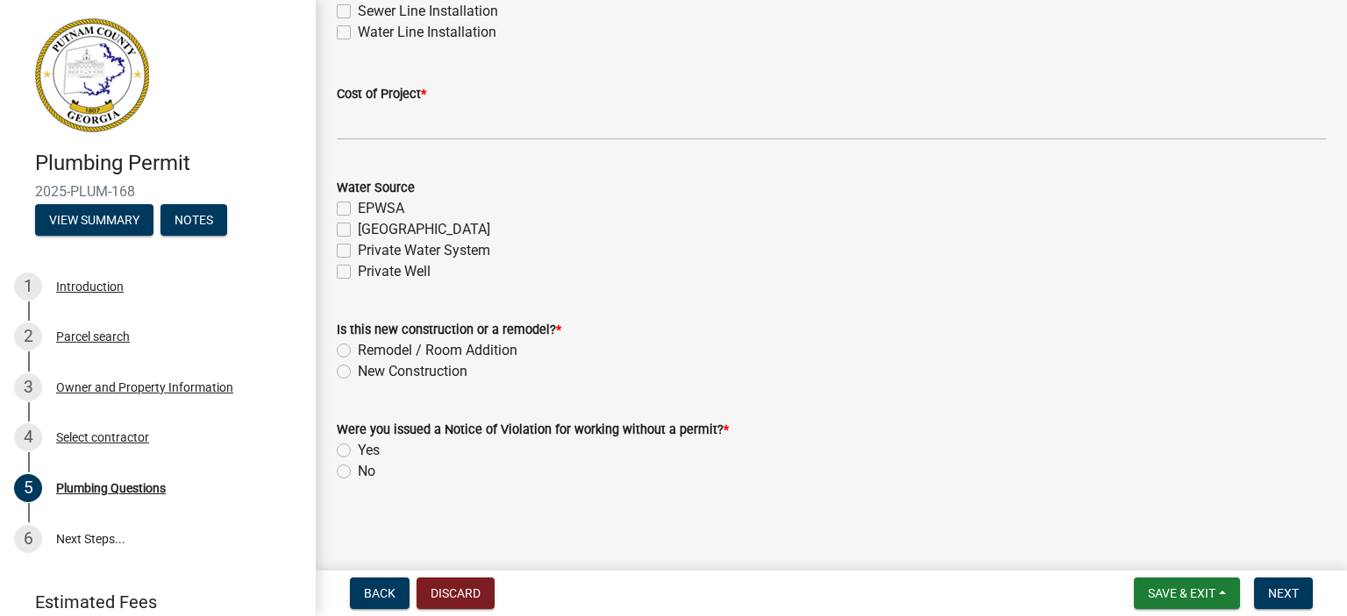
scroll to position [699, 0]
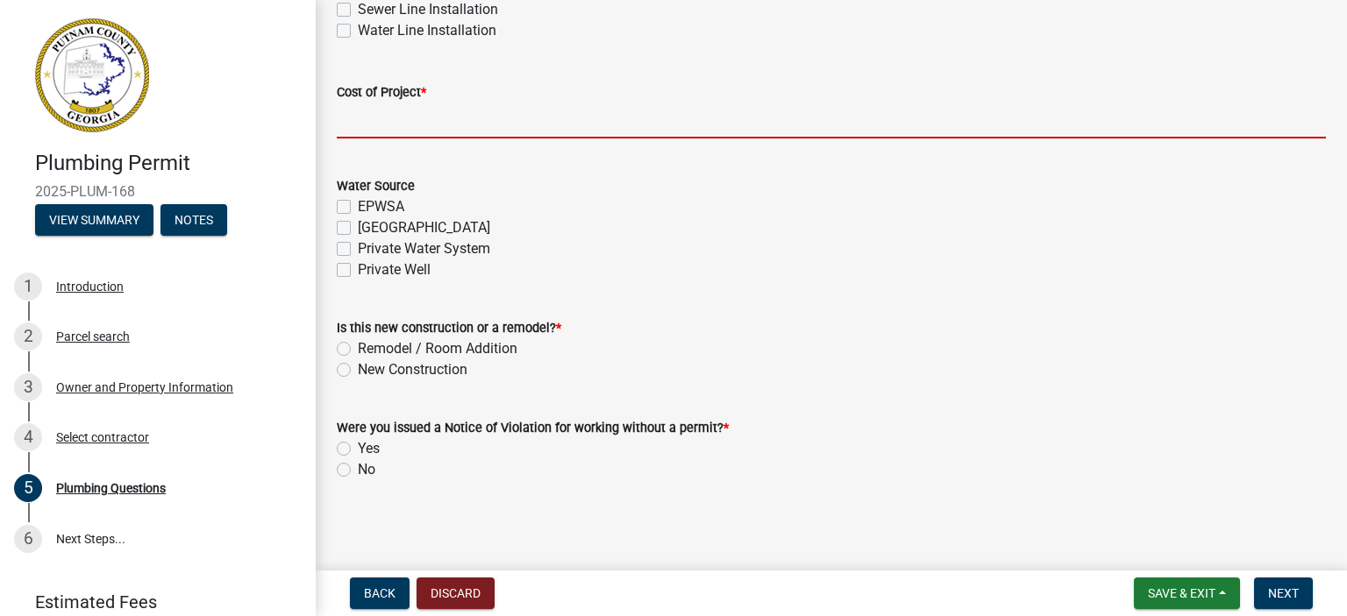
click at [411, 116] on input "text" at bounding box center [831, 121] width 989 height 36
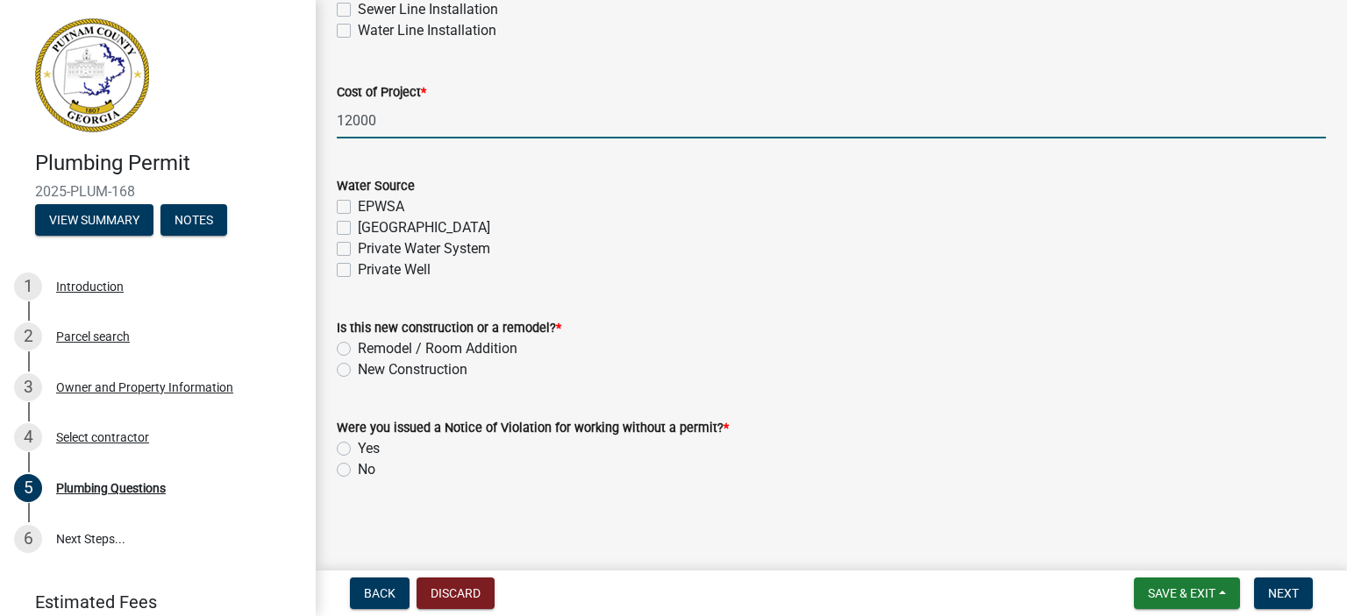
type input "12000"
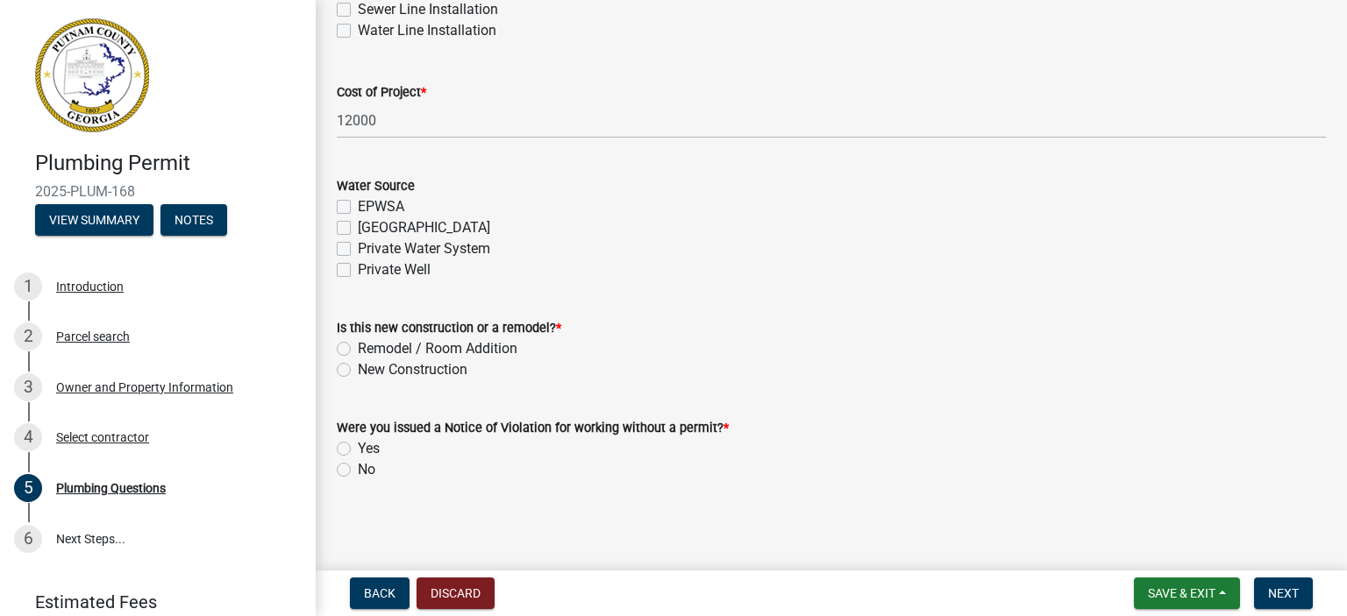
click at [358, 369] on label "New Construction" at bounding box center [413, 370] width 110 height 21
click at [358, 369] on input "New Construction" at bounding box center [363, 365] width 11 height 11
radio input "true"
click at [358, 469] on label "No" at bounding box center [367, 469] width 18 height 21
click at [358, 469] on input "No" at bounding box center [363, 464] width 11 height 11
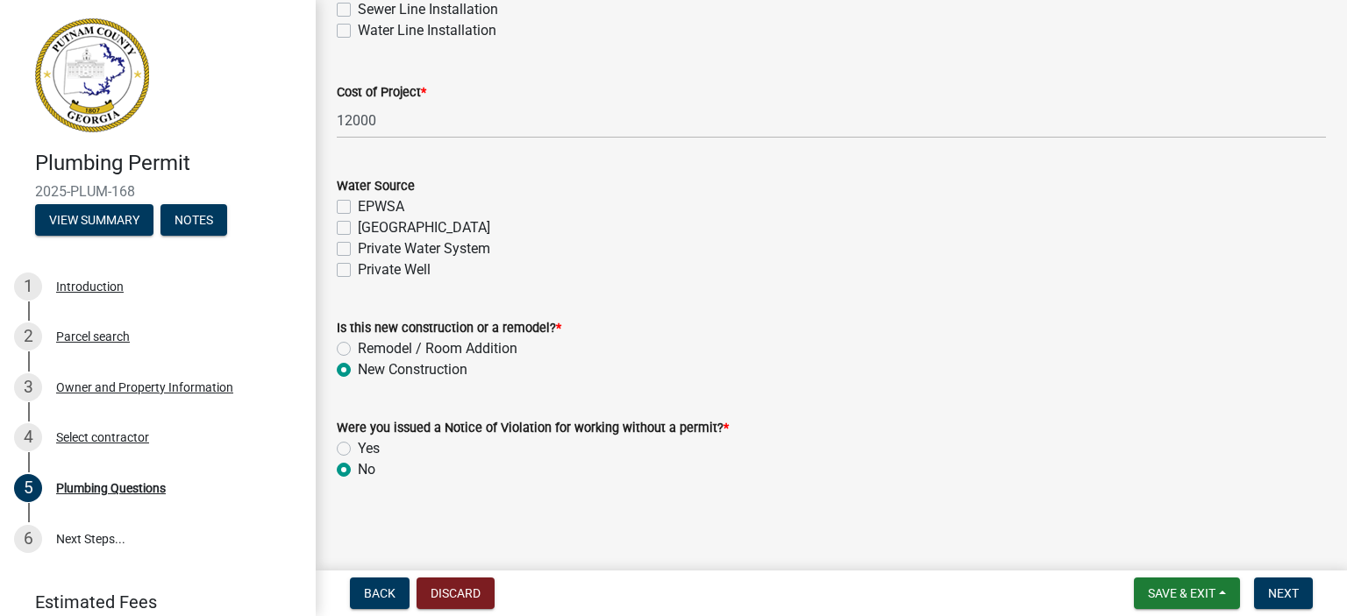
radio input "true"
click at [1296, 592] on span "Next" at bounding box center [1283, 594] width 31 height 14
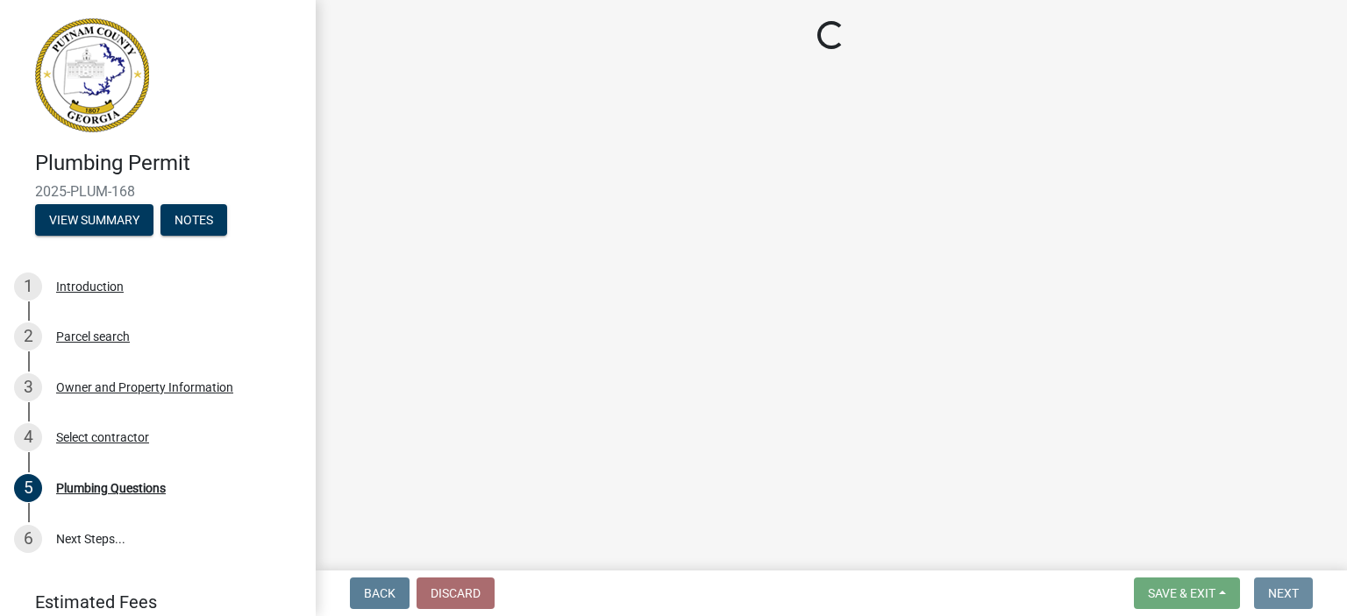
scroll to position [0, 0]
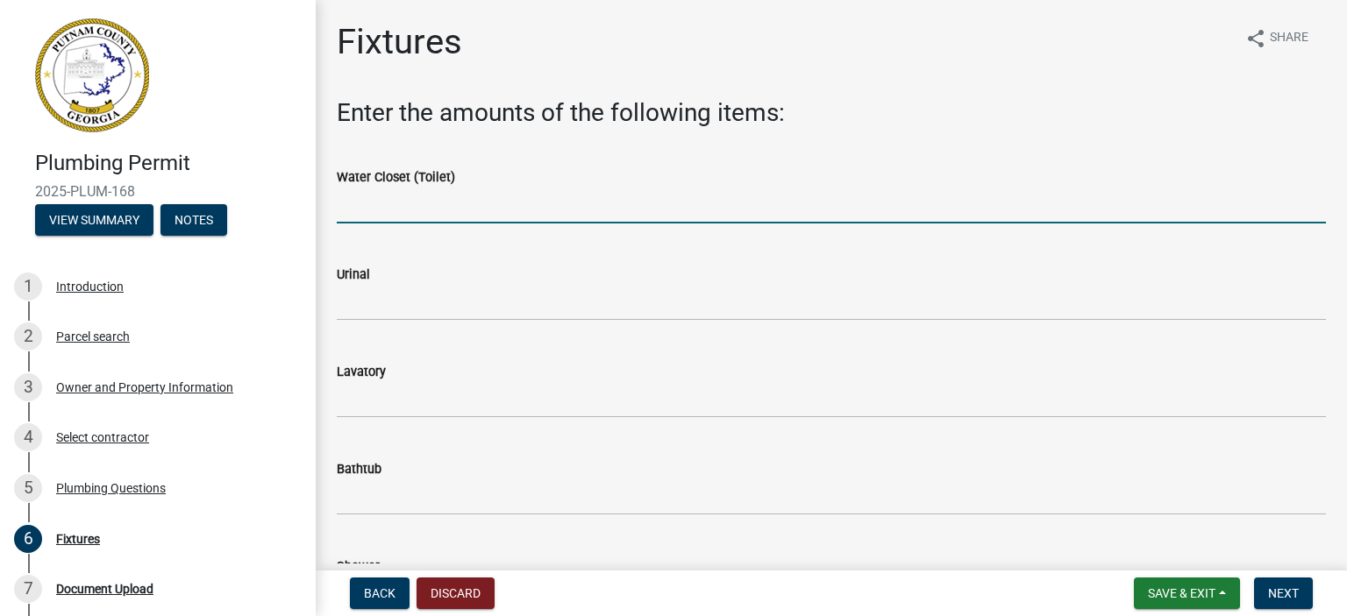
click at [342, 203] on input "text" at bounding box center [831, 206] width 989 height 36
type input "3"
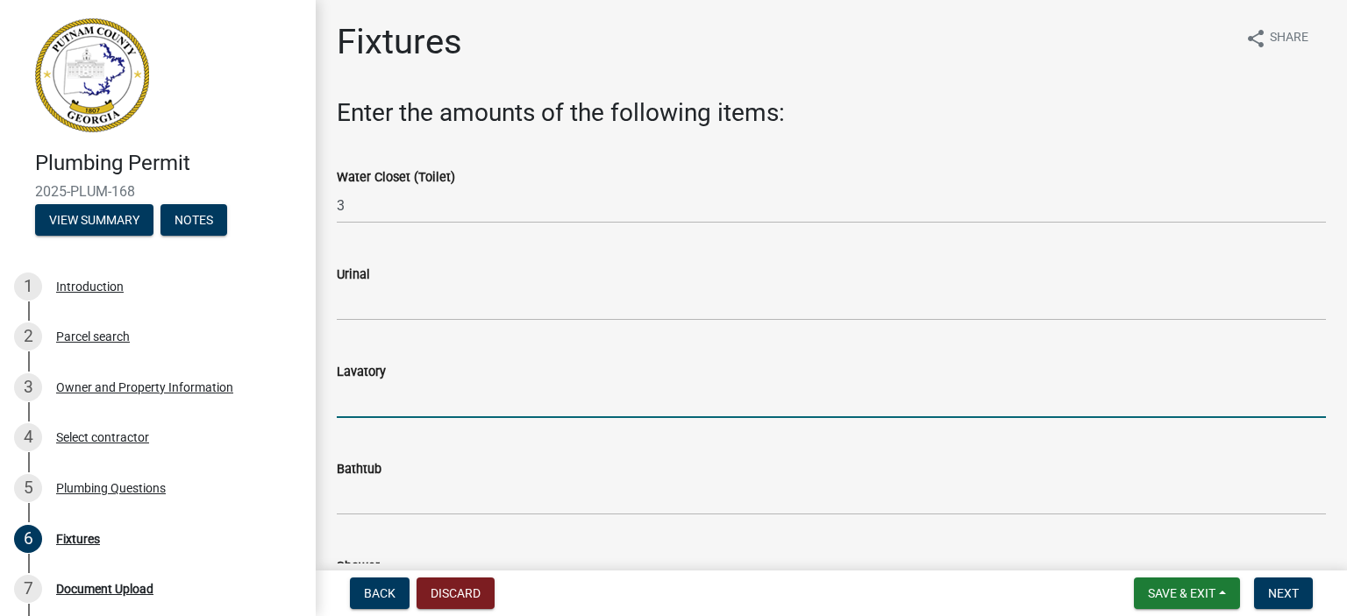
click at [383, 398] on input "text" at bounding box center [831, 400] width 989 height 36
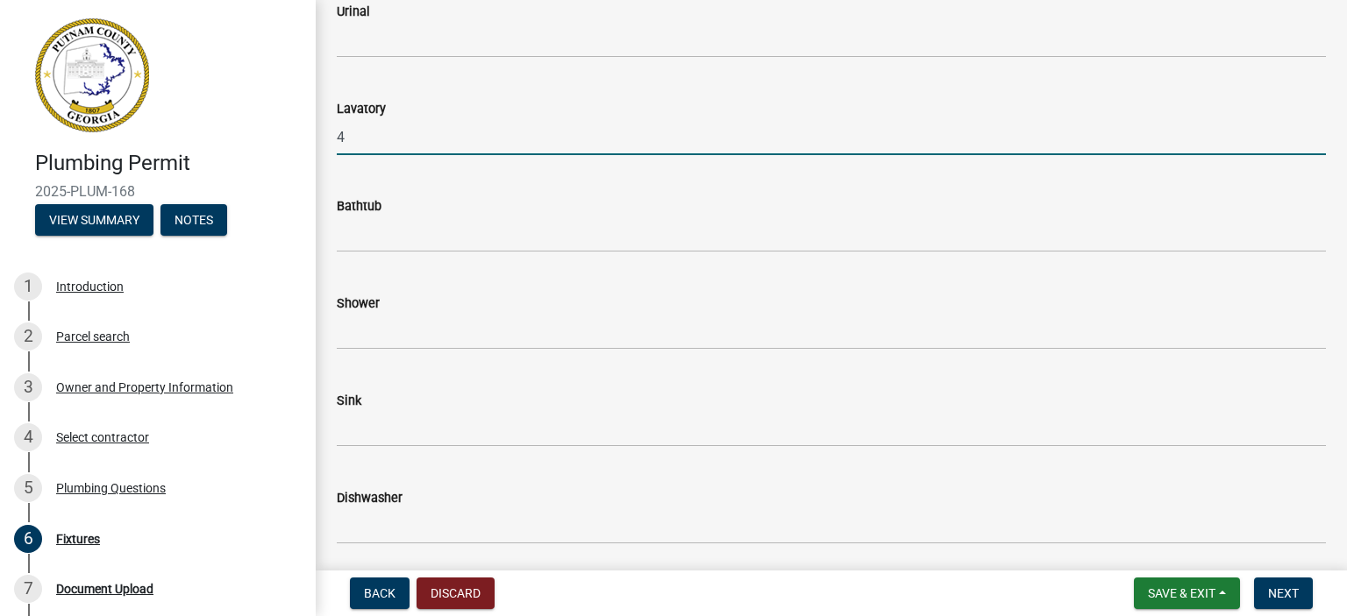
type input "4"
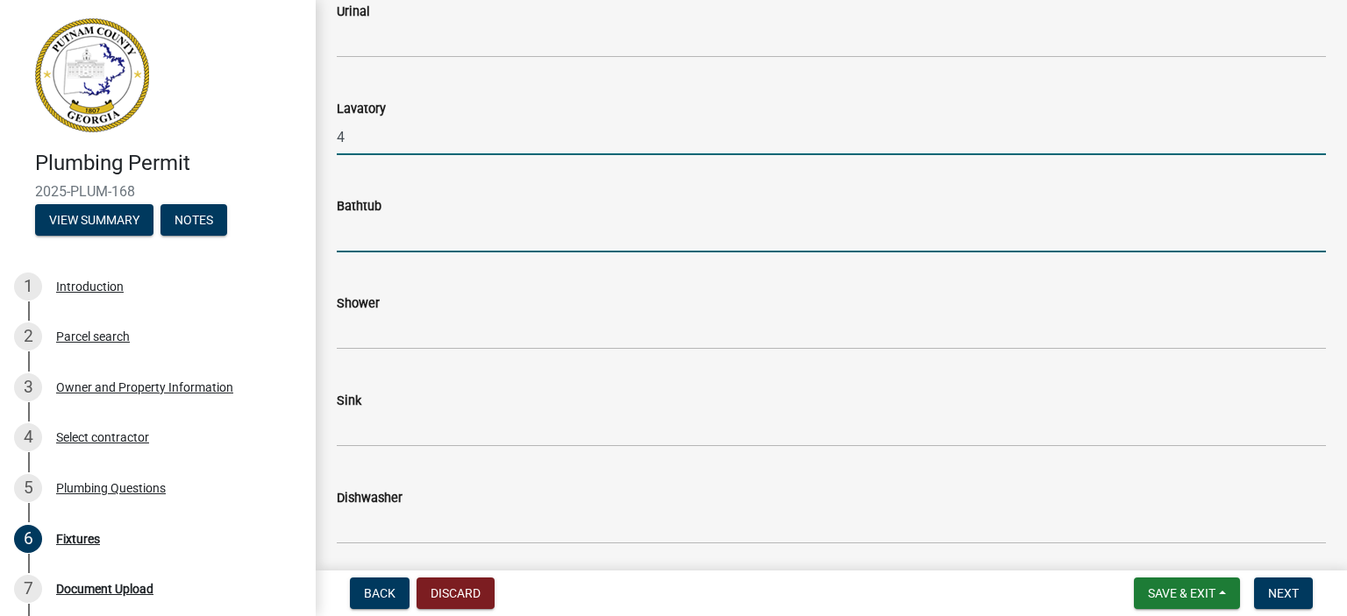
click at [384, 239] on input "text" at bounding box center [831, 235] width 989 height 36
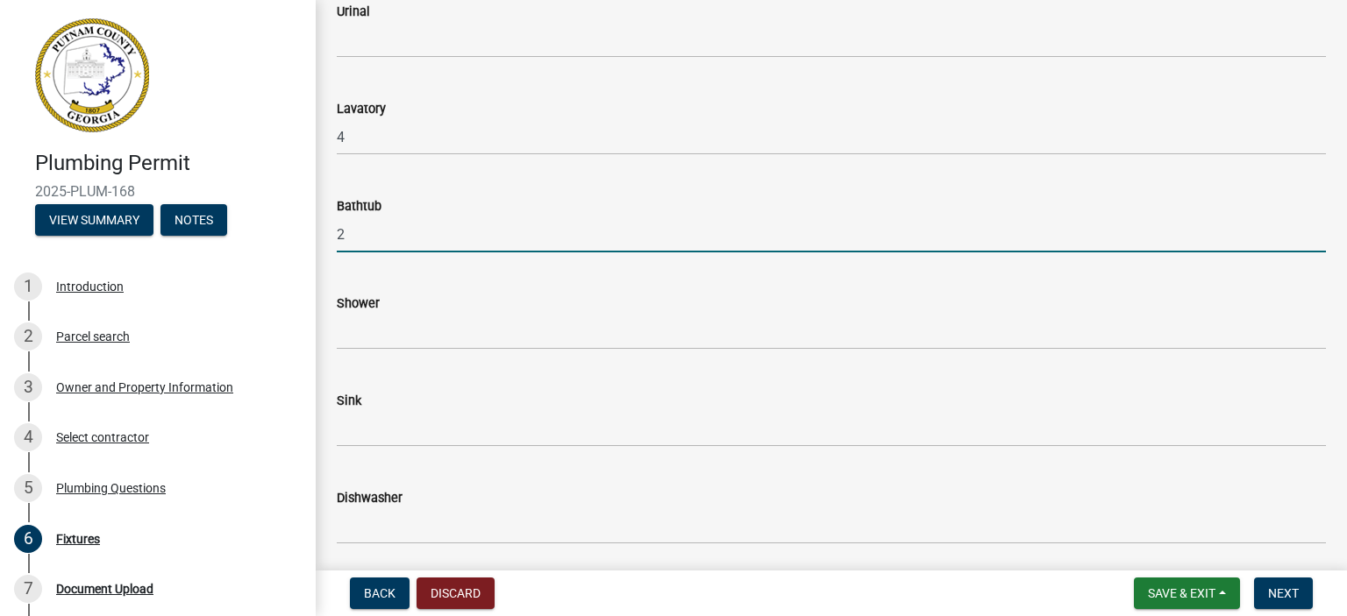
type input "2"
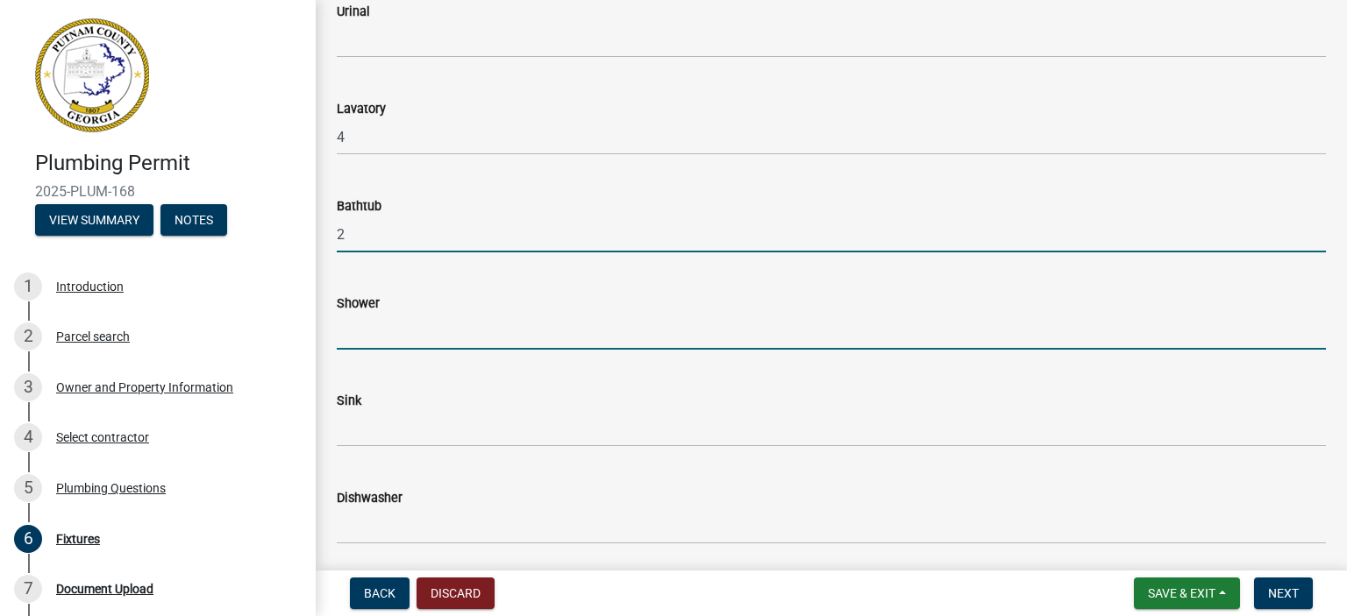
click at [371, 329] on input "text" at bounding box center [831, 332] width 989 height 36
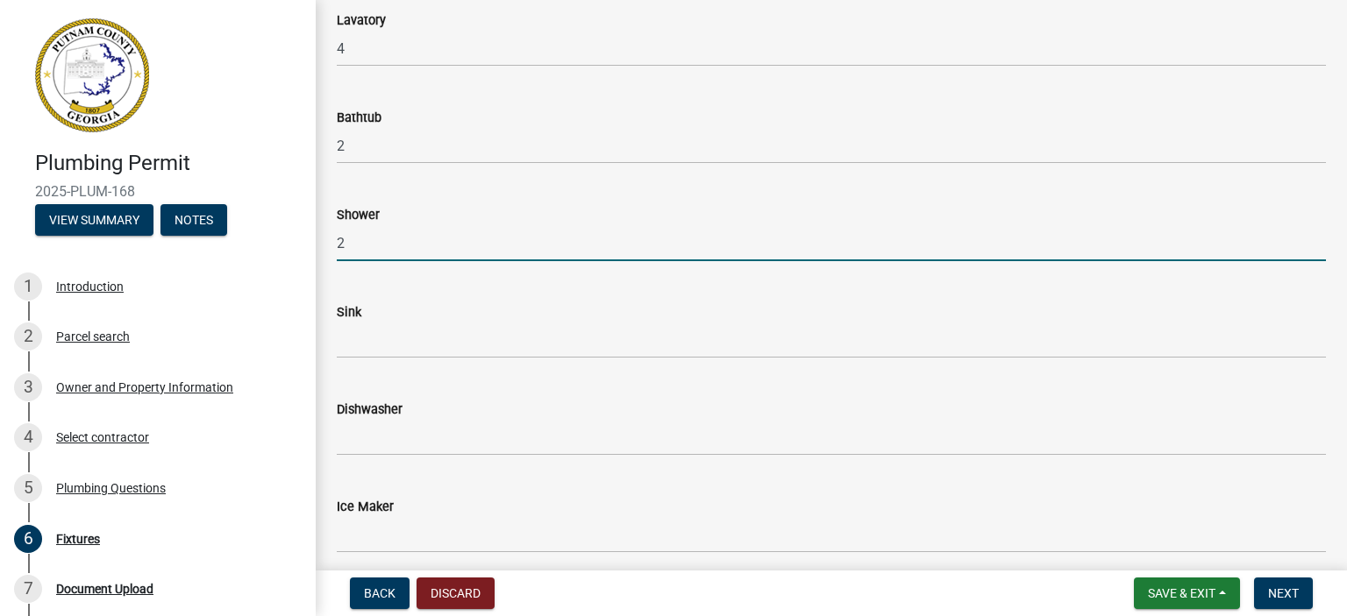
scroll to position [526, 0]
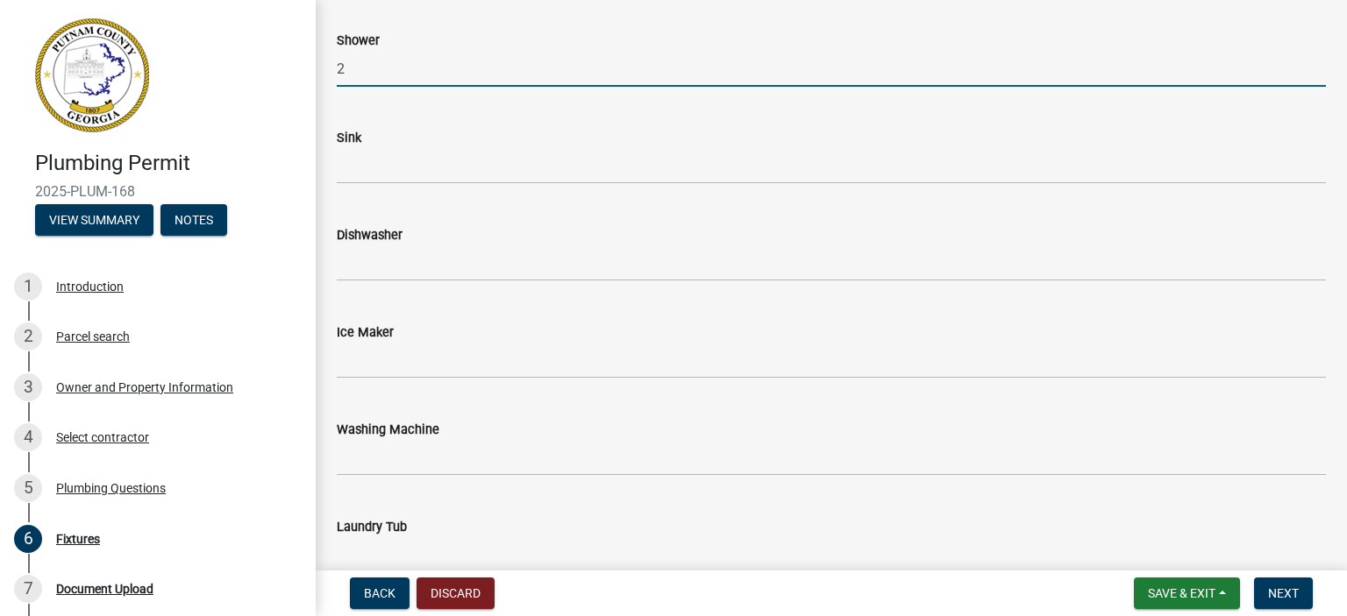
type input "2"
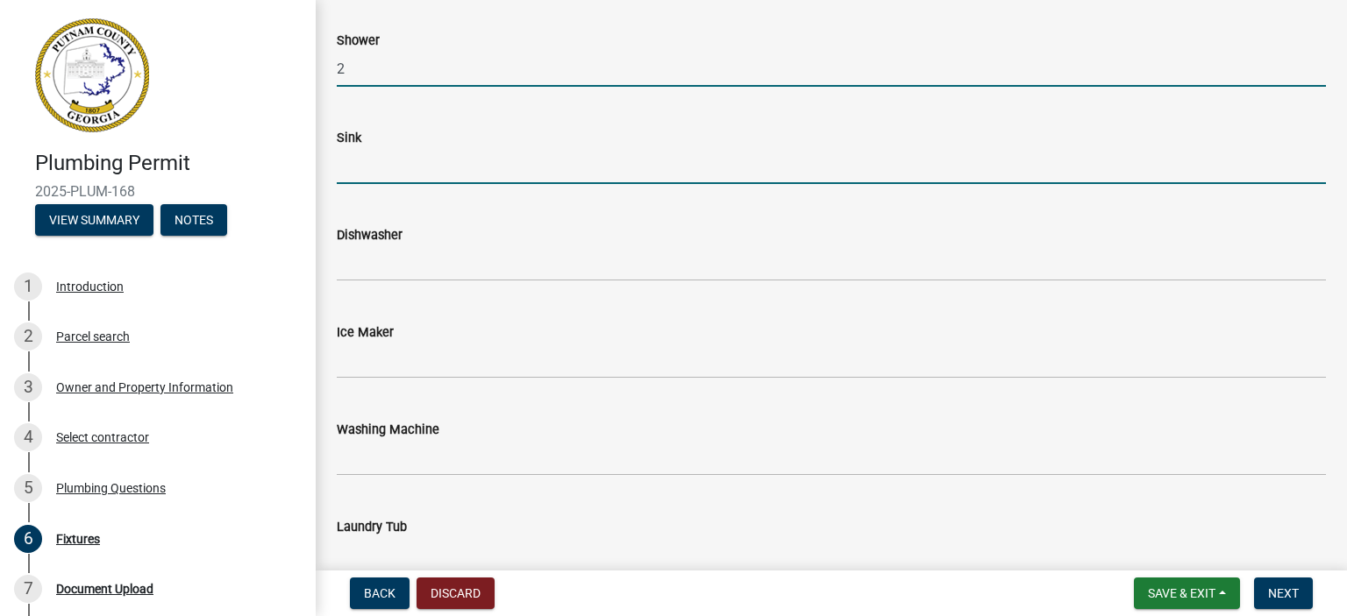
click at [358, 162] on input "text" at bounding box center [831, 166] width 989 height 36
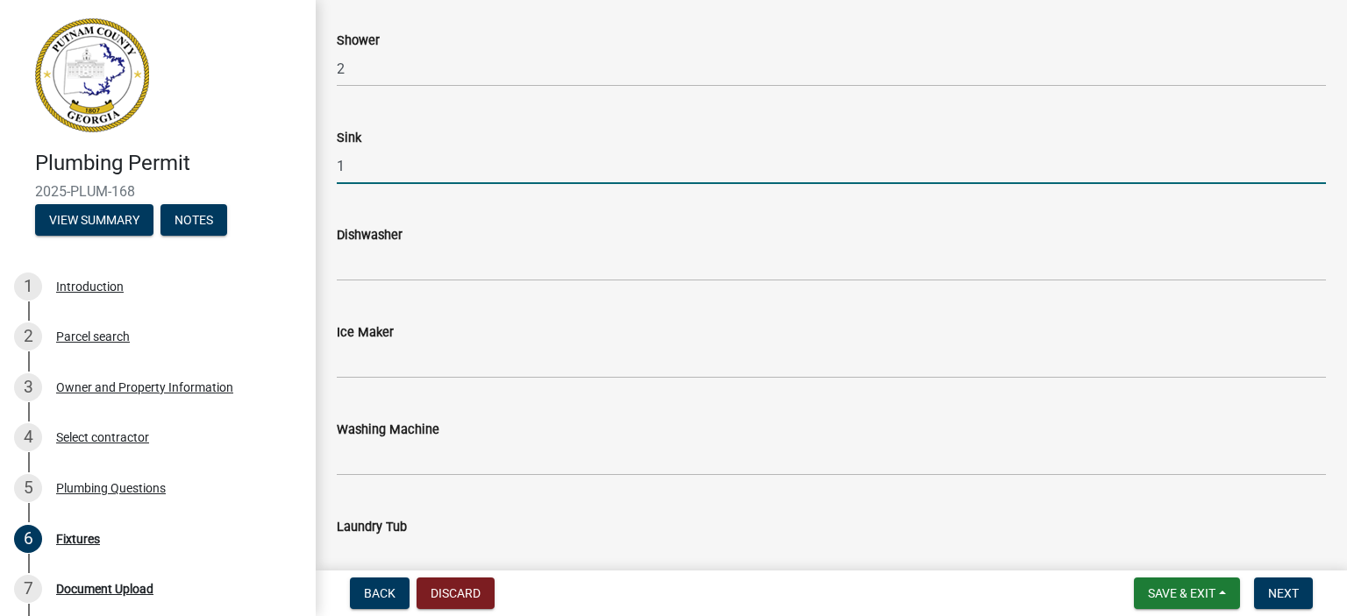
type input "1"
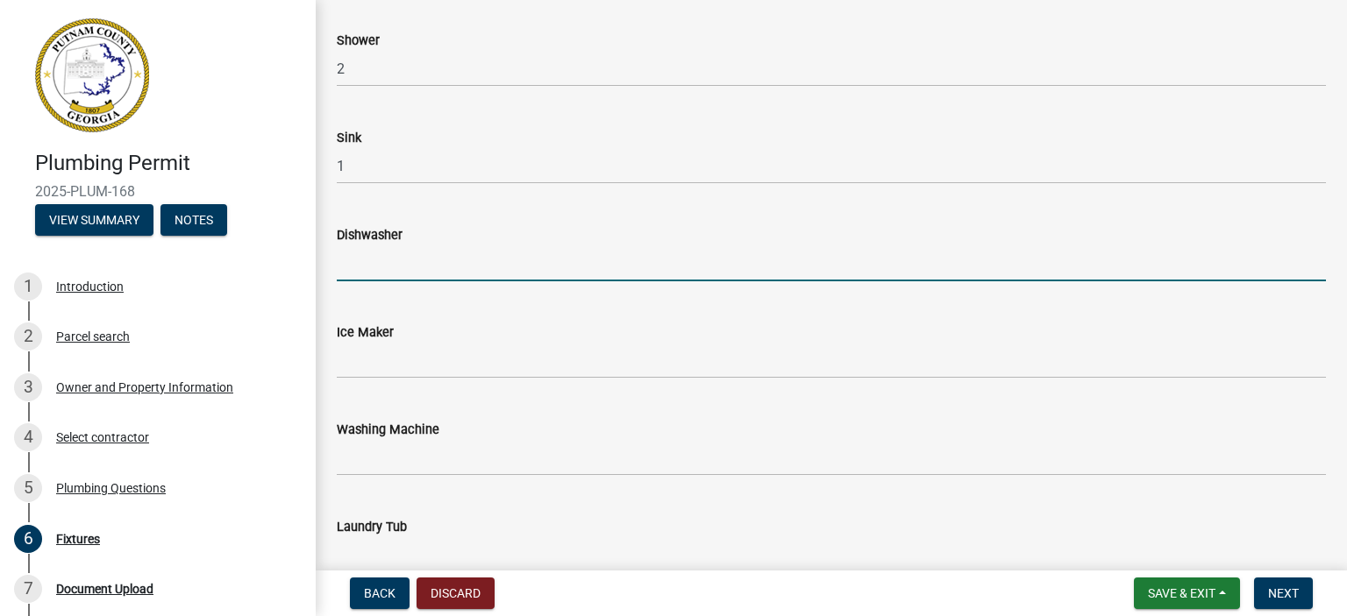
click at [372, 278] on input "text" at bounding box center [831, 264] width 989 height 36
type input "1"
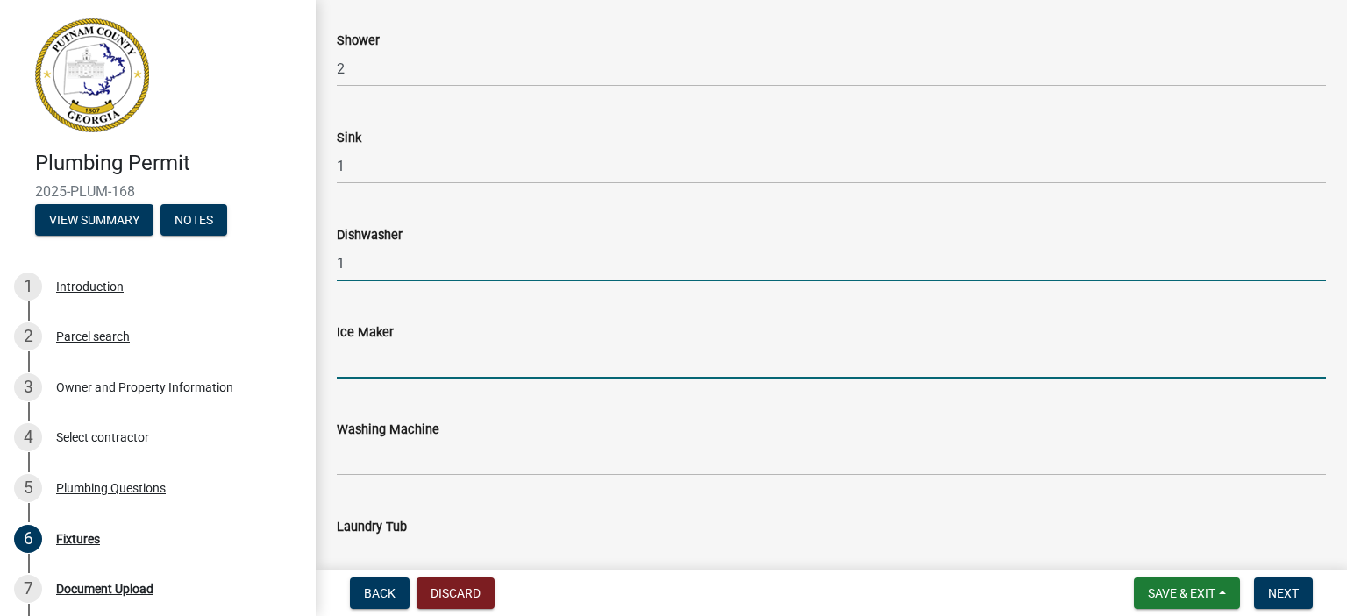
click at [368, 359] on input "text" at bounding box center [831, 361] width 989 height 36
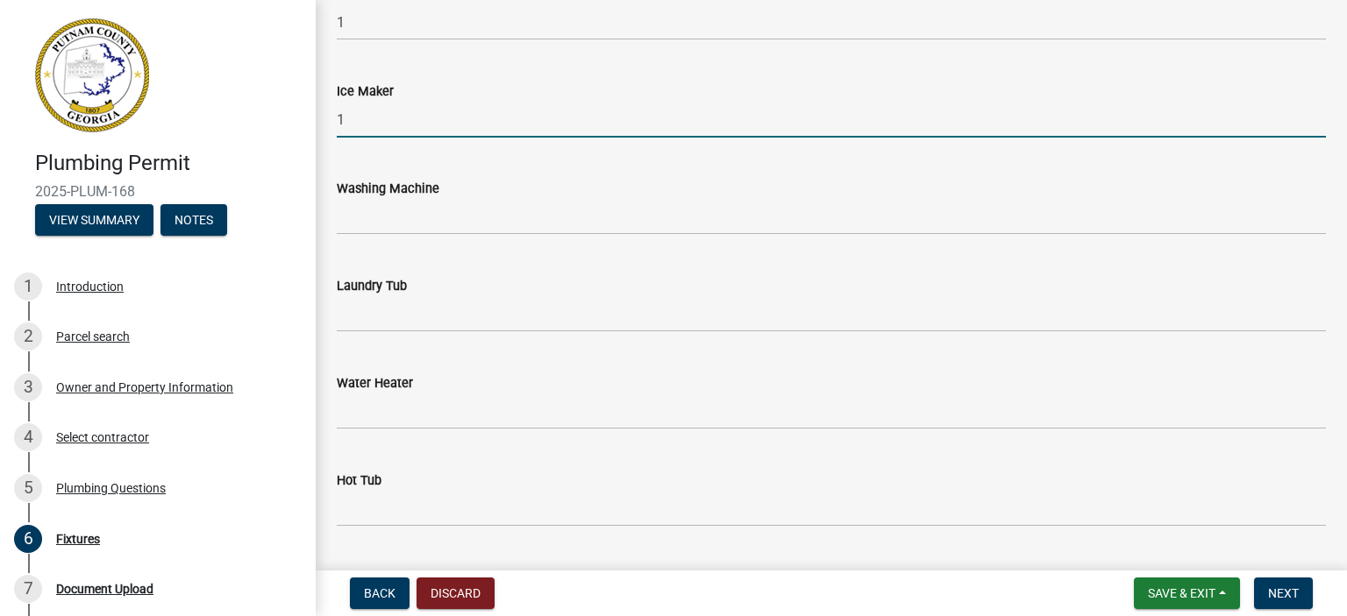
scroll to position [789, 0]
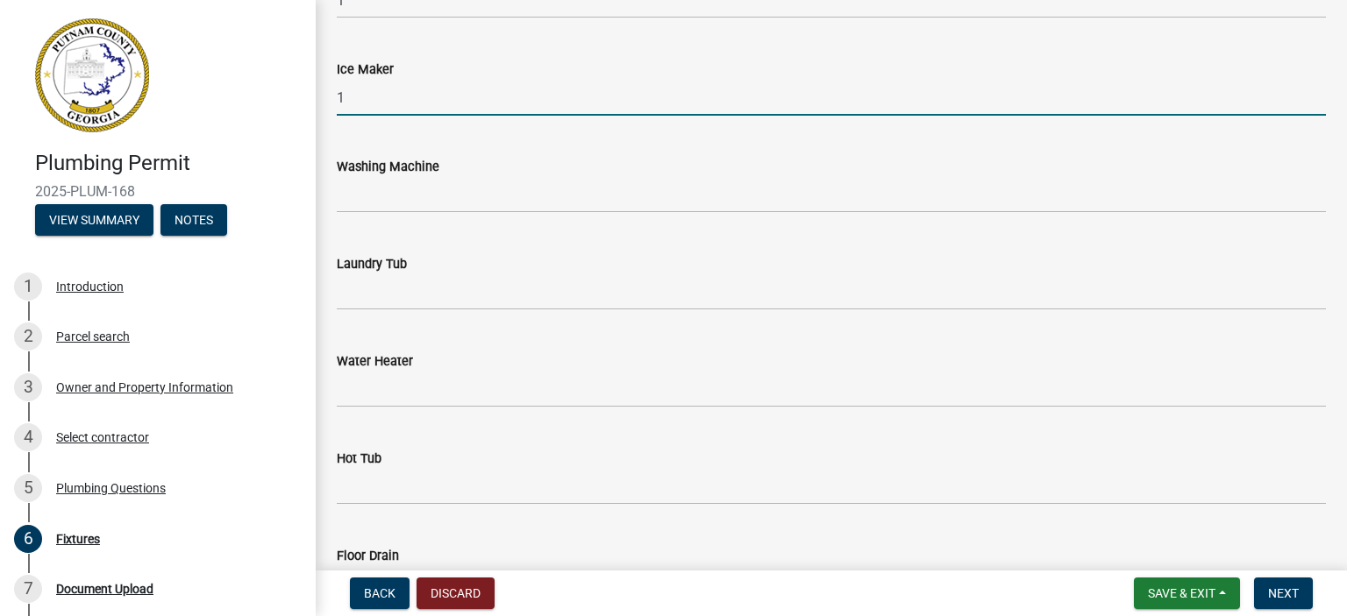
type input "1"
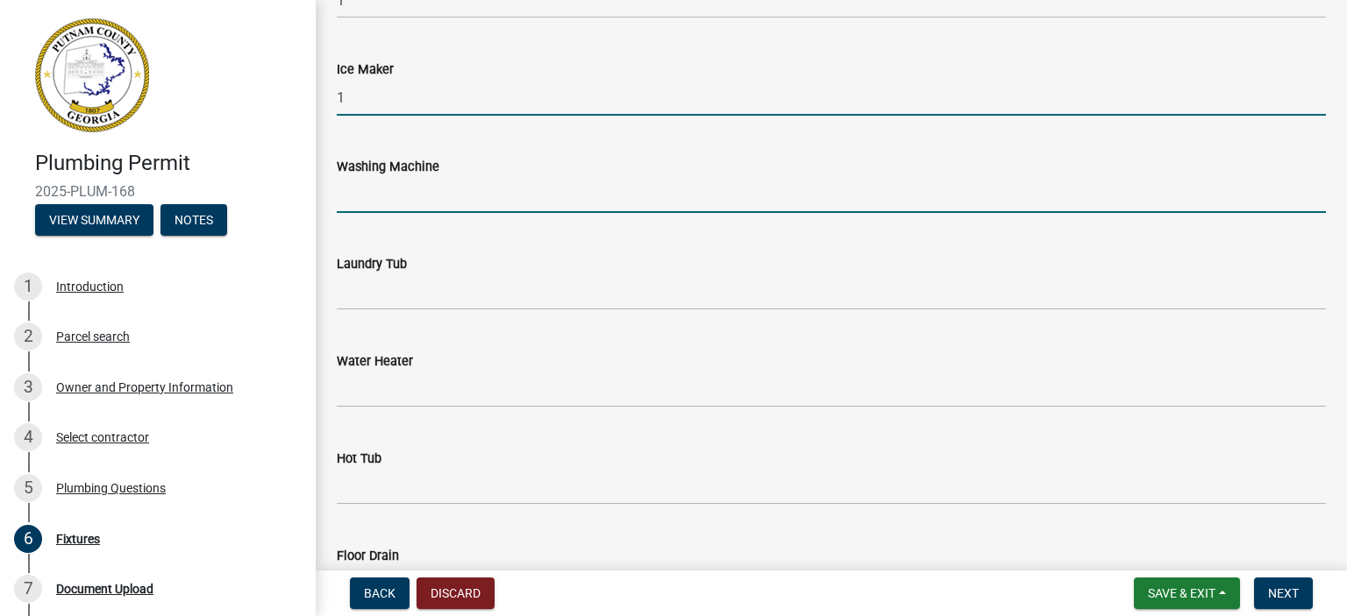
click at [358, 200] on input "text" at bounding box center [831, 195] width 989 height 36
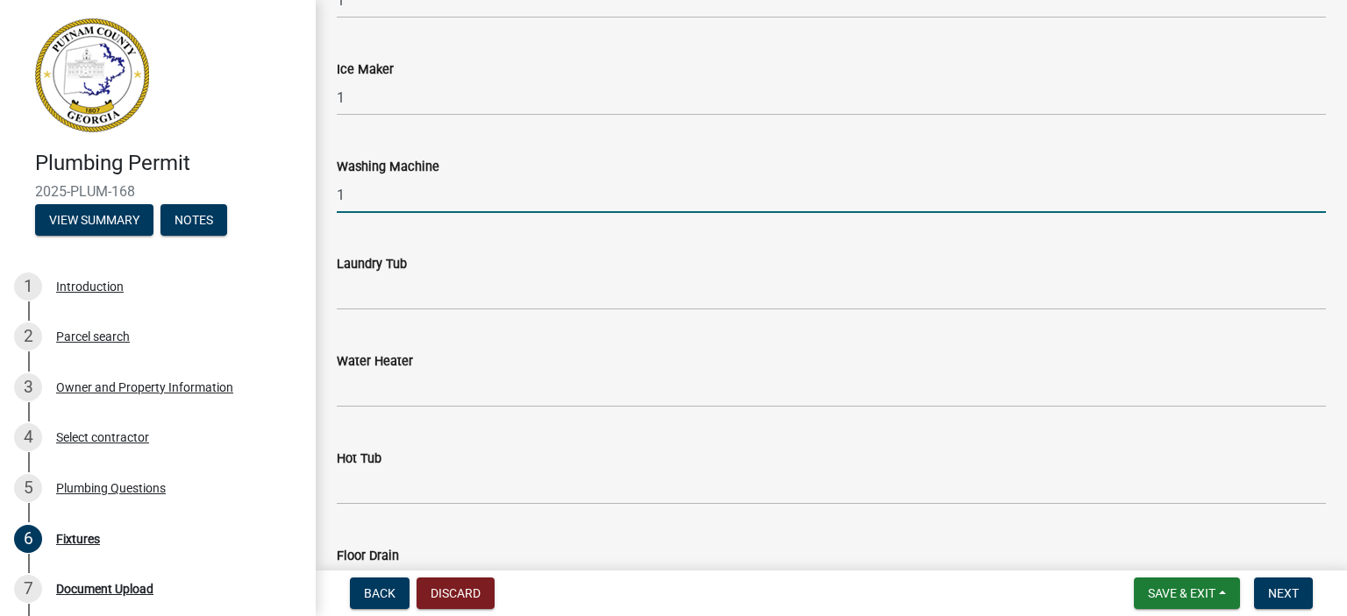
type input "1"
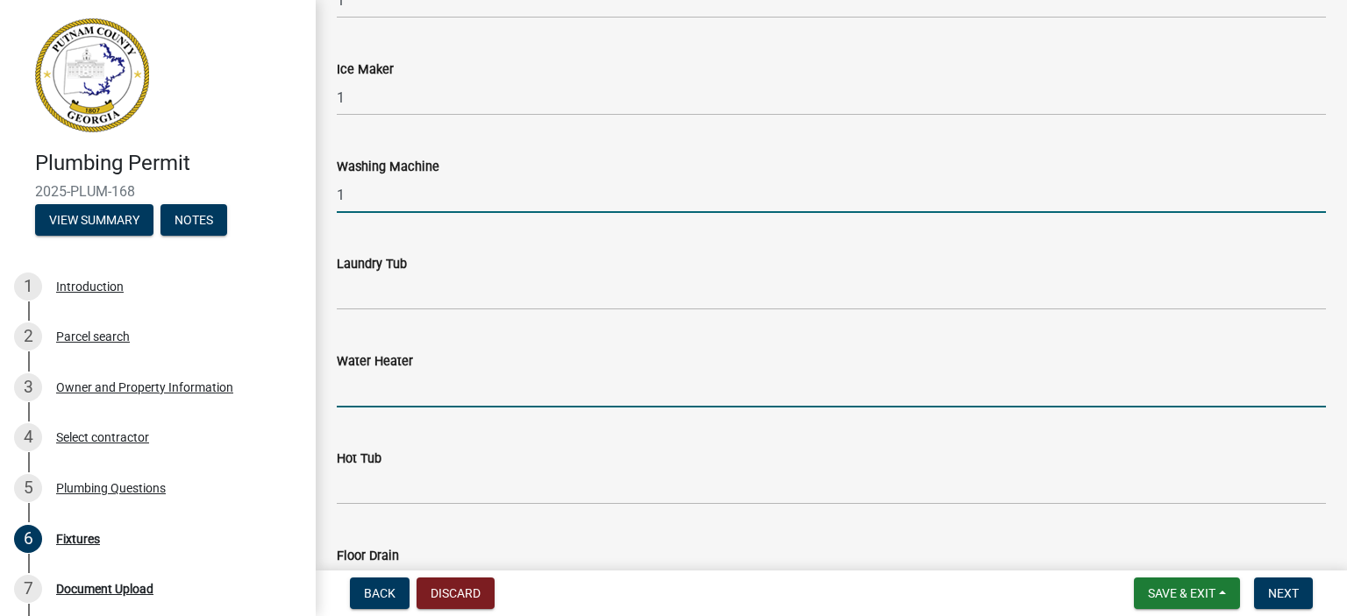
click at [345, 385] on input "text" at bounding box center [831, 390] width 989 height 36
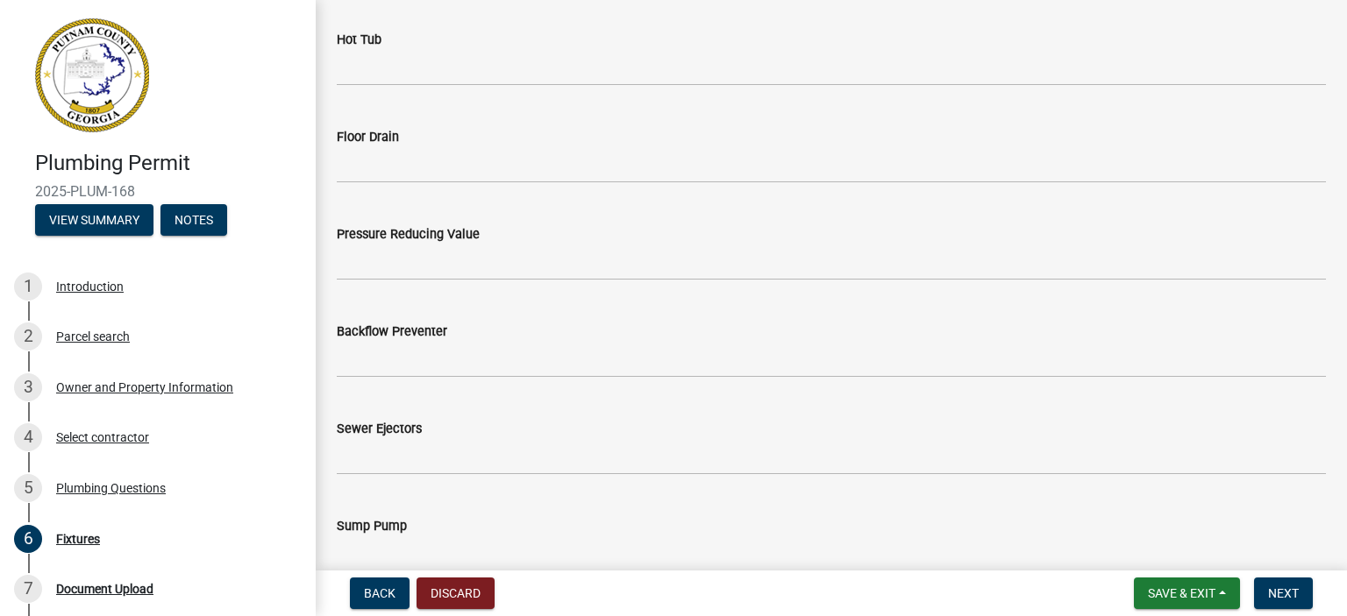
scroll to position [1228, 0]
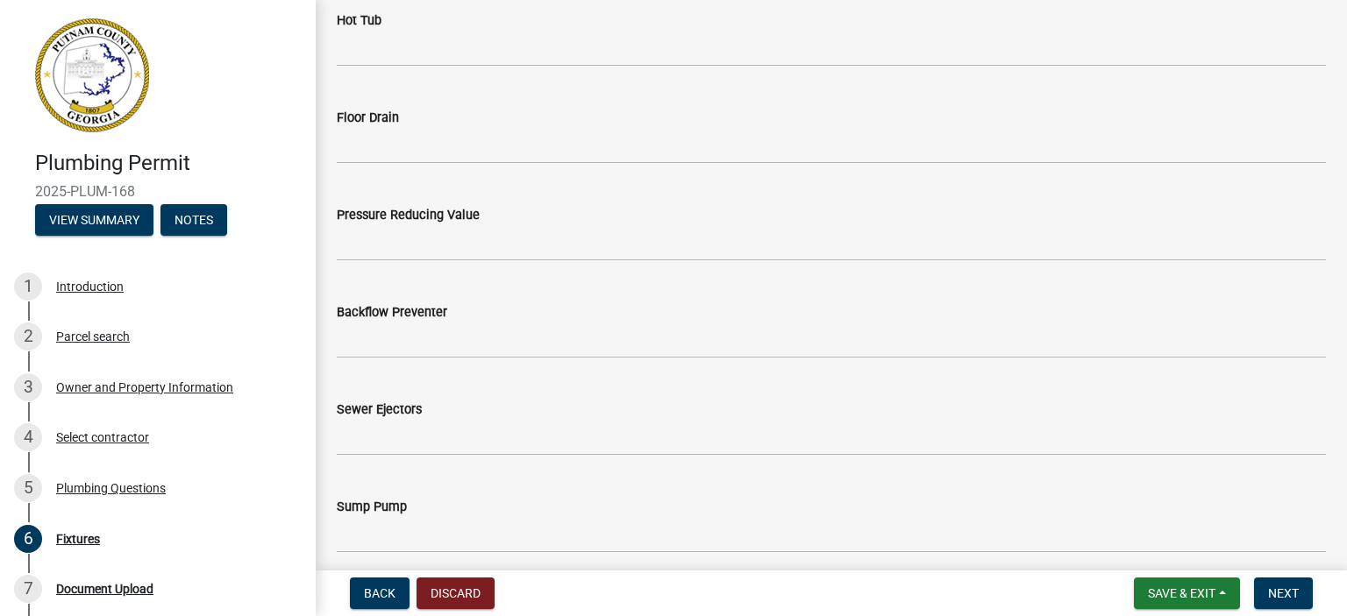
type input "1"
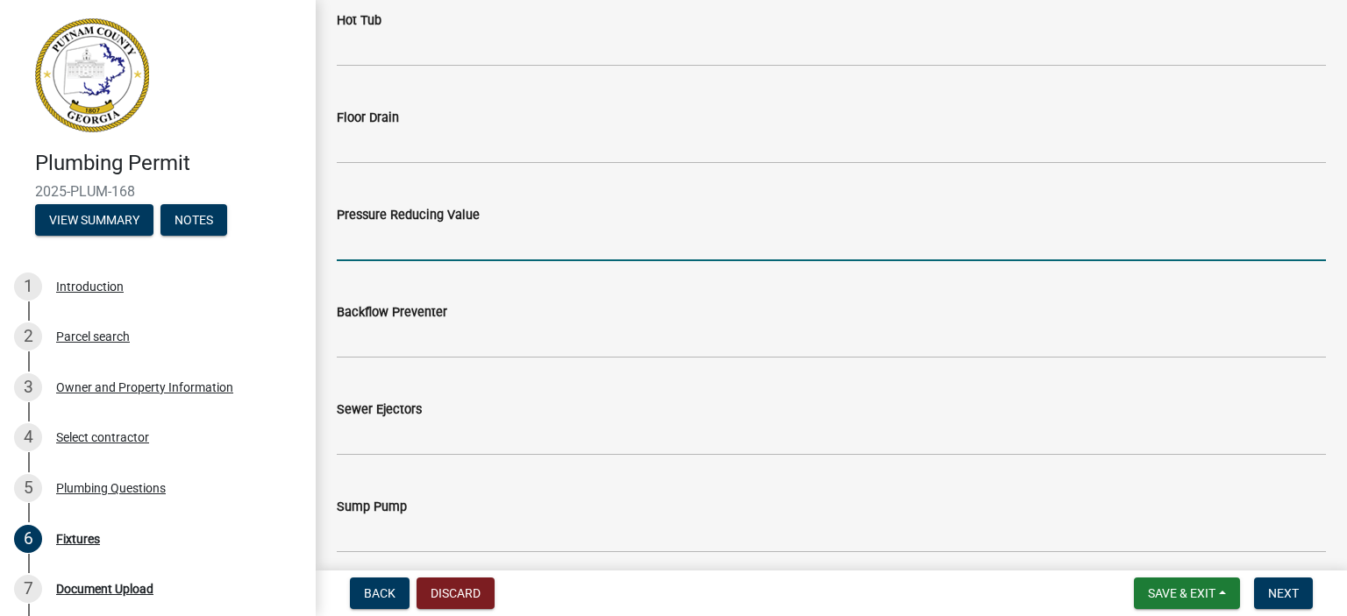
click at [347, 238] on input "text" at bounding box center [831, 243] width 989 height 36
type input "1"
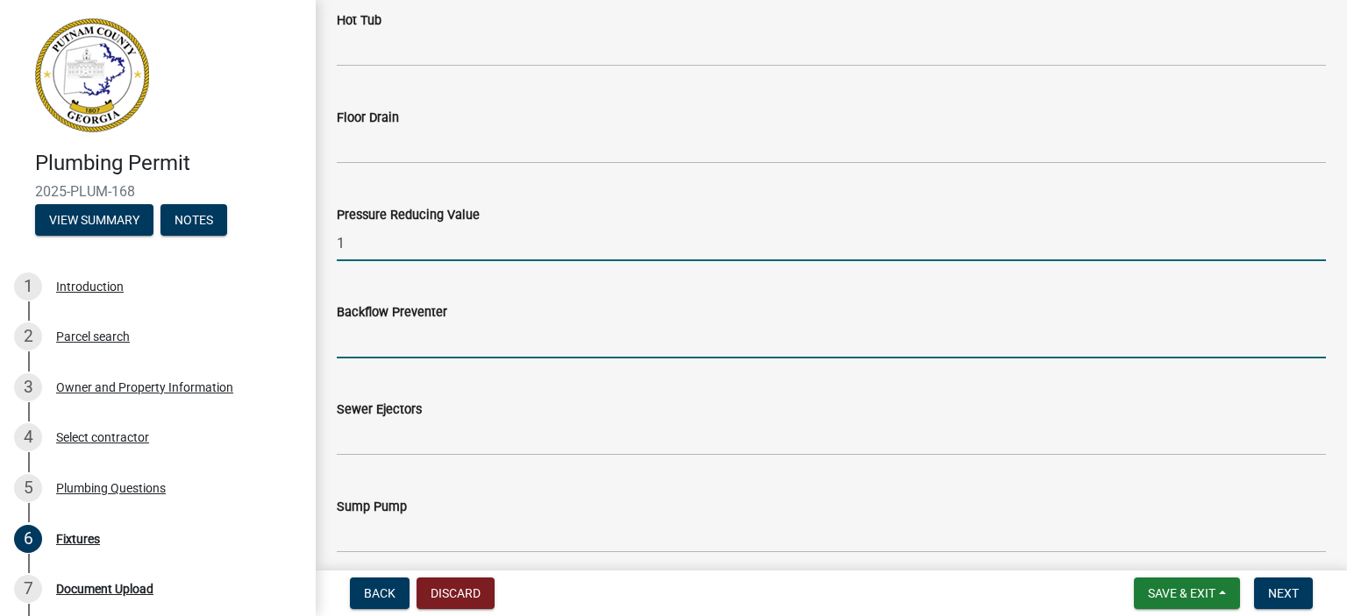
drag, startPoint x: 354, startPoint y: 332, endPoint x: 355, endPoint y: 372, distance: 39.5
click at [354, 332] on input "text" at bounding box center [831, 341] width 989 height 36
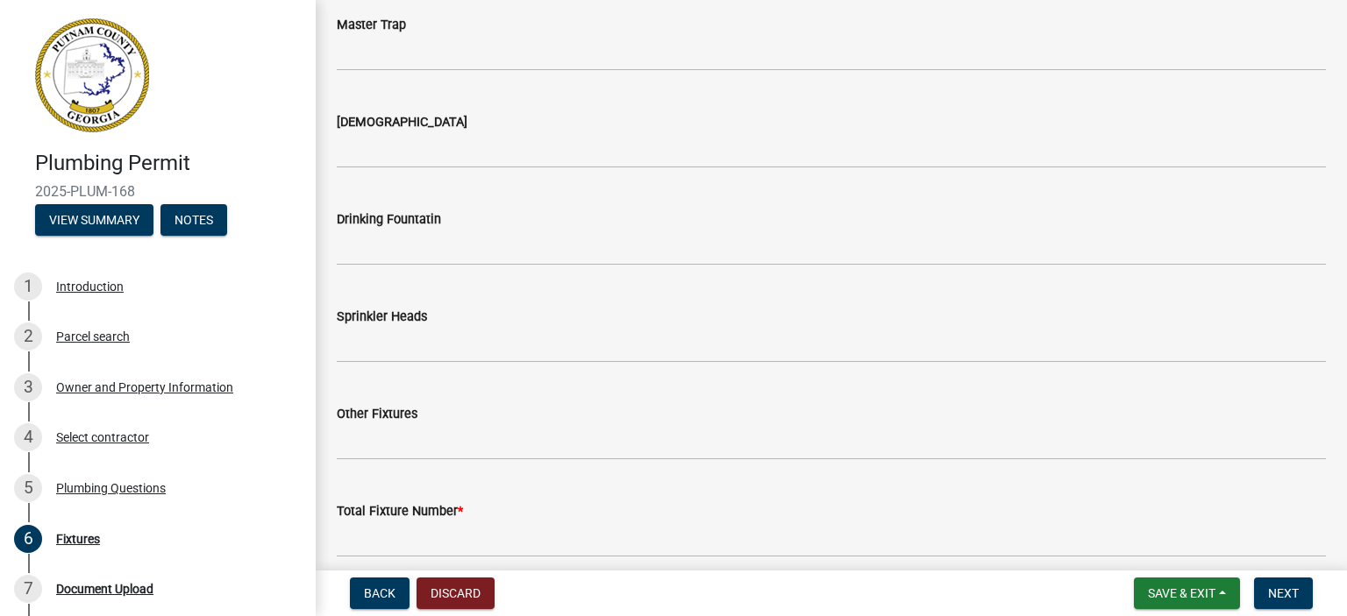
scroll to position [1982, 0]
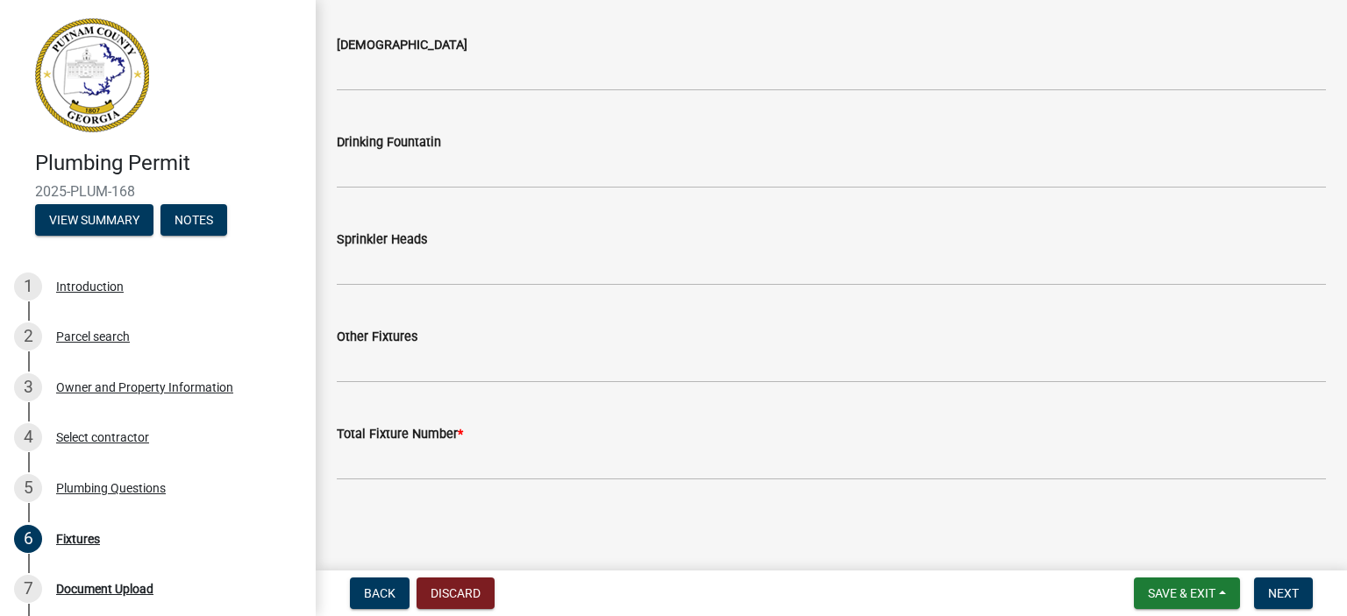
type input "1"
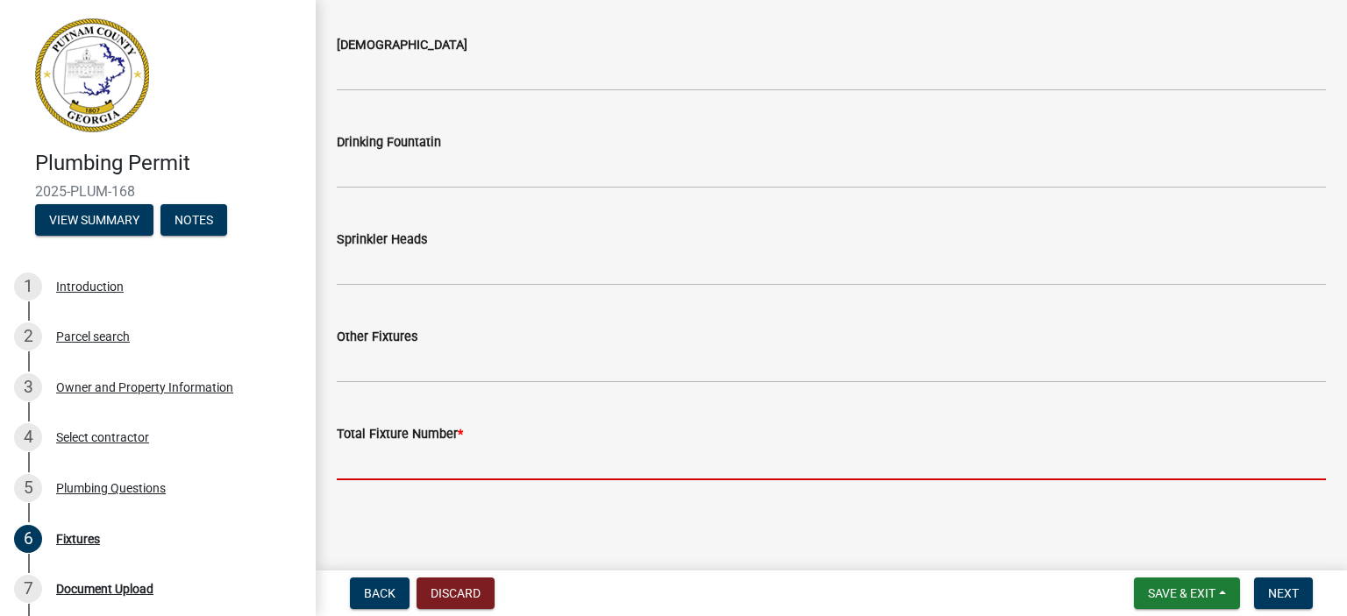
click at [415, 453] on input "text" at bounding box center [831, 463] width 989 height 36
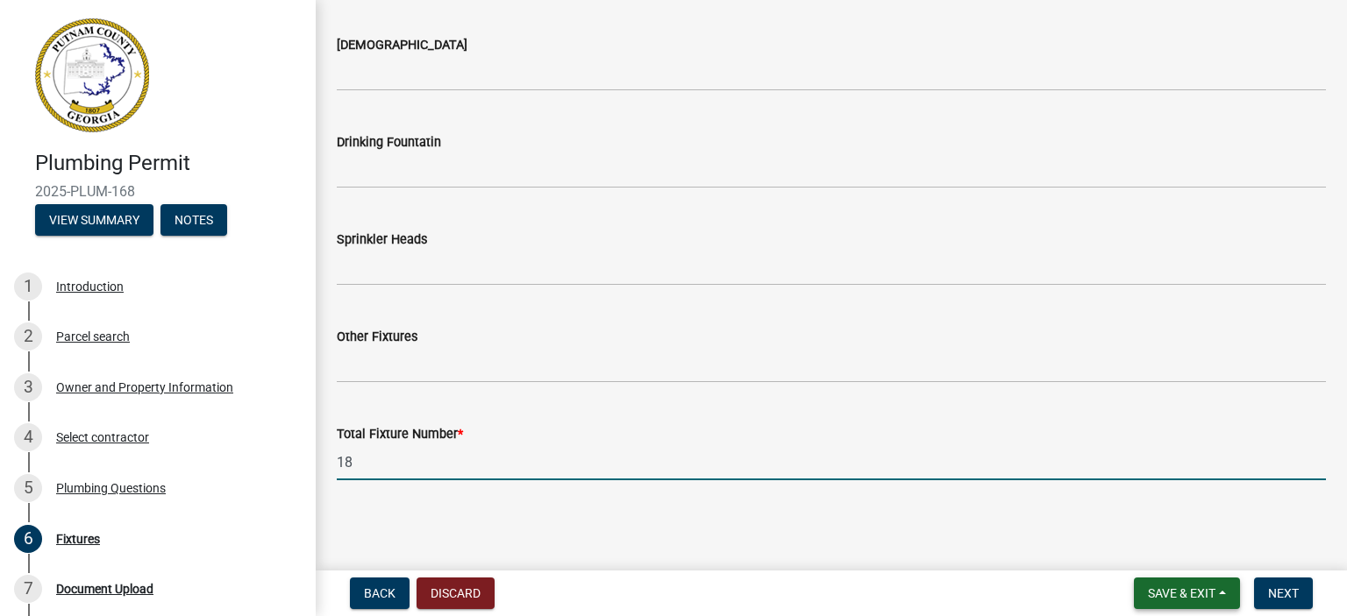
type input "18"
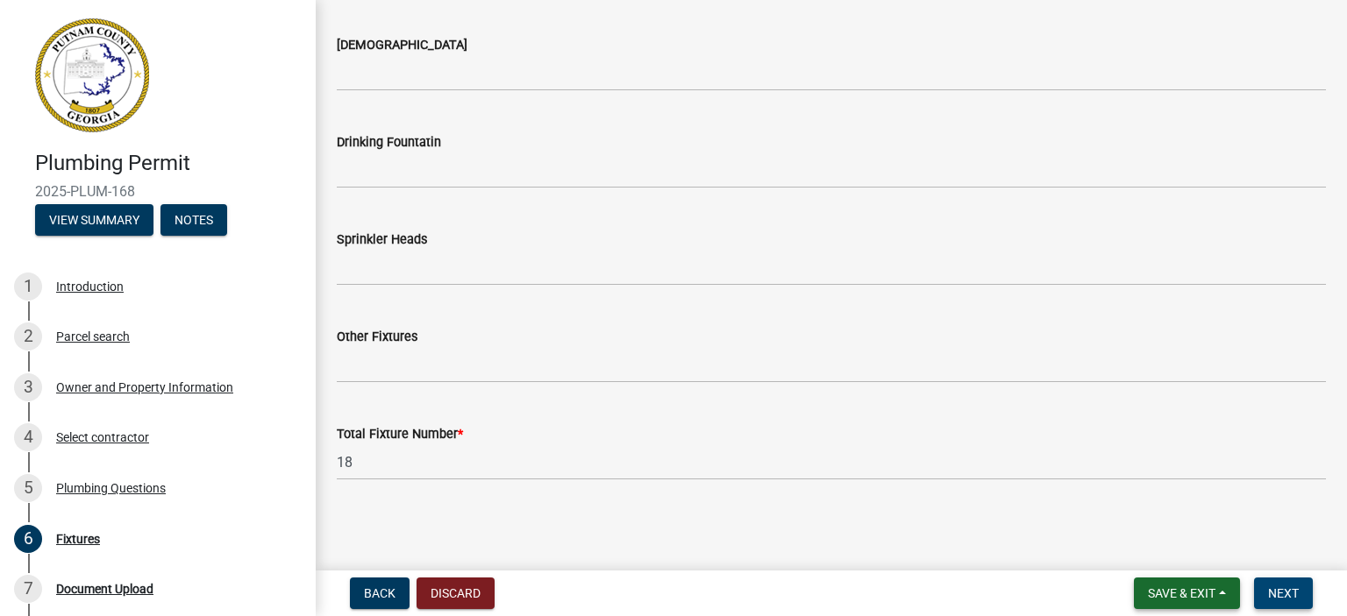
drag, startPoint x: 1184, startPoint y: 592, endPoint x: 1298, endPoint y: 592, distance: 114.0
click at [1298, 592] on form "Save & Exit Save Save & Exit Next" at bounding box center [1223, 594] width 193 height 32
click at [1296, 592] on span "Next" at bounding box center [1283, 594] width 31 height 14
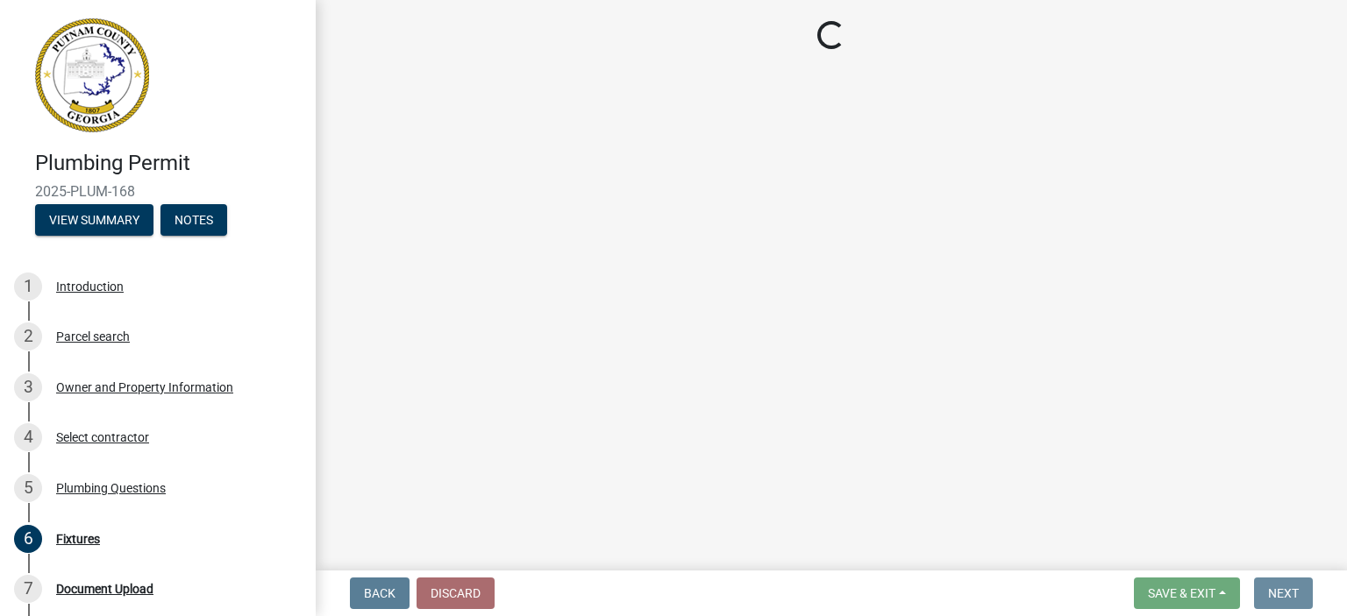
scroll to position [0, 0]
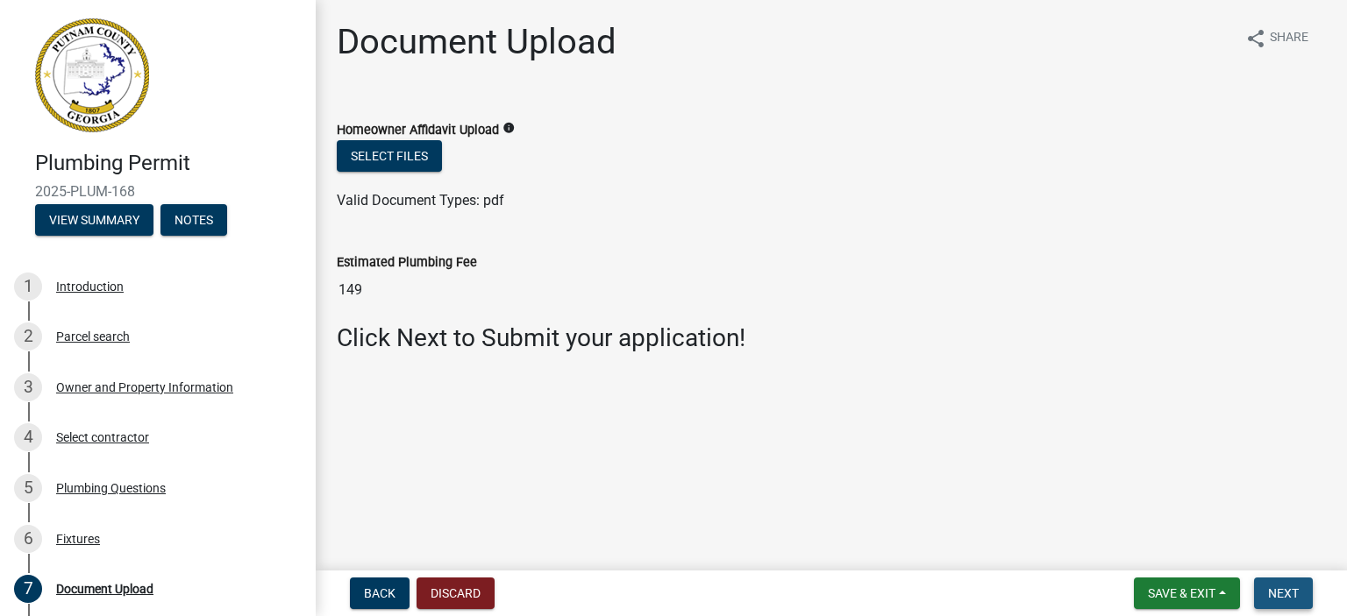
click at [1293, 595] on span "Next" at bounding box center [1283, 594] width 31 height 14
